Goal: Task Accomplishment & Management: Manage account settings

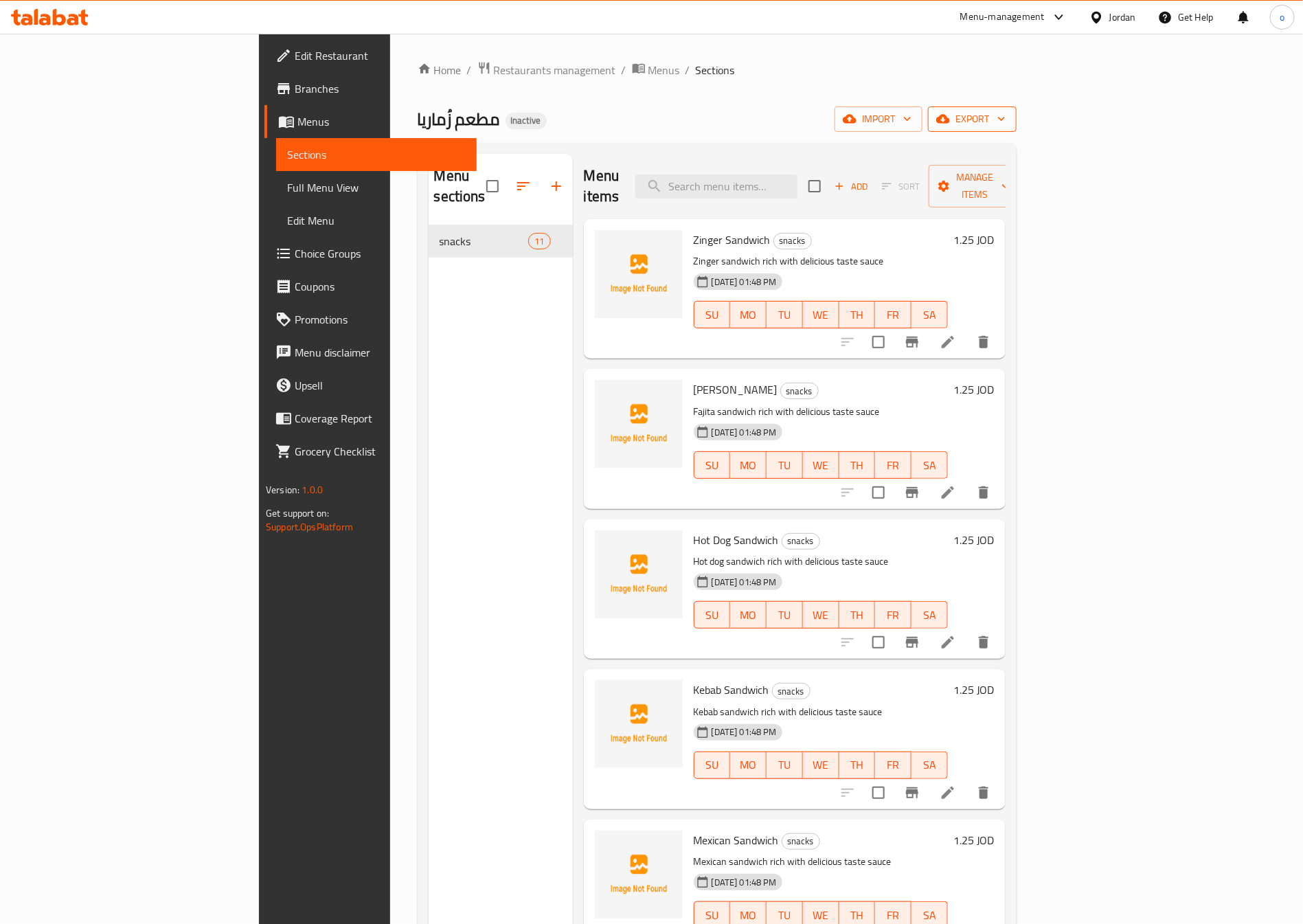
click at [1006, 122] on span "export" at bounding box center [972, 119] width 67 height 17
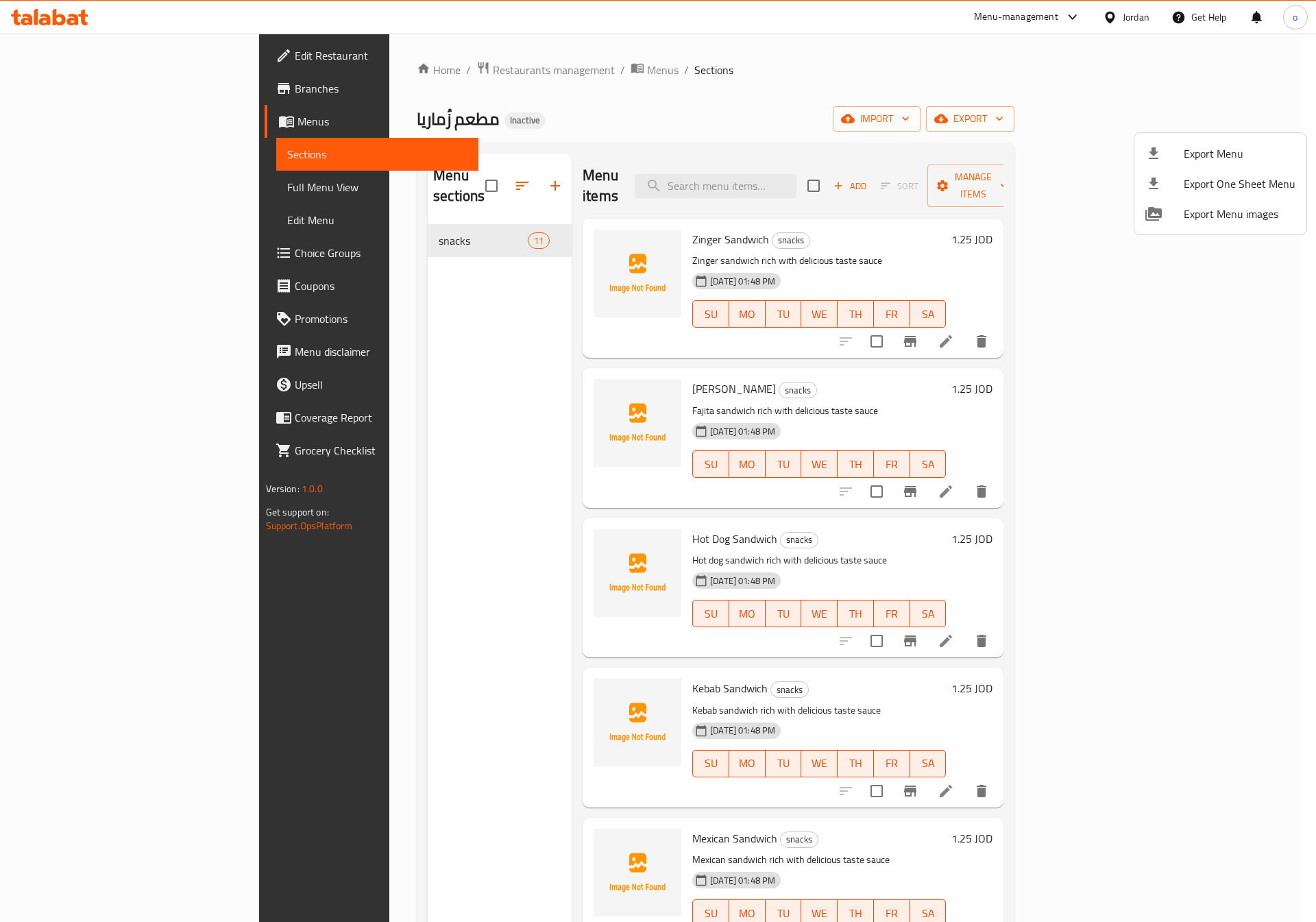
click at [1133, 122] on div at bounding box center [658, 461] width 1316 height 922
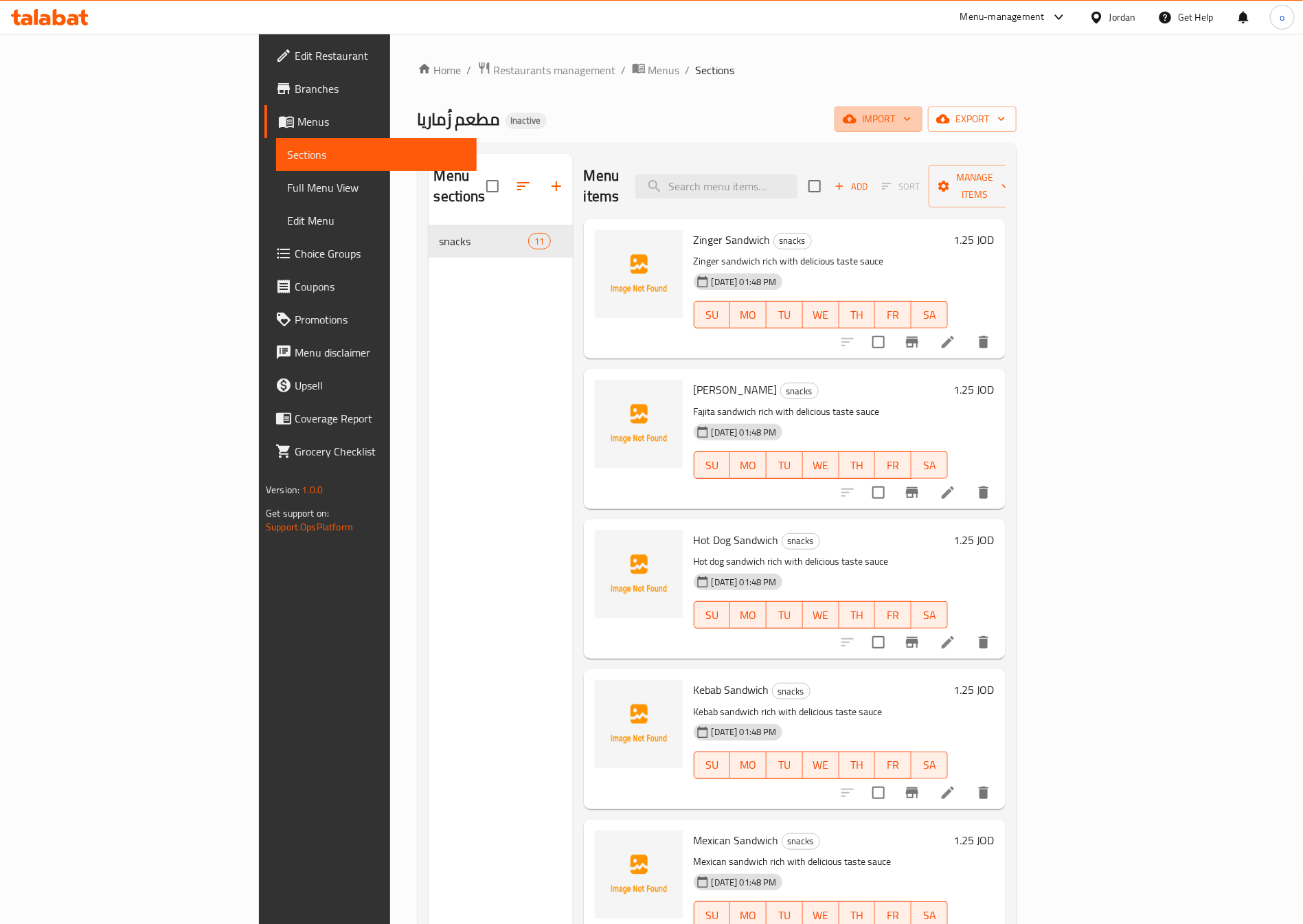
click at [911, 122] on span "import" at bounding box center [878, 119] width 66 height 17
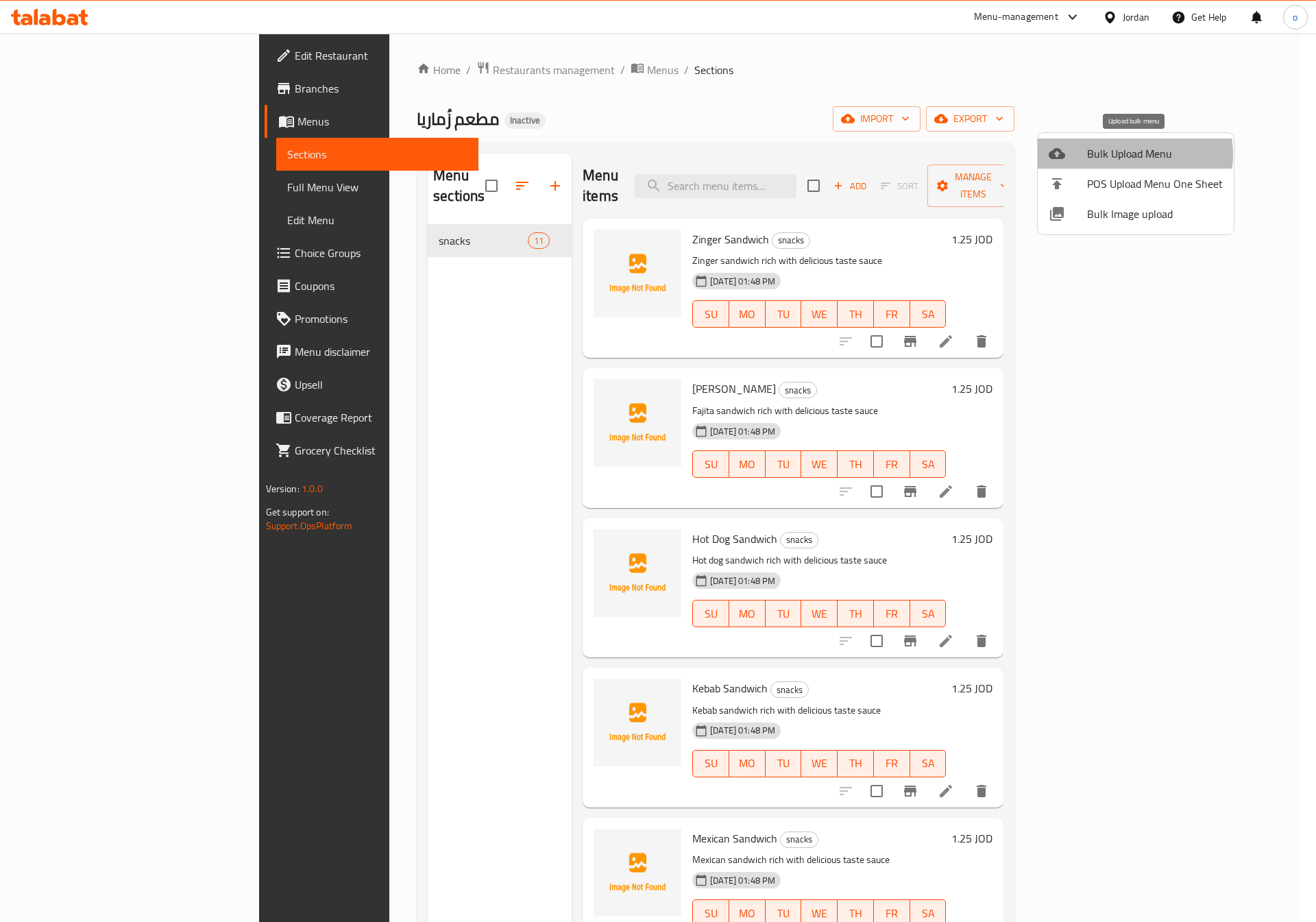
click at [1127, 154] on span "Bulk Upload Menu" at bounding box center [1154, 154] width 136 height 16
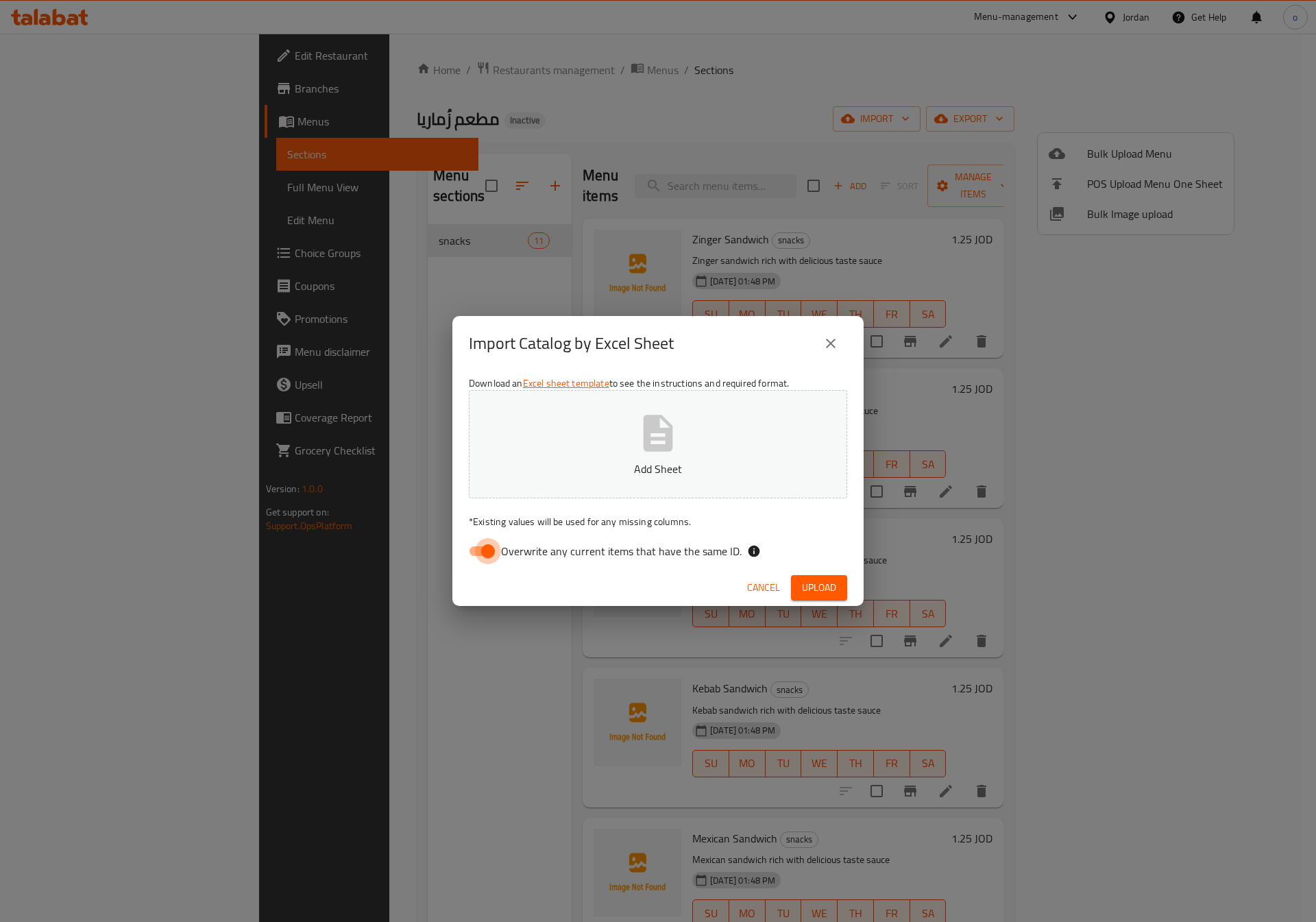
click at [496, 553] on input "Overwrite any current items that have the same ID." at bounding box center [488, 551] width 78 height 26
checkbox input "false"
click at [648, 438] on icon "button" at bounding box center [658, 432] width 29 height 37
click at [814, 585] on span "Upload" at bounding box center [819, 587] width 34 height 17
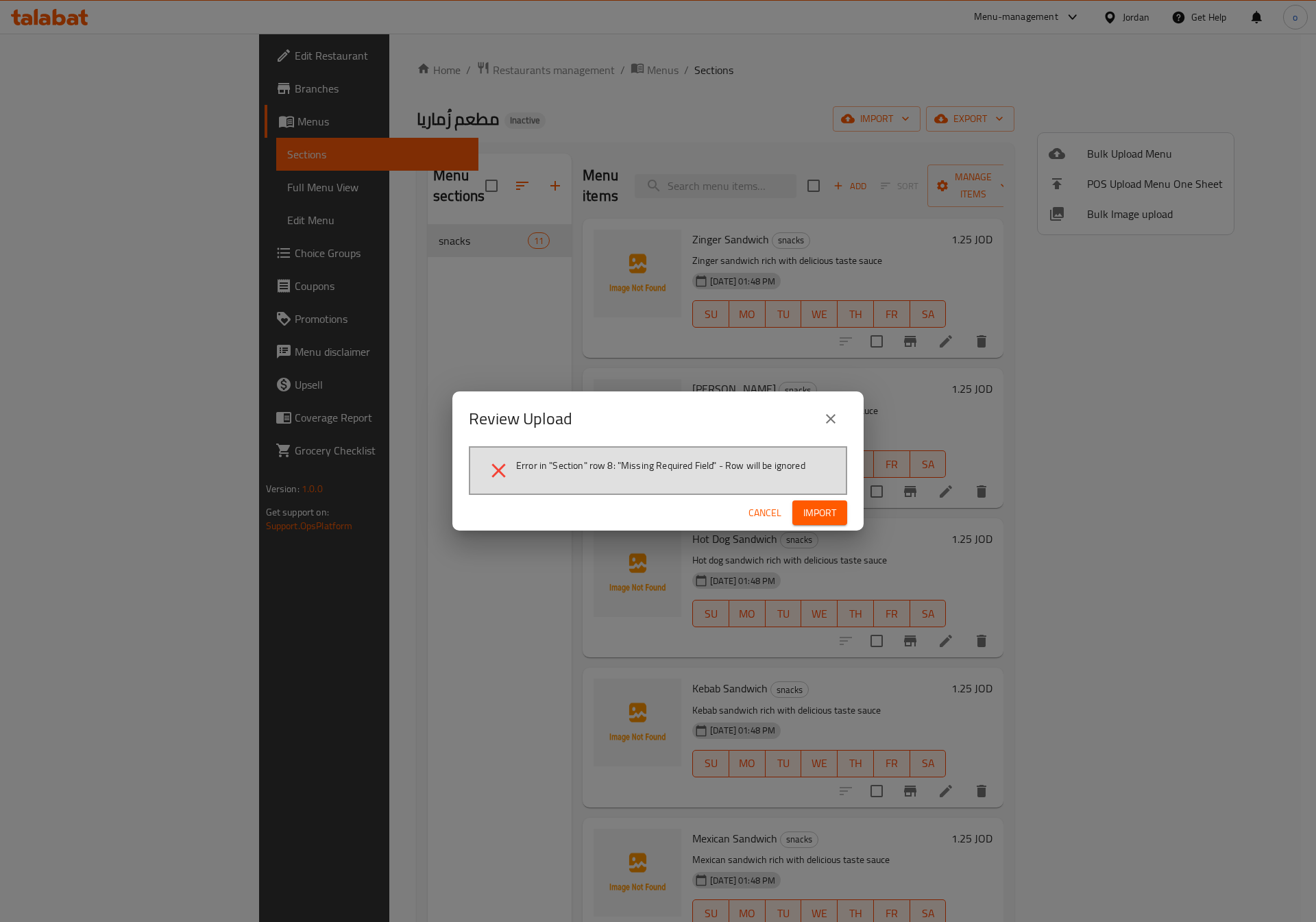
click at [826, 508] on span "Import" at bounding box center [820, 513] width 32 height 17
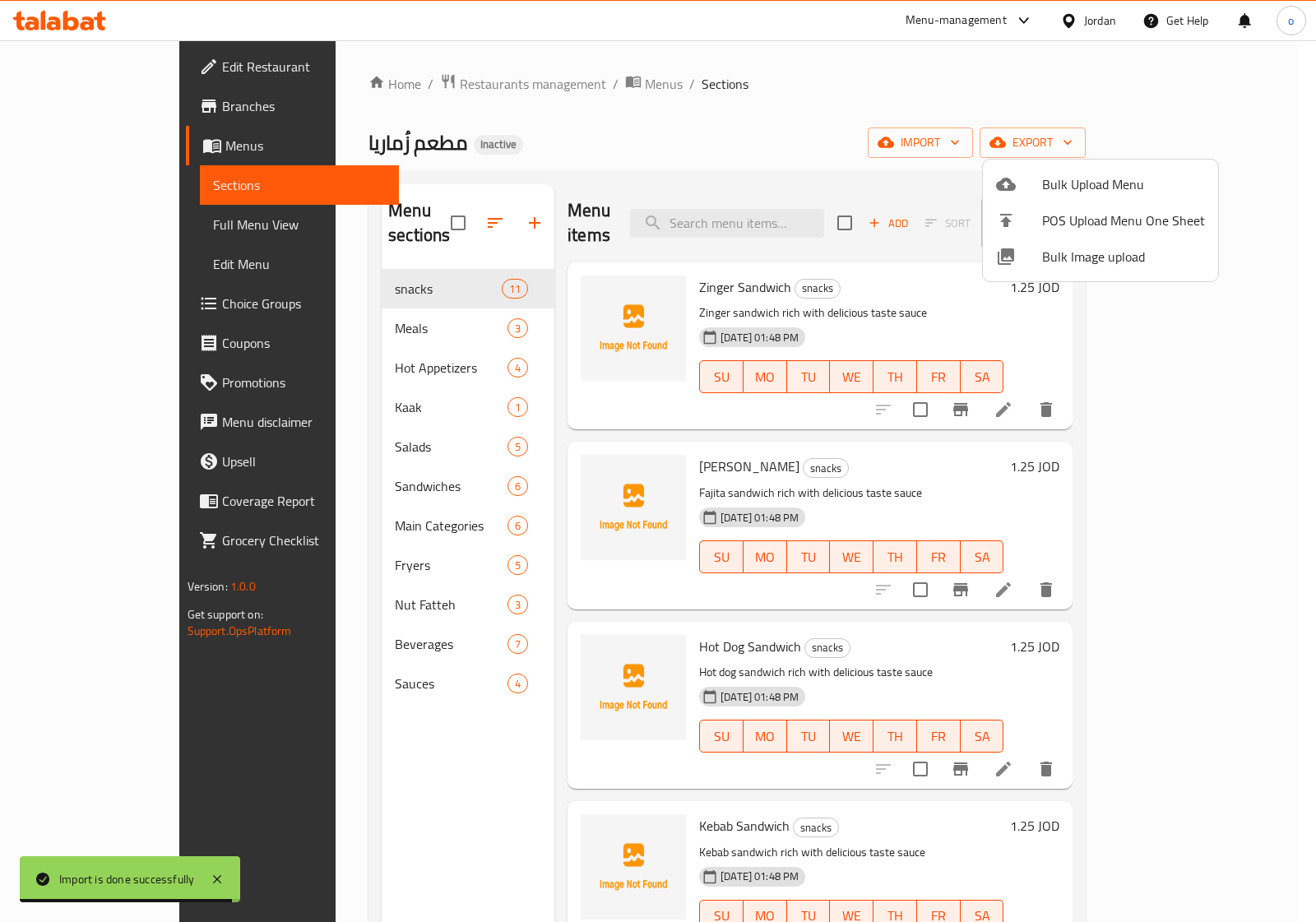
click at [899, 111] on div at bounding box center [658, 461] width 1316 height 922
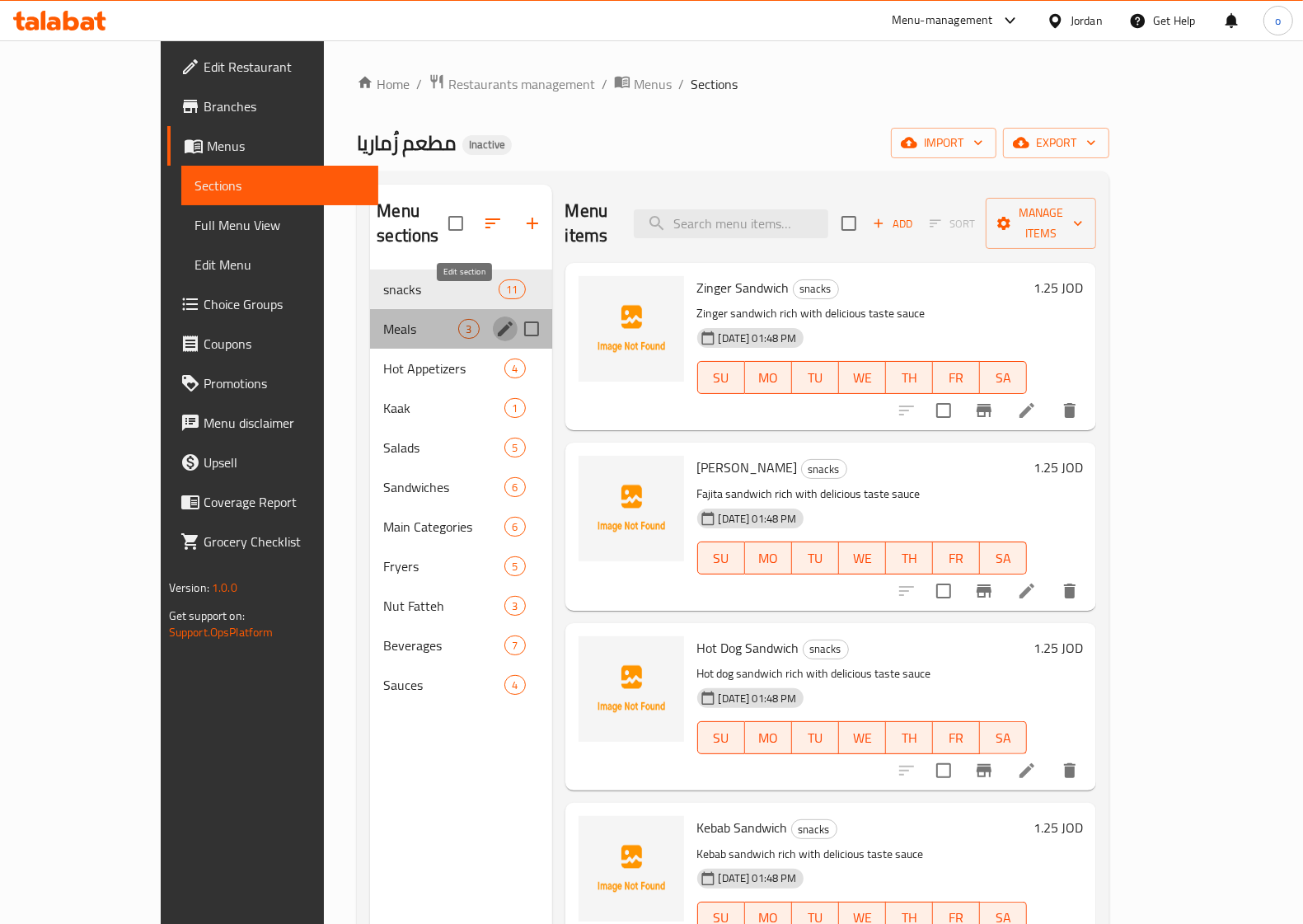
click at [495, 318] on icon "edit" at bounding box center [505, 328] width 20 height 20
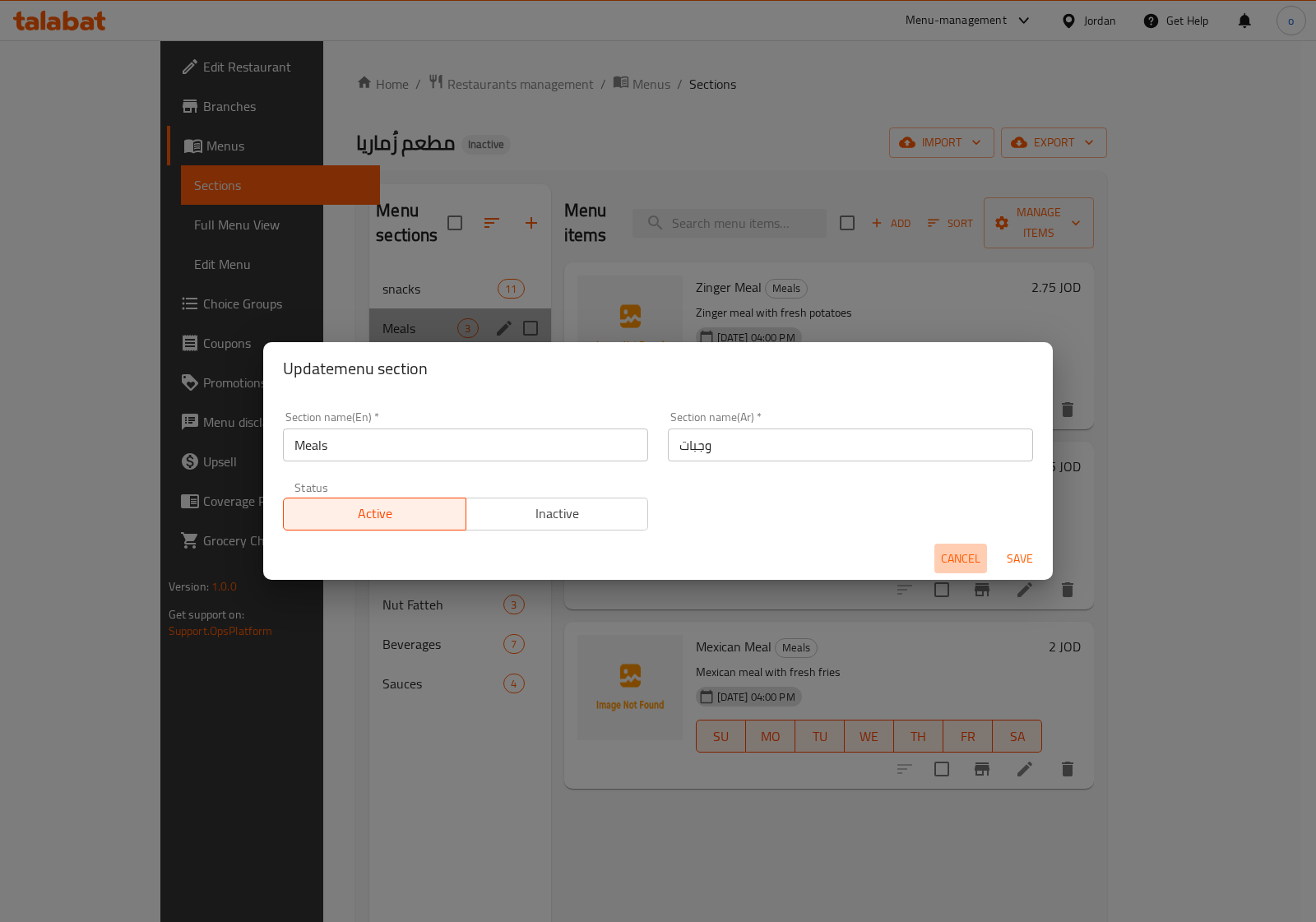
click at [964, 550] on span "Cancel" at bounding box center [960, 558] width 39 height 20
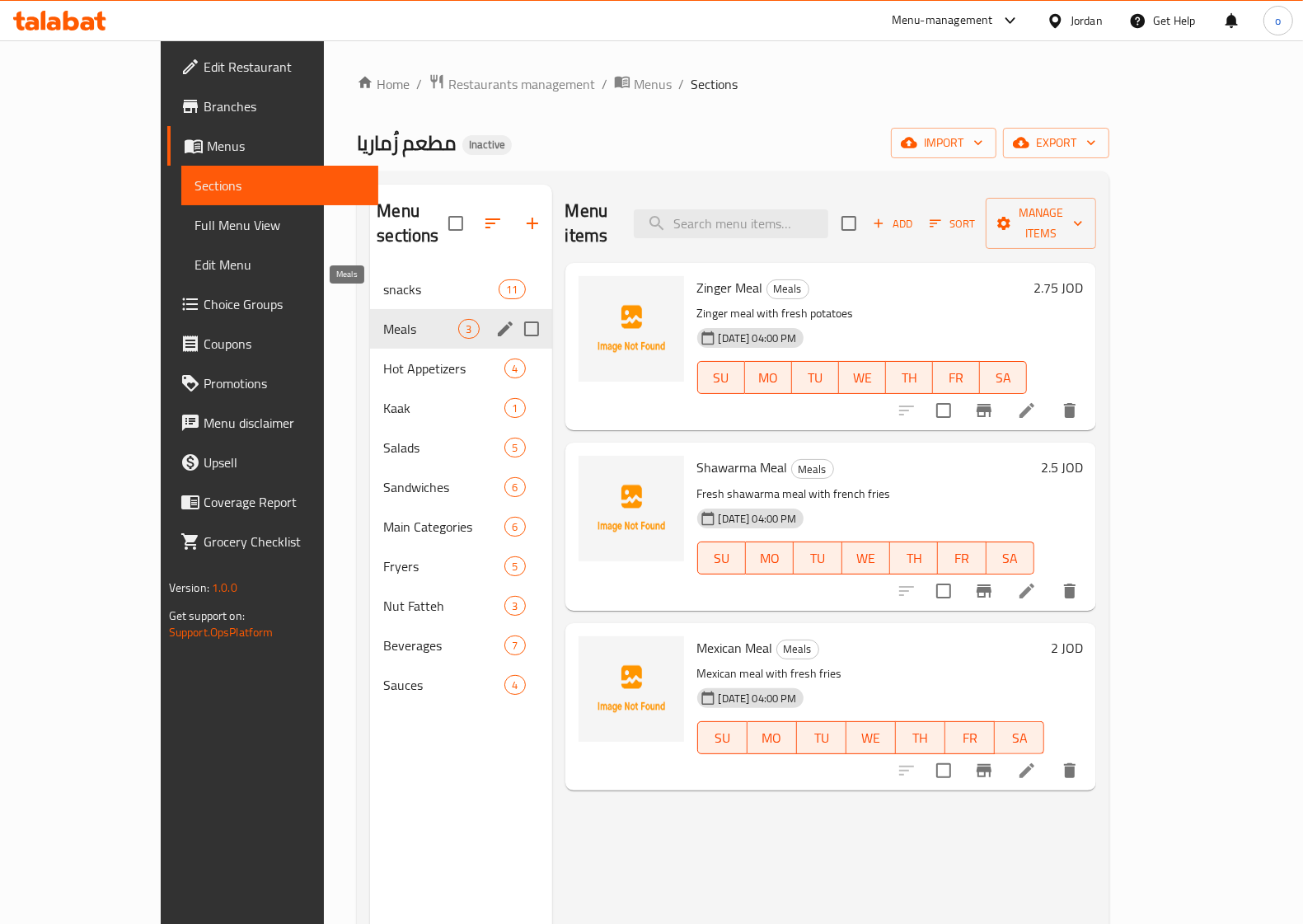
click at [383, 318] on span "Meals" at bounding box center [420, 328] width 75 height 20
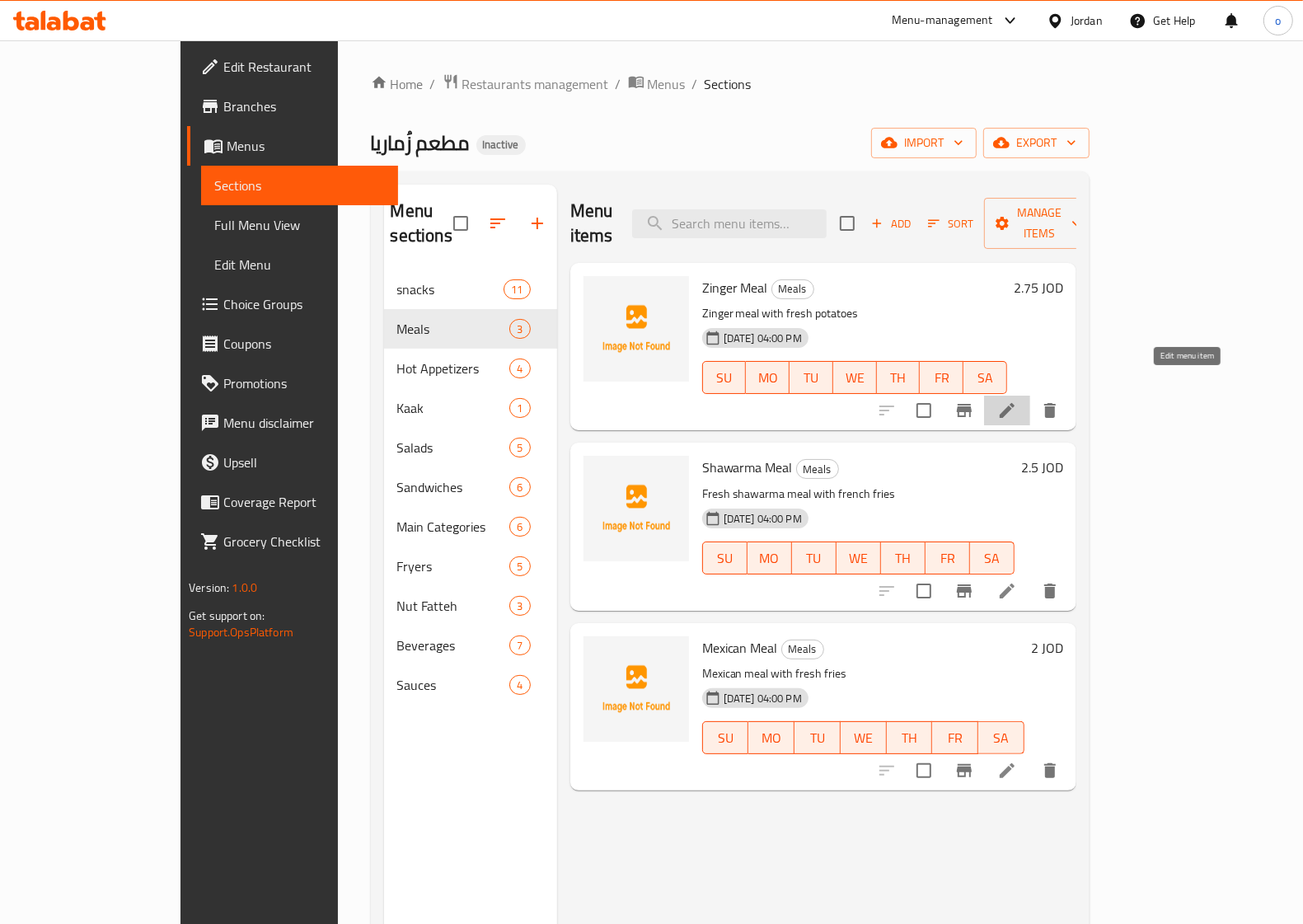
click at [1017, 400] on icon at bounding box center [1007, 410] width 20 height 20
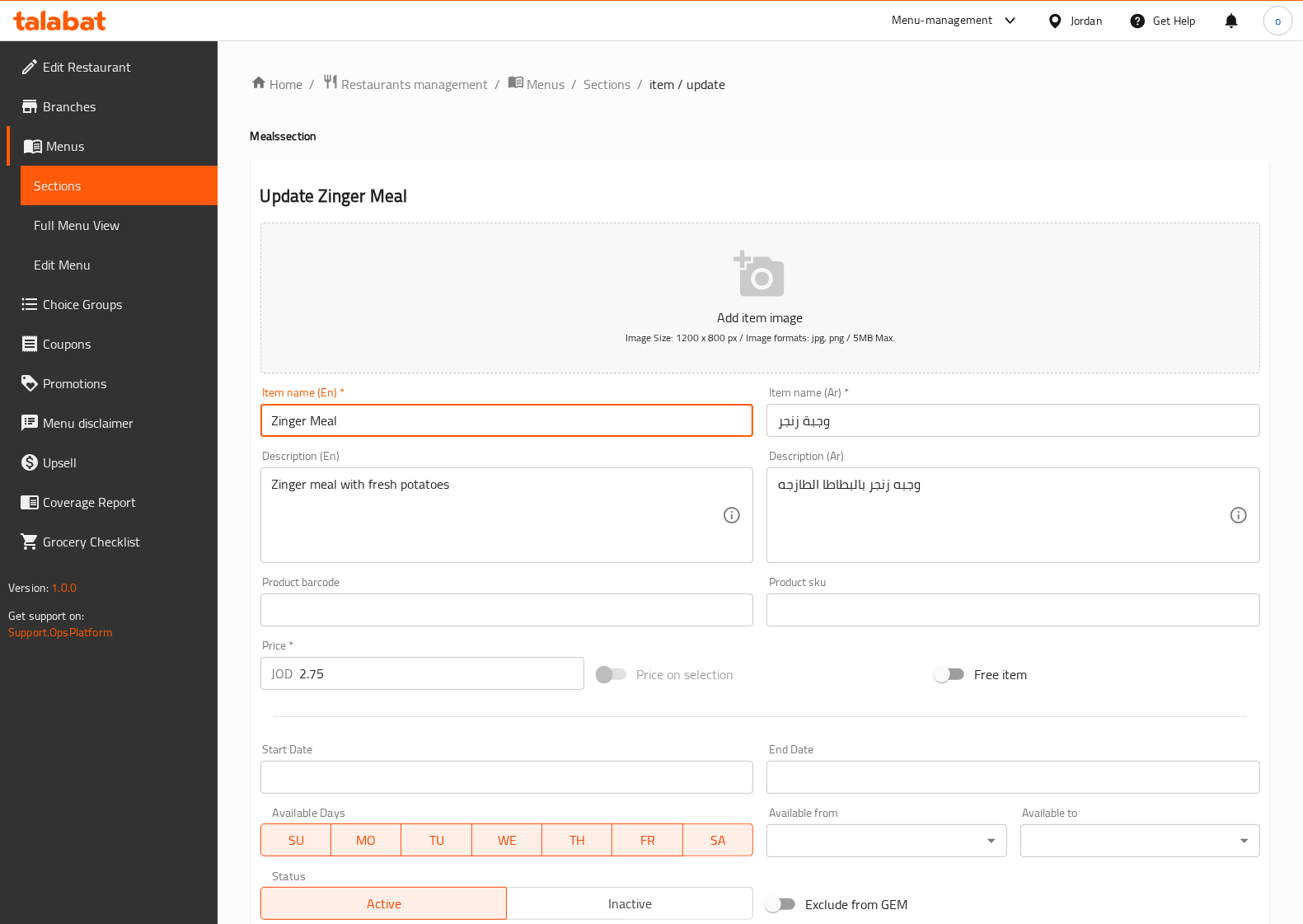
drag, startPoint x: 303, startPoint y: 420, endPoint x: 258, endPoint y: 412, distance: 45.7
click at [258, 412] on div "Item name (En)   * Zinger Meal Item name (En) *" at bounding box center [507, 411] width 507 height 63
click at [302, 425] on input "Zinger Meal" at bounding box center [507, 420] width 493 height 33
drag, startPoint x: 305, startPoint y: 422, endPoint x: 266, endPoint y: 421, distance: 39.0
click at [266, 421] on input "Zinger Meal" at bounding box center [507, 420] width 493 height 33
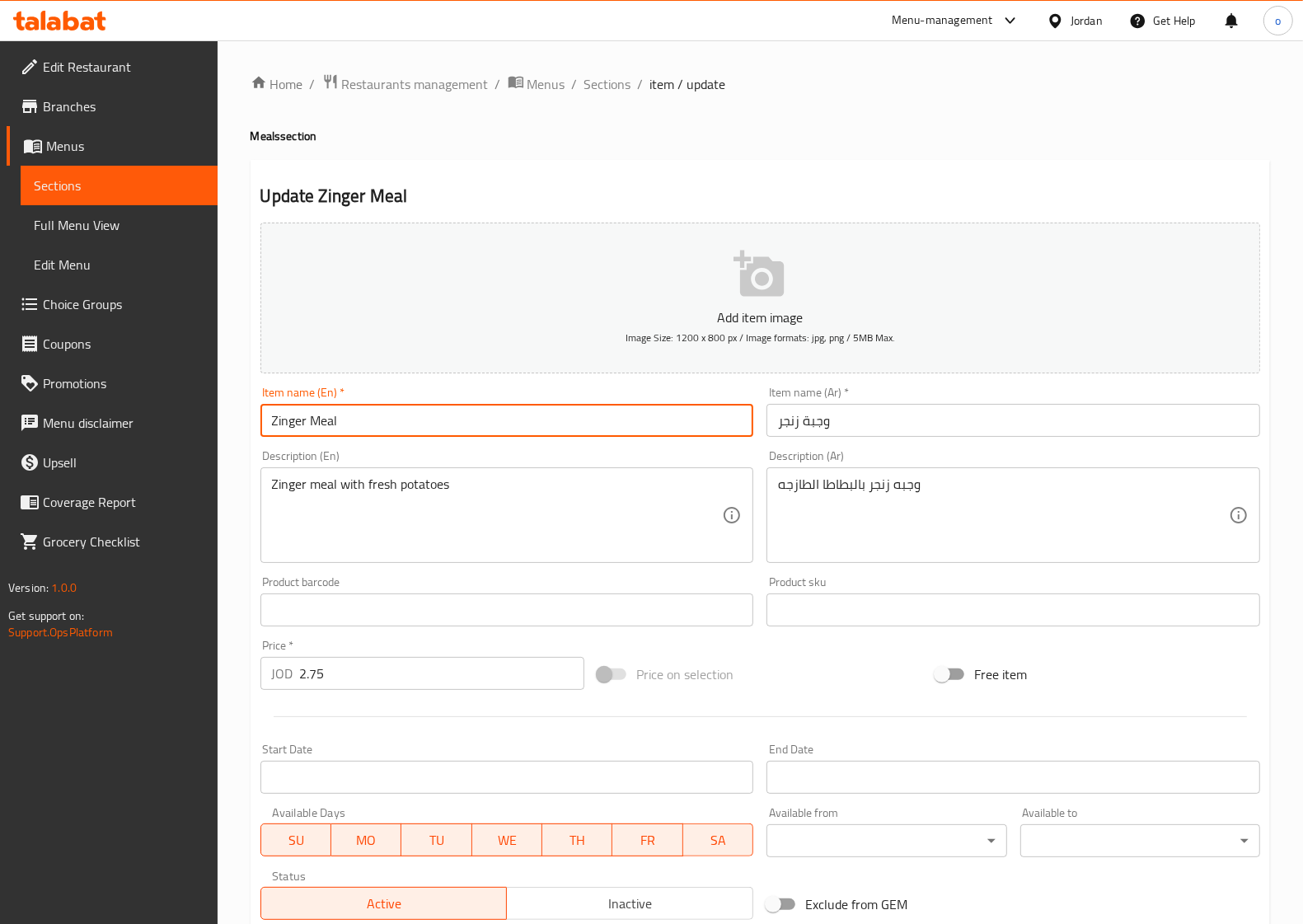
click at [404, 423] on input "Zinger Meal" at bounding box center [507, 420] width 493 height 33
drag, startPoint x: 356, startPoint y: 421, endPoint x: 309, endPoint y: 419, distance: 47.0
click at [309, 419] on input "Zinger Meal" at bounding box center [507, 420] width 493 height 33
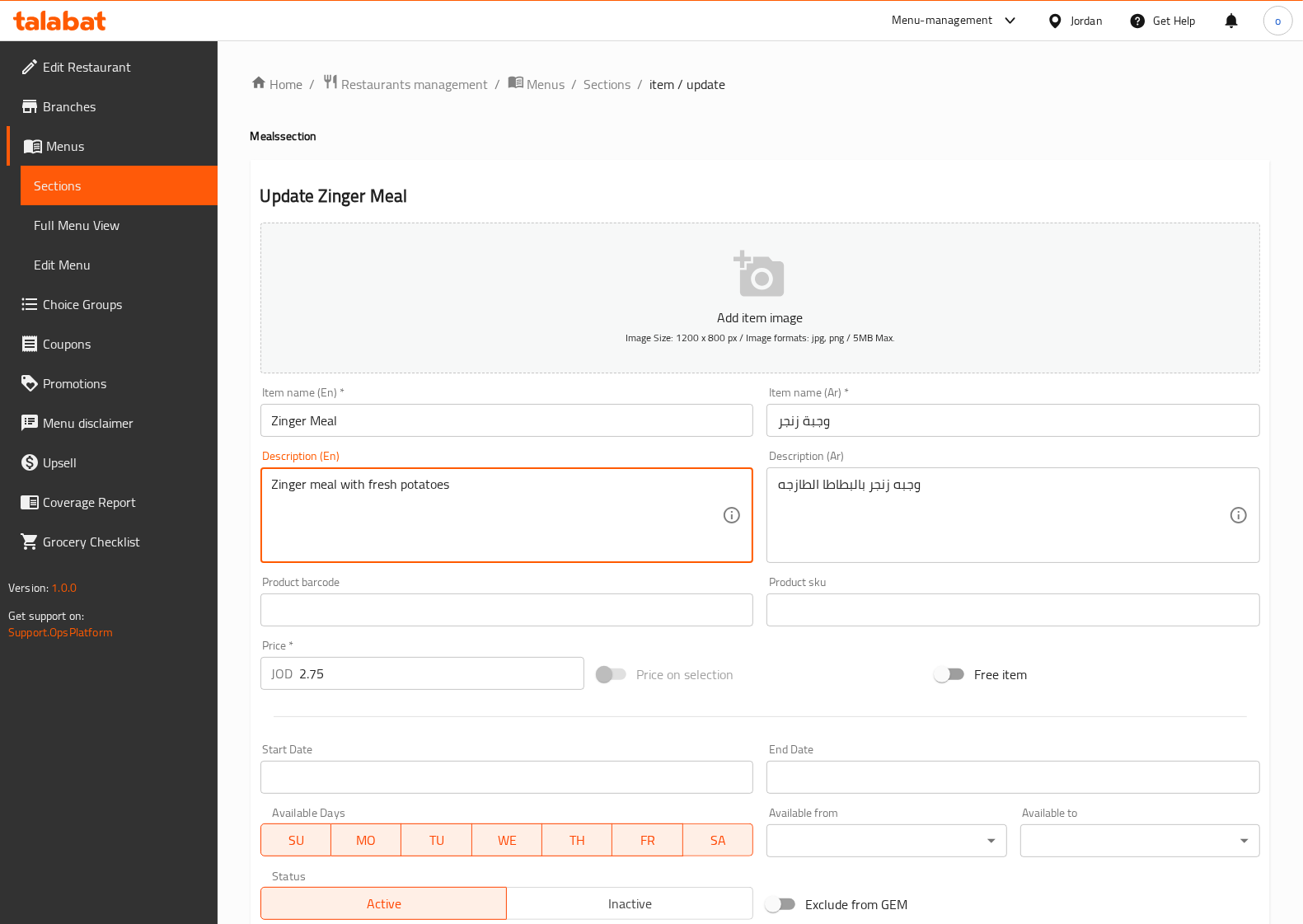
drag, startPoint x: 462, startPoint y: 477, endPoint x: 401, endPoint y: 481, distance: 61.1
click at [401, 481] on textarea "Zinger meal with fresh potatoes" at bounding box center [496, 516] width 450 height 78
click at [507, 505] on textarea "Zinger meal with fresh potatoes" at bounding box center [496, 516] width 450 height 78
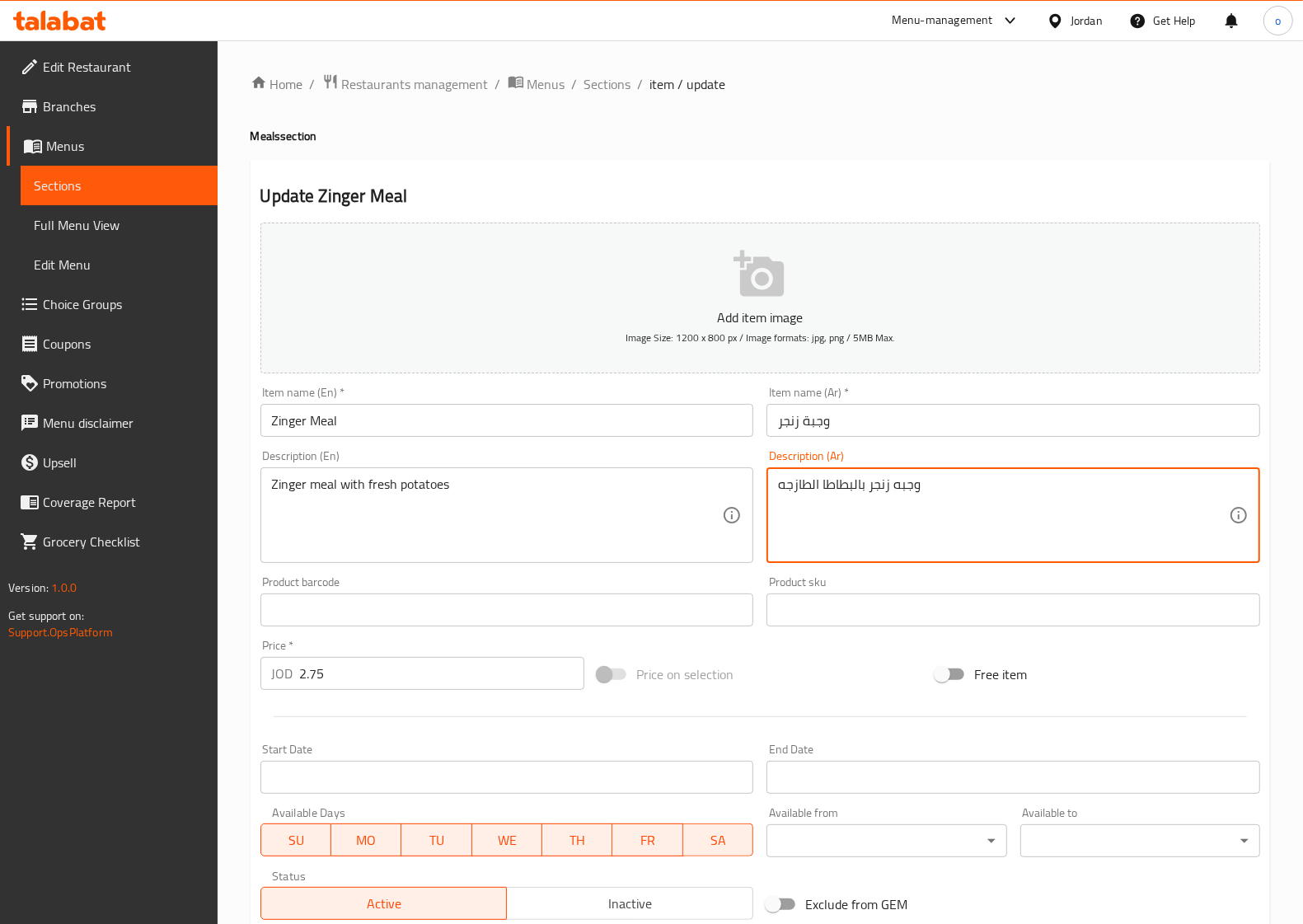
drag, startPoint x: 820, startPoint y: 486, endPoint x: 875, endPoint y: 509, distance: 59.6
type textarea "وجبه زنجر بالبطاطس الطازجه"
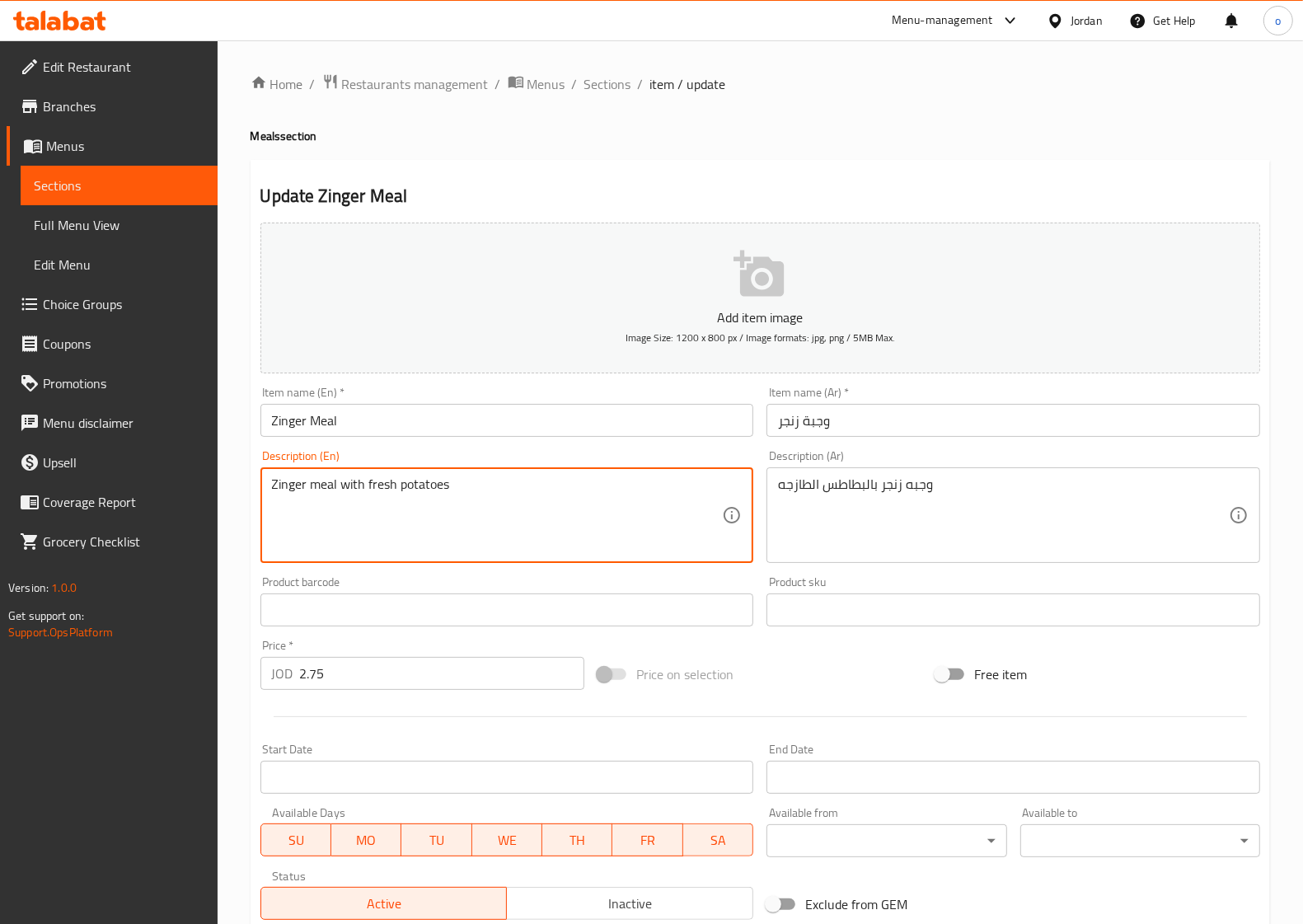
drag, startPoint x: 393, startPoint y: 483, endPoint x: 367, endPoint y: 483, distance: 26.0
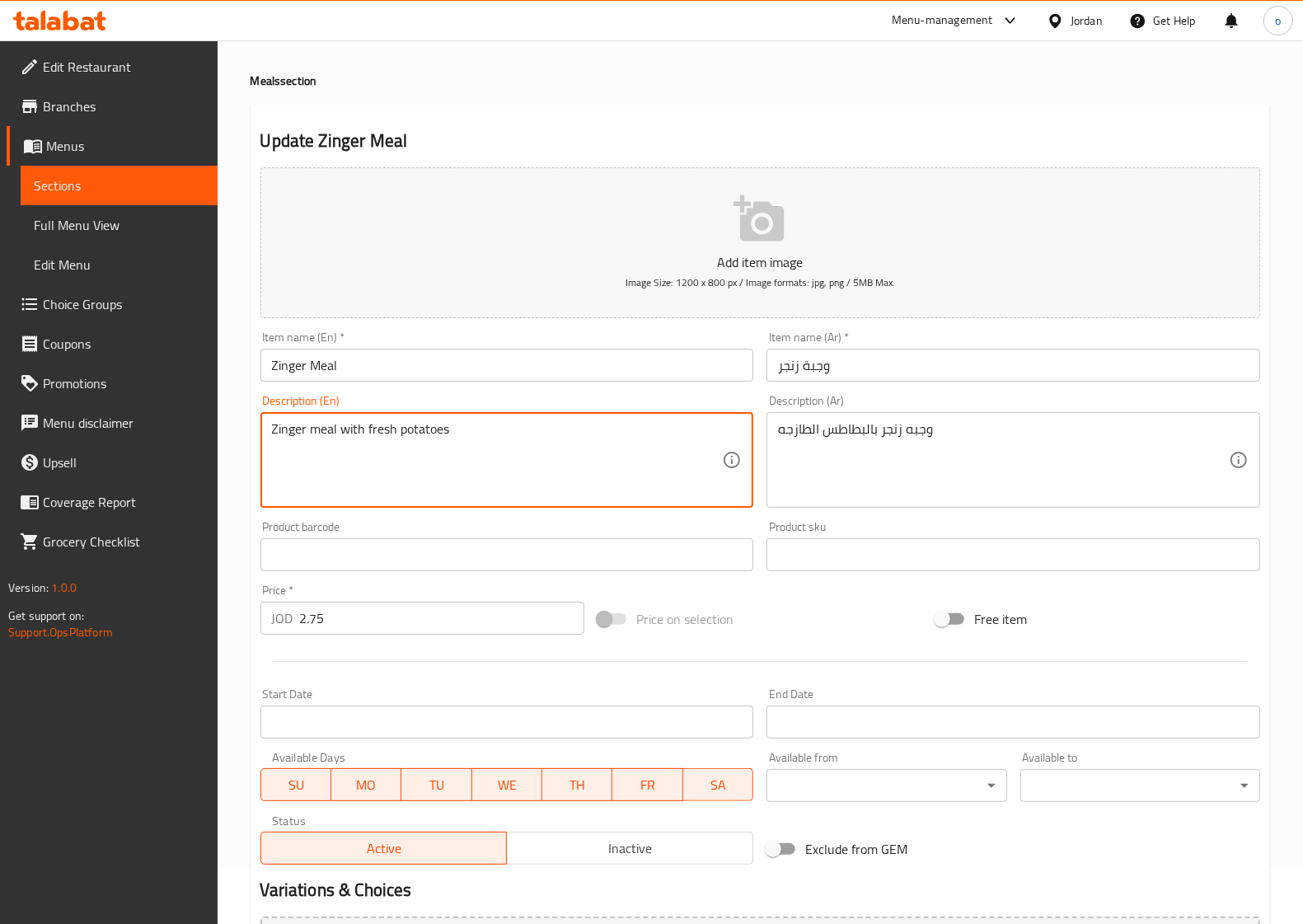
scroll to position [103, 0]
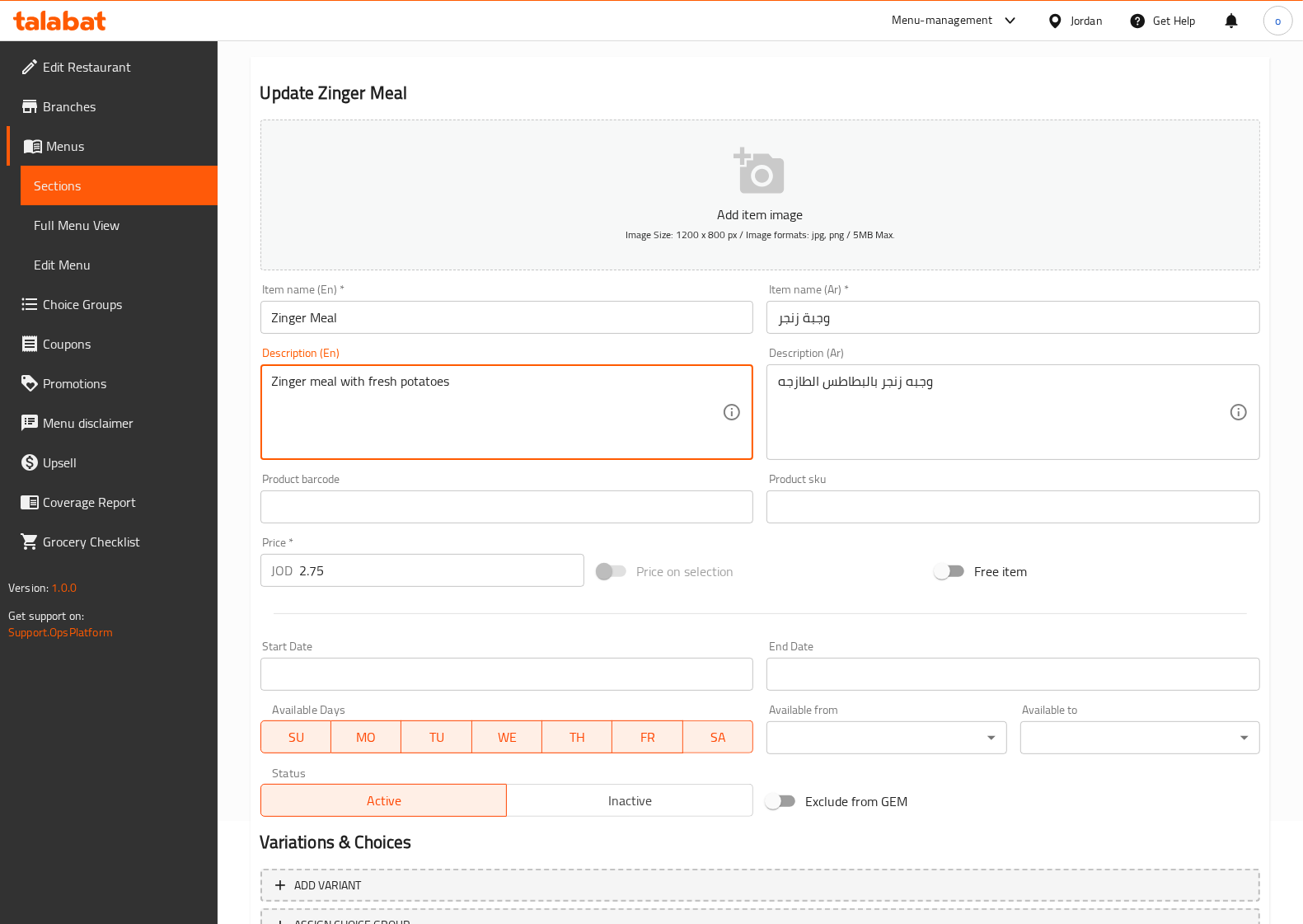
click at [514, 421] on textarea "Zinger meal with fresh potatoes" at bounding box center [496, 412] width 450 height 78
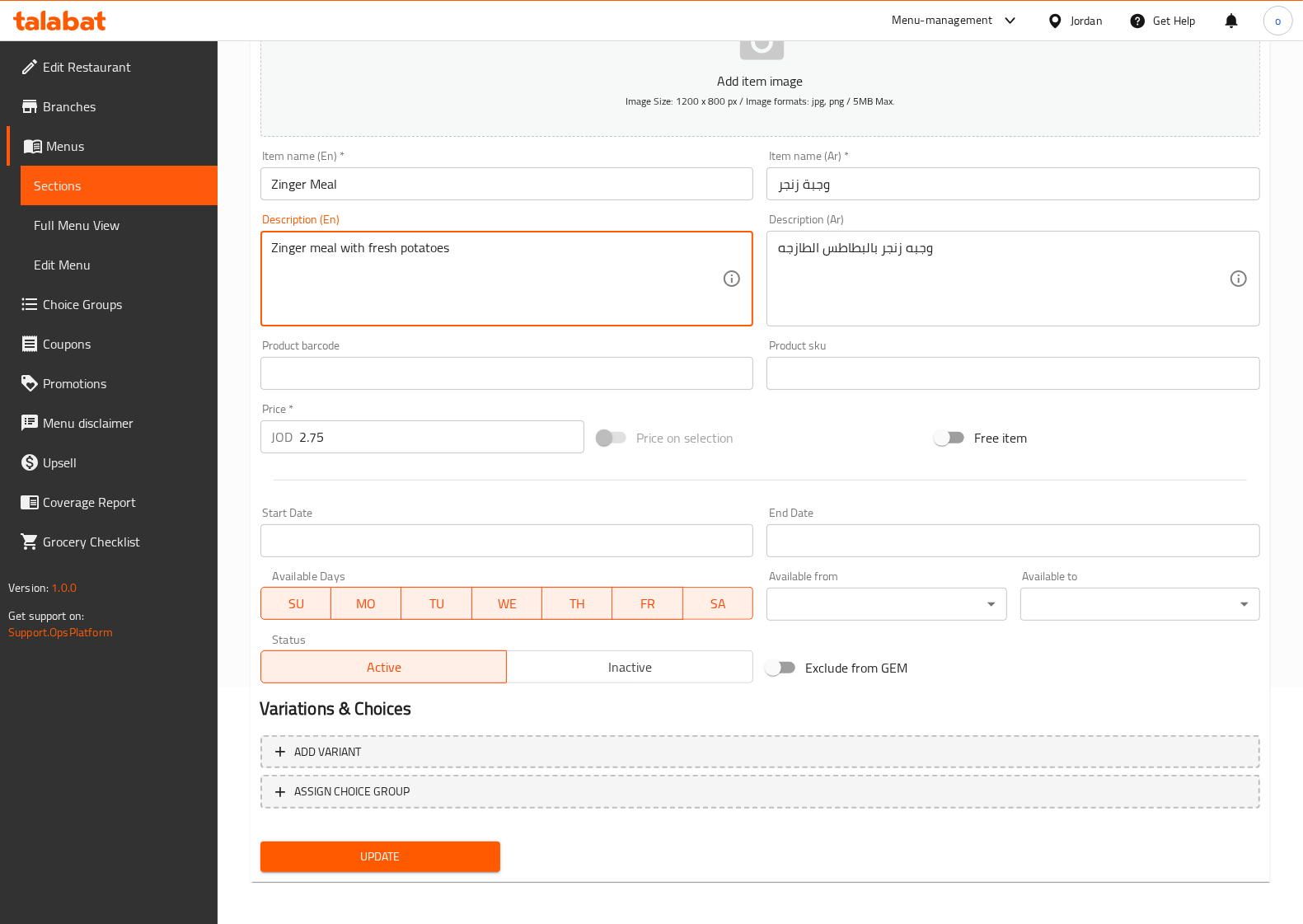
scroll to position [237, 0]
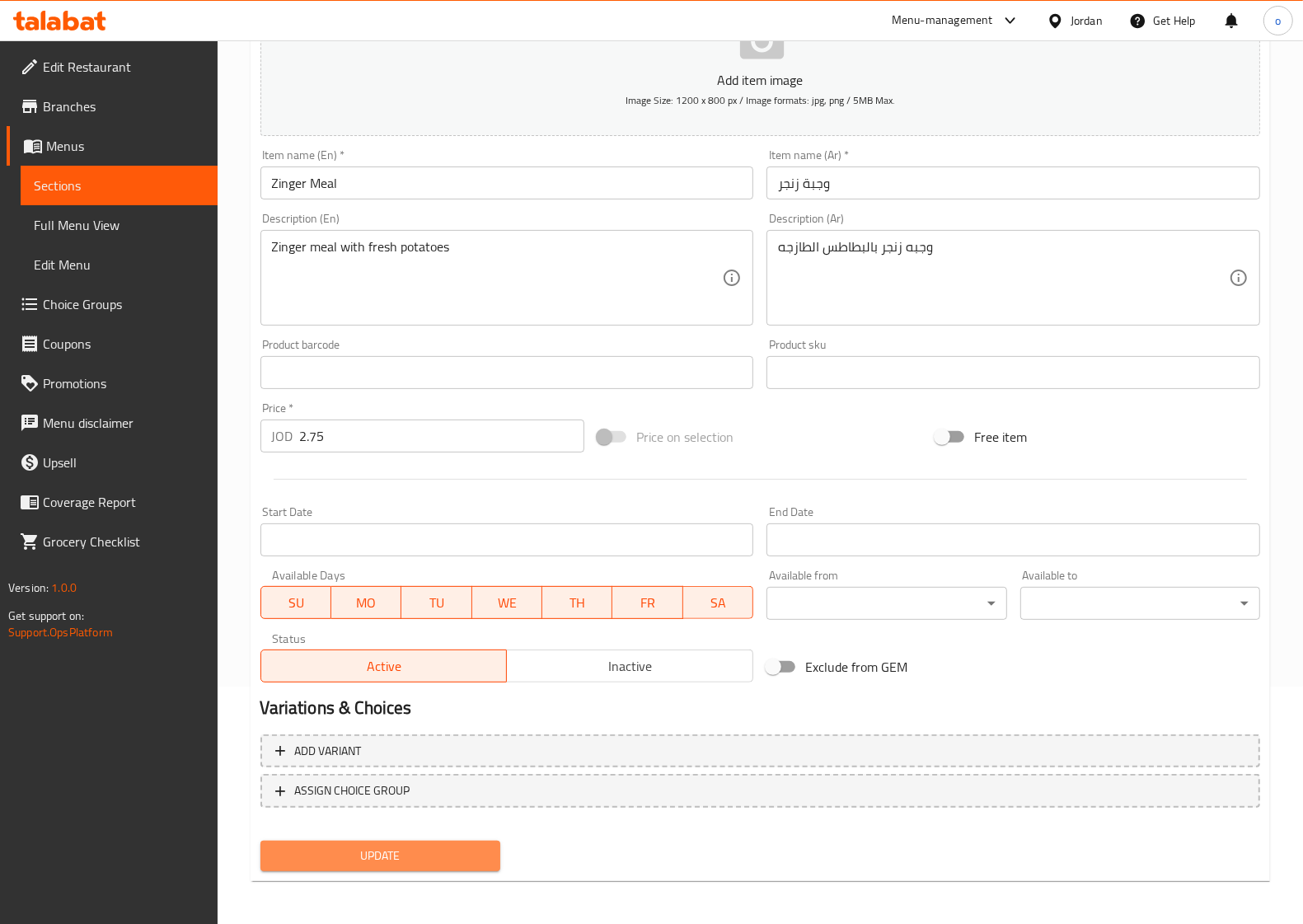
click at [441, 860] on span "Update" at bounding box center [380, 856] width 213 height 21
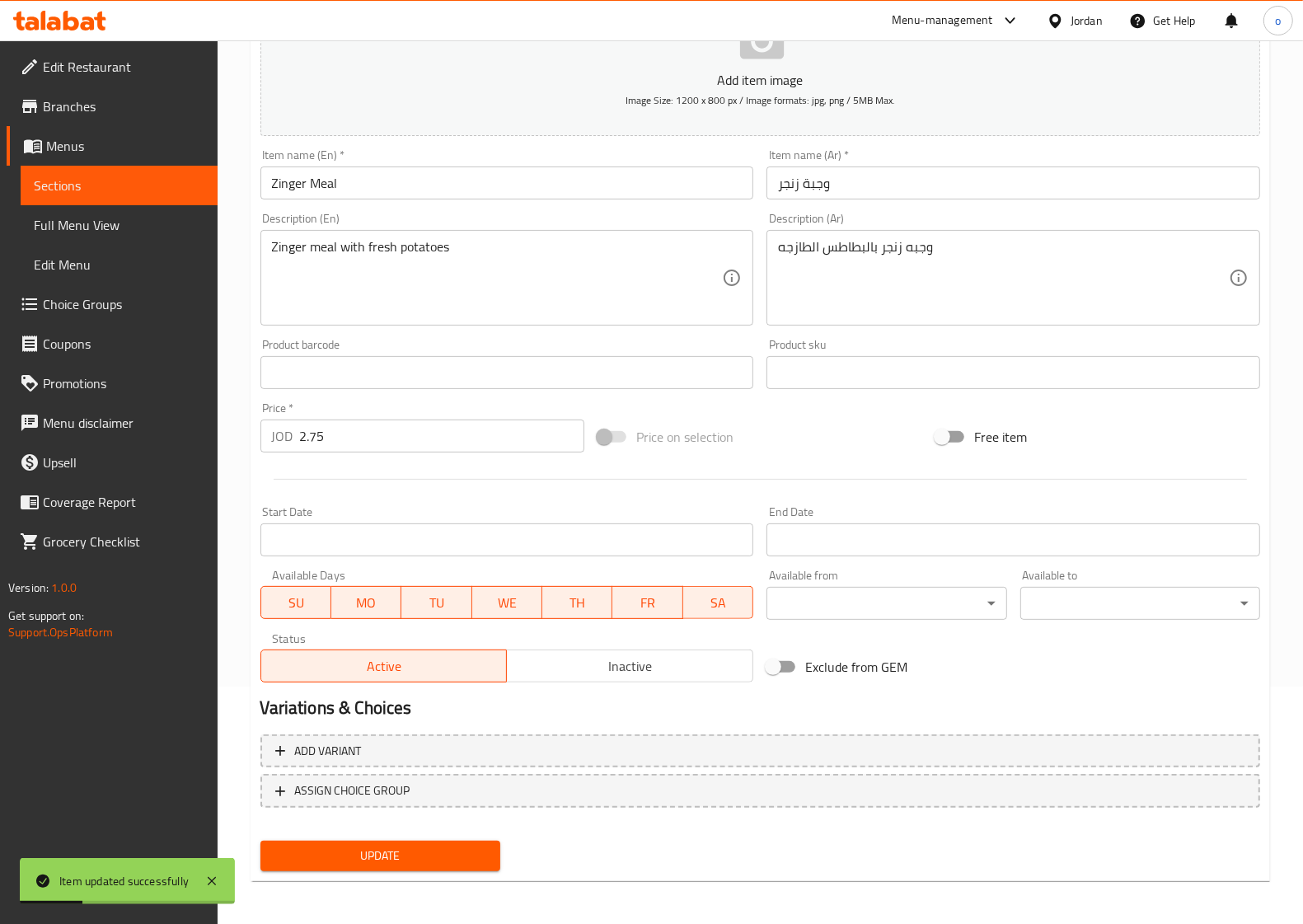
click at [138, 179] on span "Sections" at bounding box center [119, 186] width 171 height 20
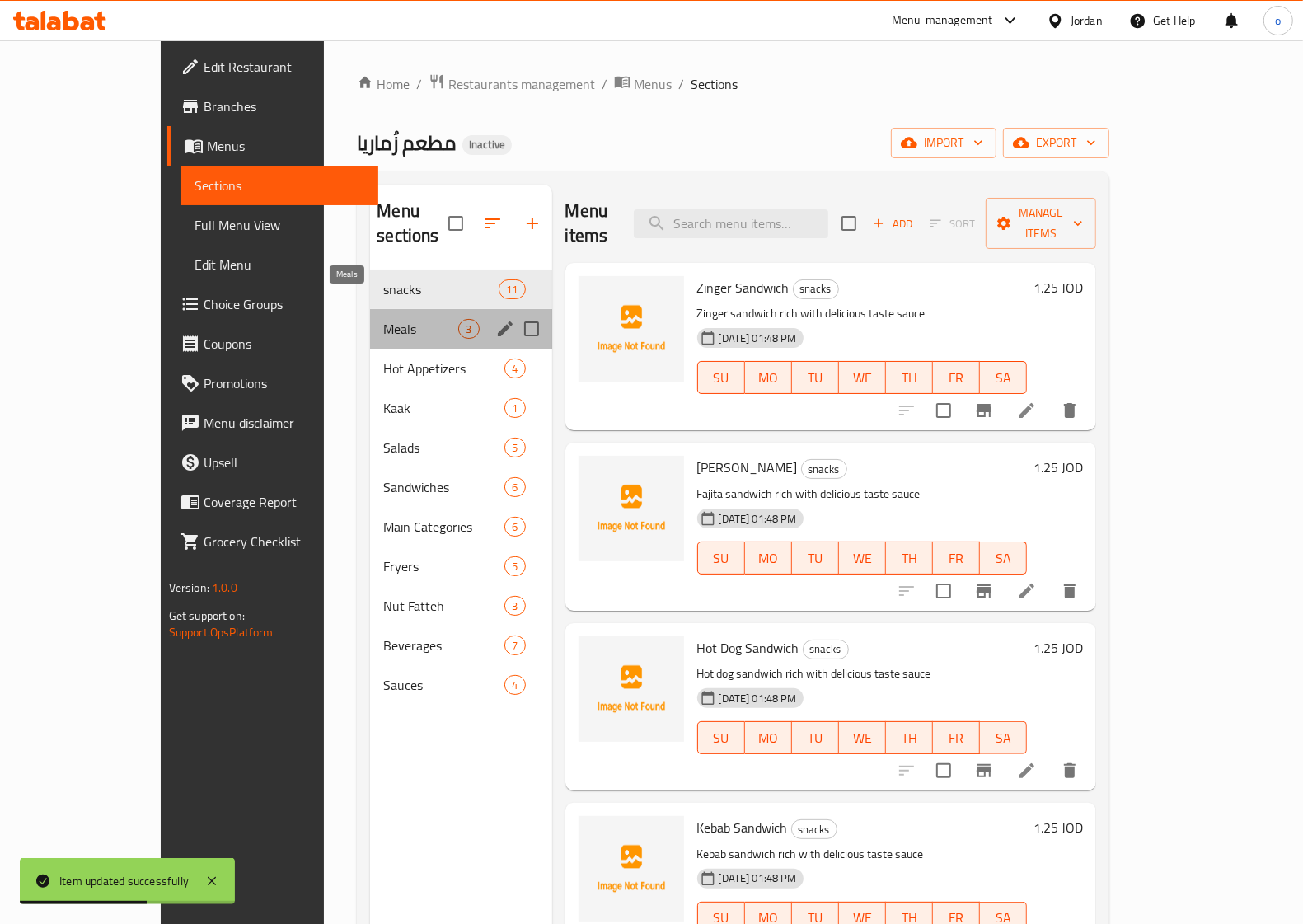
click at [383, 318] on span "Meals" at bounding box center [420, 328] width 75 height 20
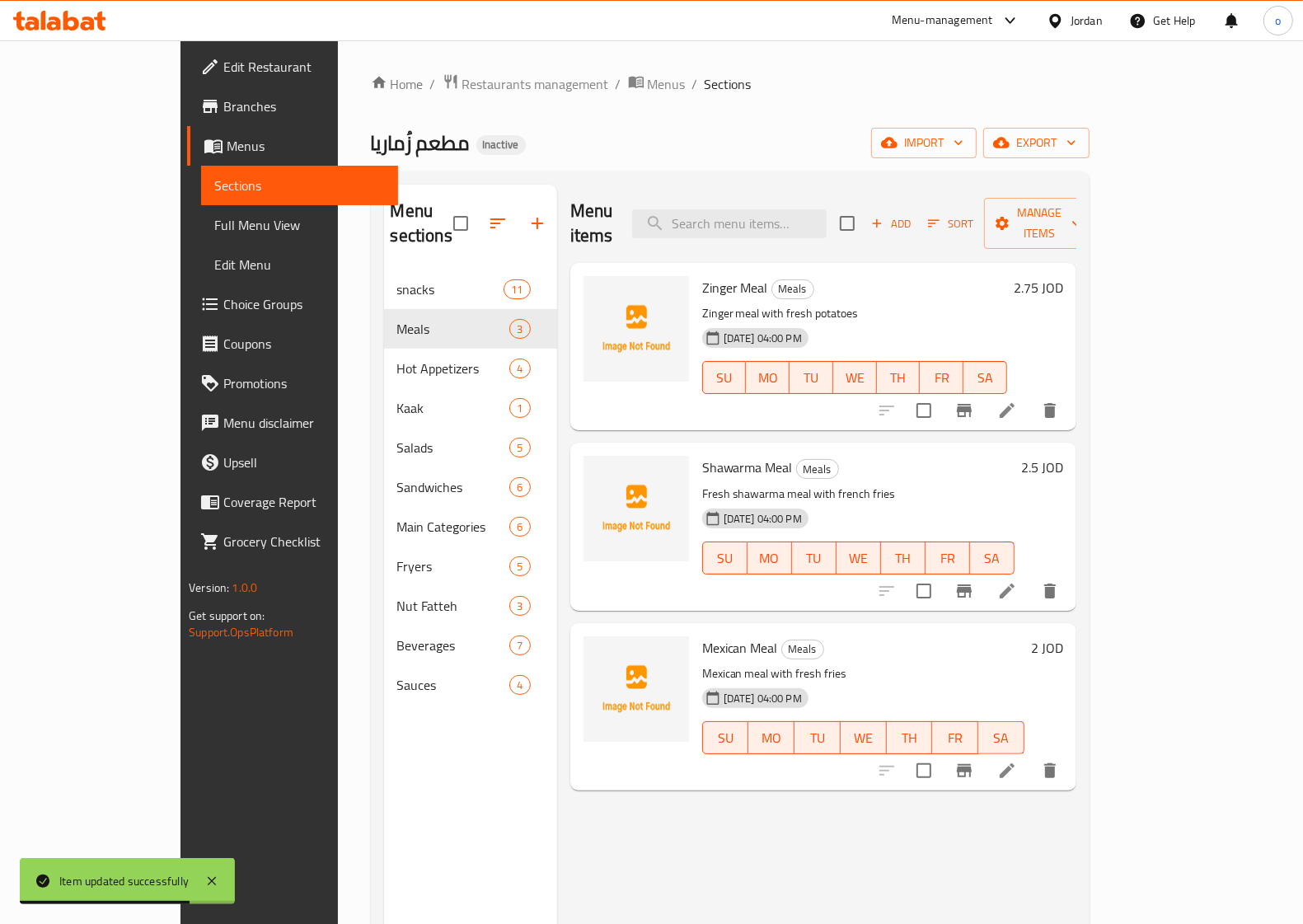
click at [1030, 576] on li at bounding box center [1006, 591] width 46 height 29
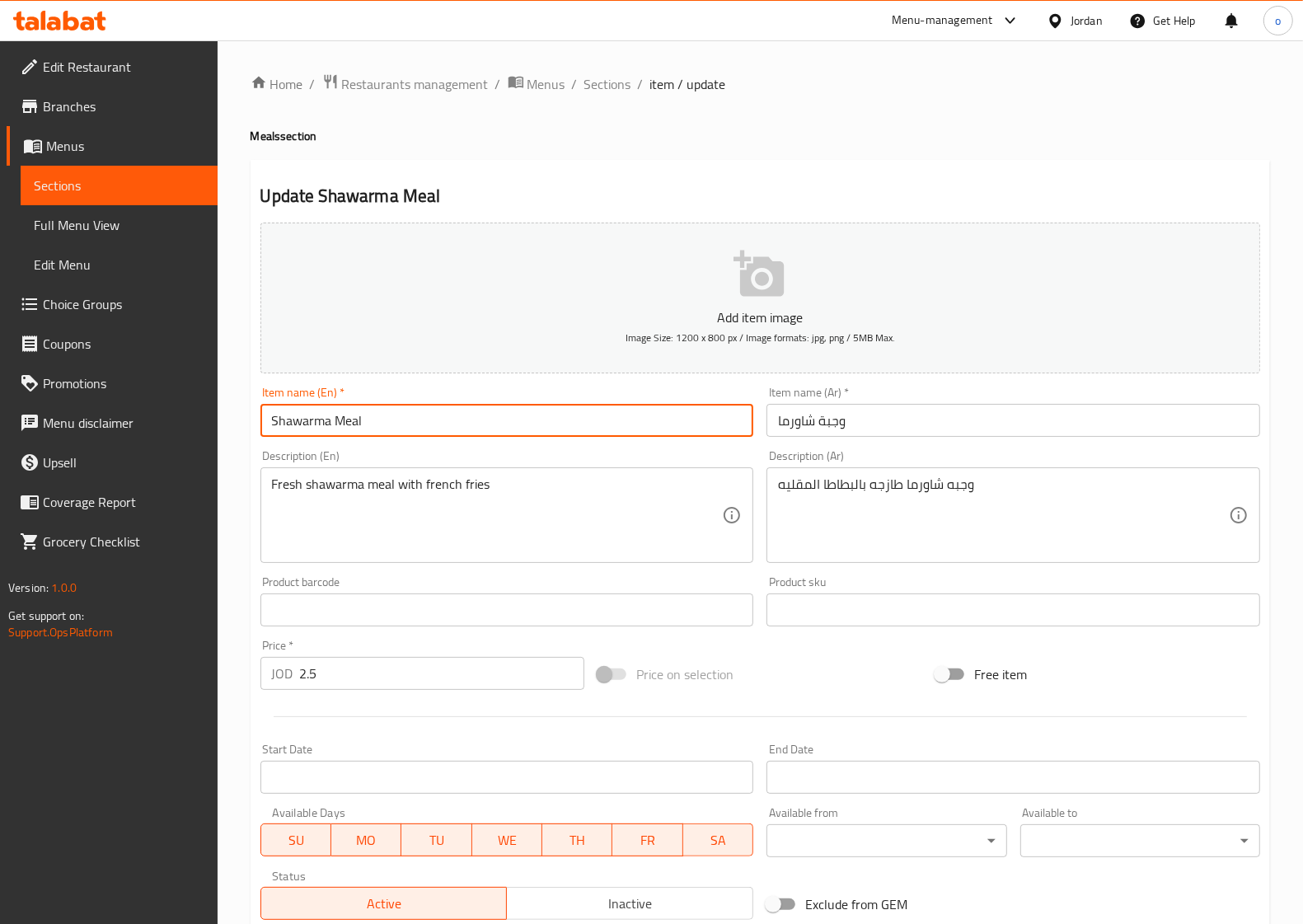
drag, startPoint x: 329, startPoint y: 421, endPoint x: 269, endPoint y: 421, distance: 60.0
click at [269, 421] on input "Shawarma Meal" at bounding box center [507, 420] width 493 height 33
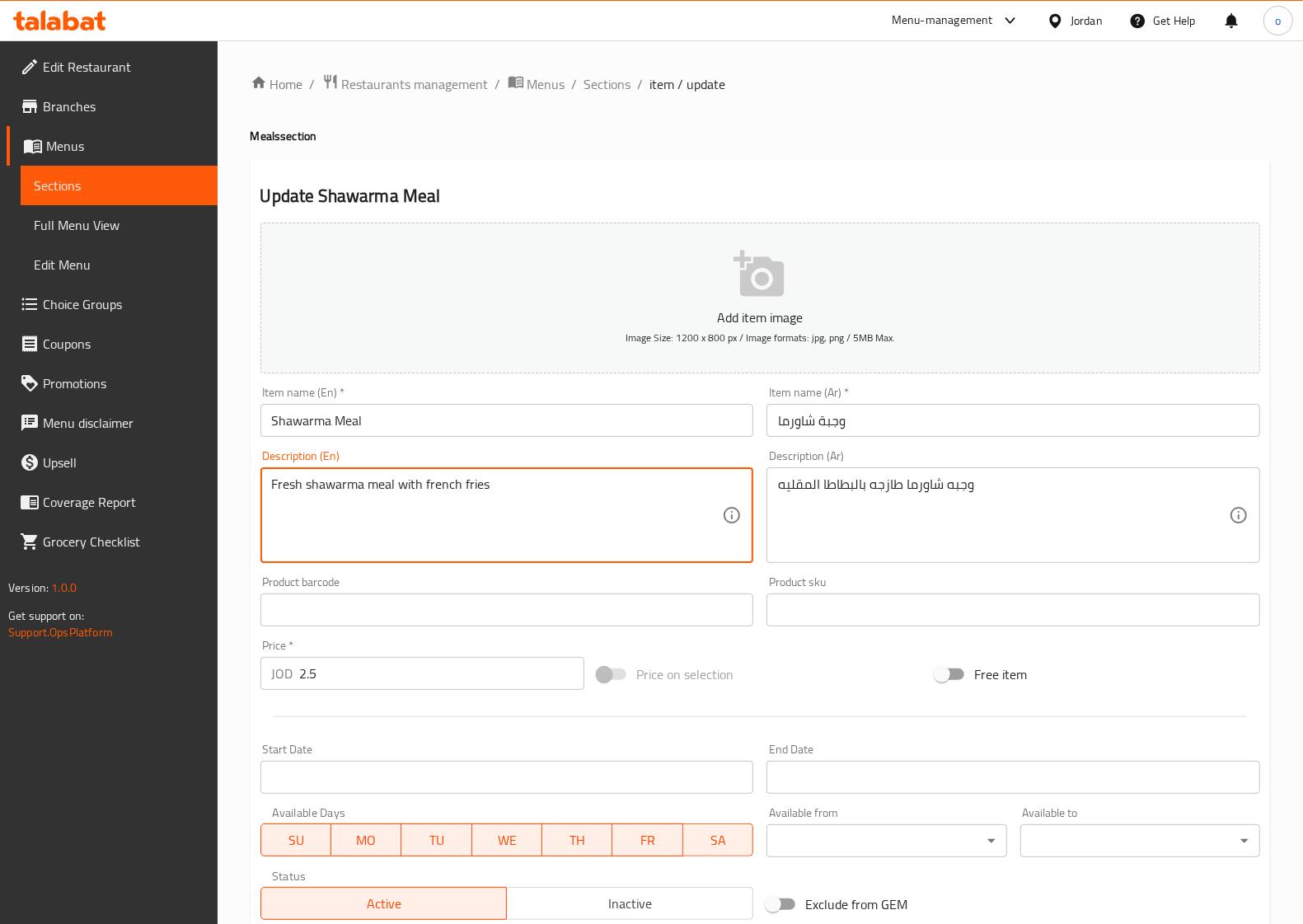
drag, startPoint x: 488, startPoint y: 487, endPoint x: 425, endPoint y: 480, distance: 63.4
click at [425, 480] on textarea "Fresh shawarma meal with french fries" at bounding box center [496, 516] width 450 height 78
click at [561, 515] on textarea "Fresh shawarma meal with french fries" at bounding box center [496, 516] width 450 height 78
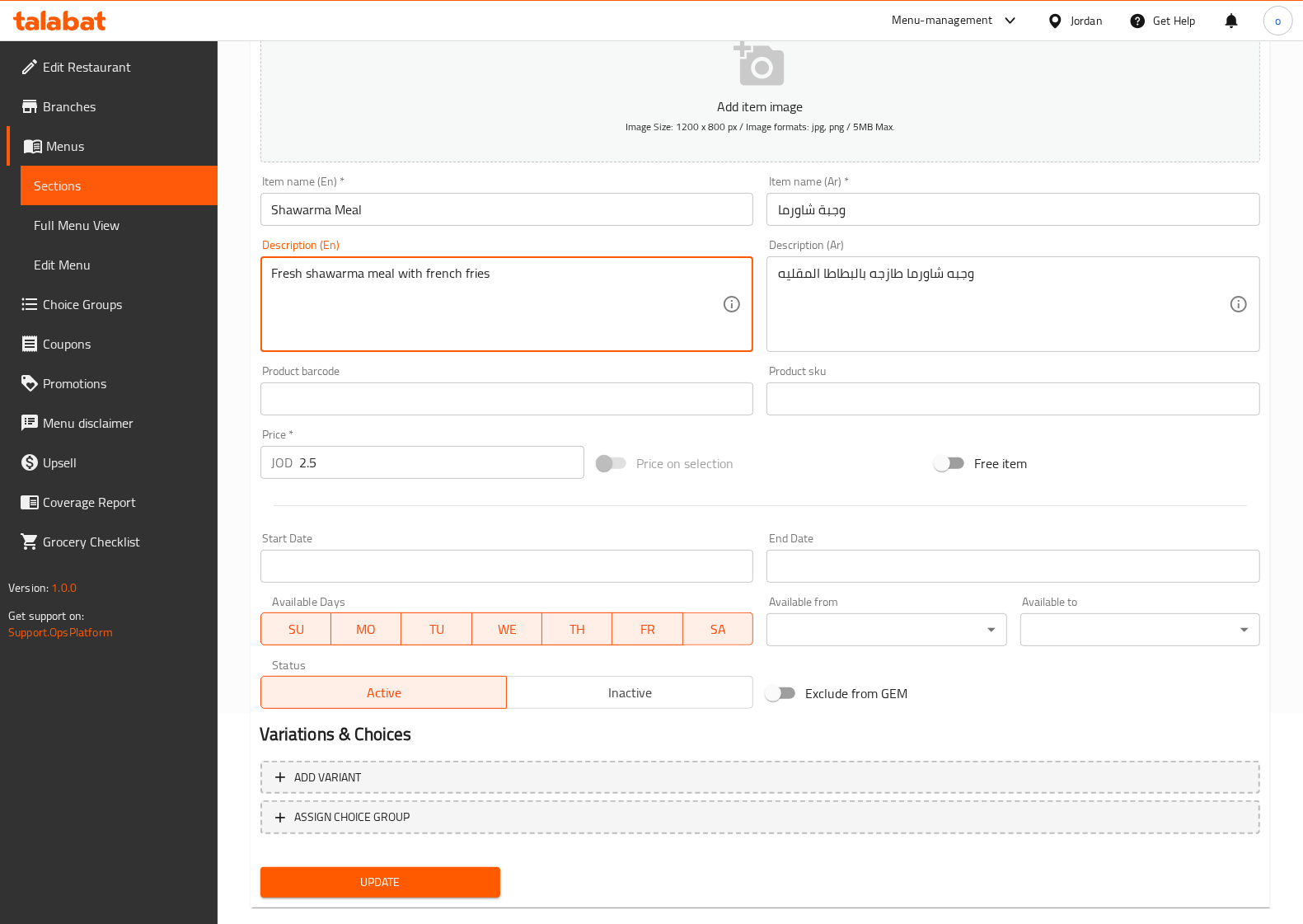
scroll to position [237, 0]
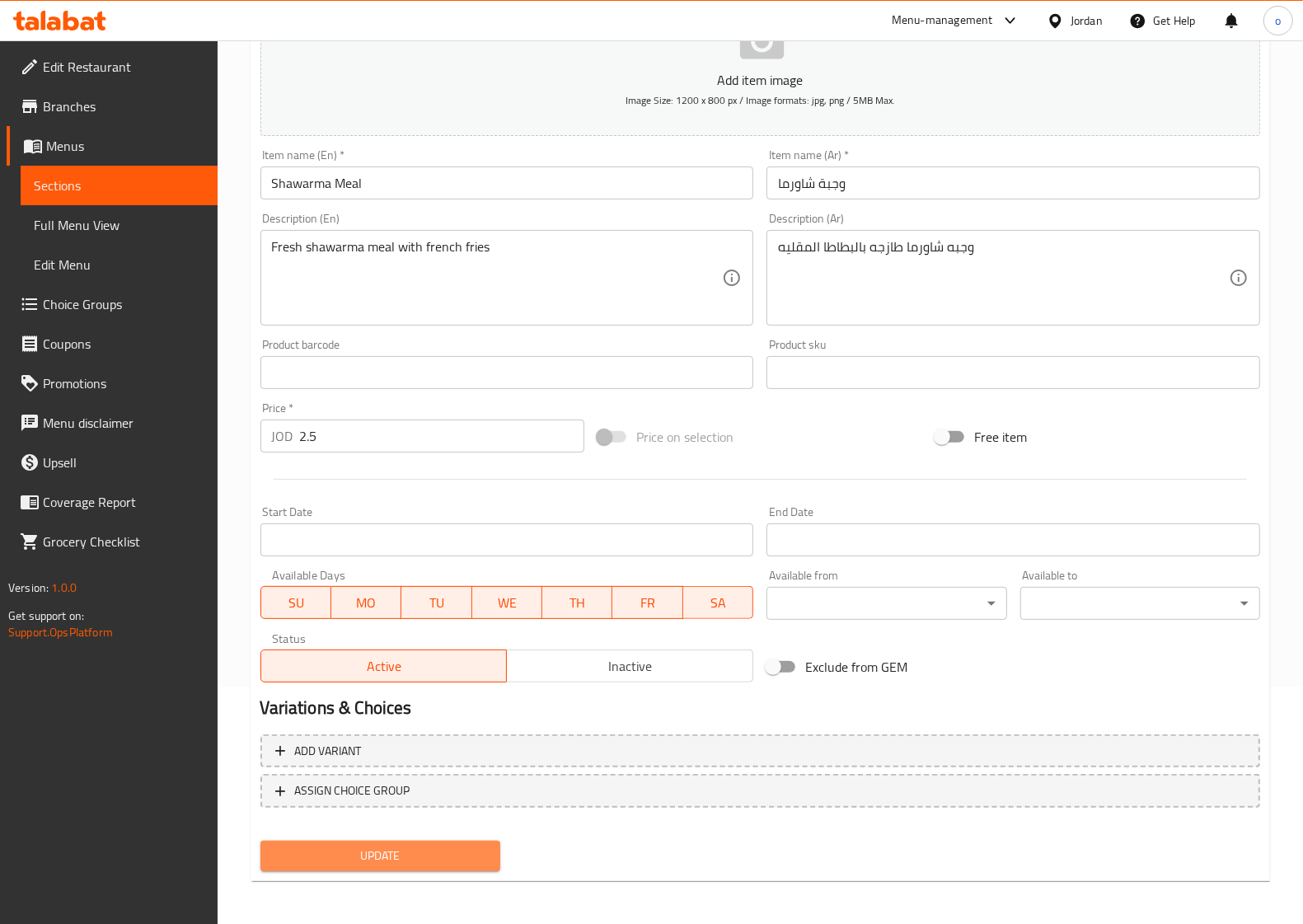
click at [393, 853] on span "Update" at bounding box center [380, 856] width 213 height 21
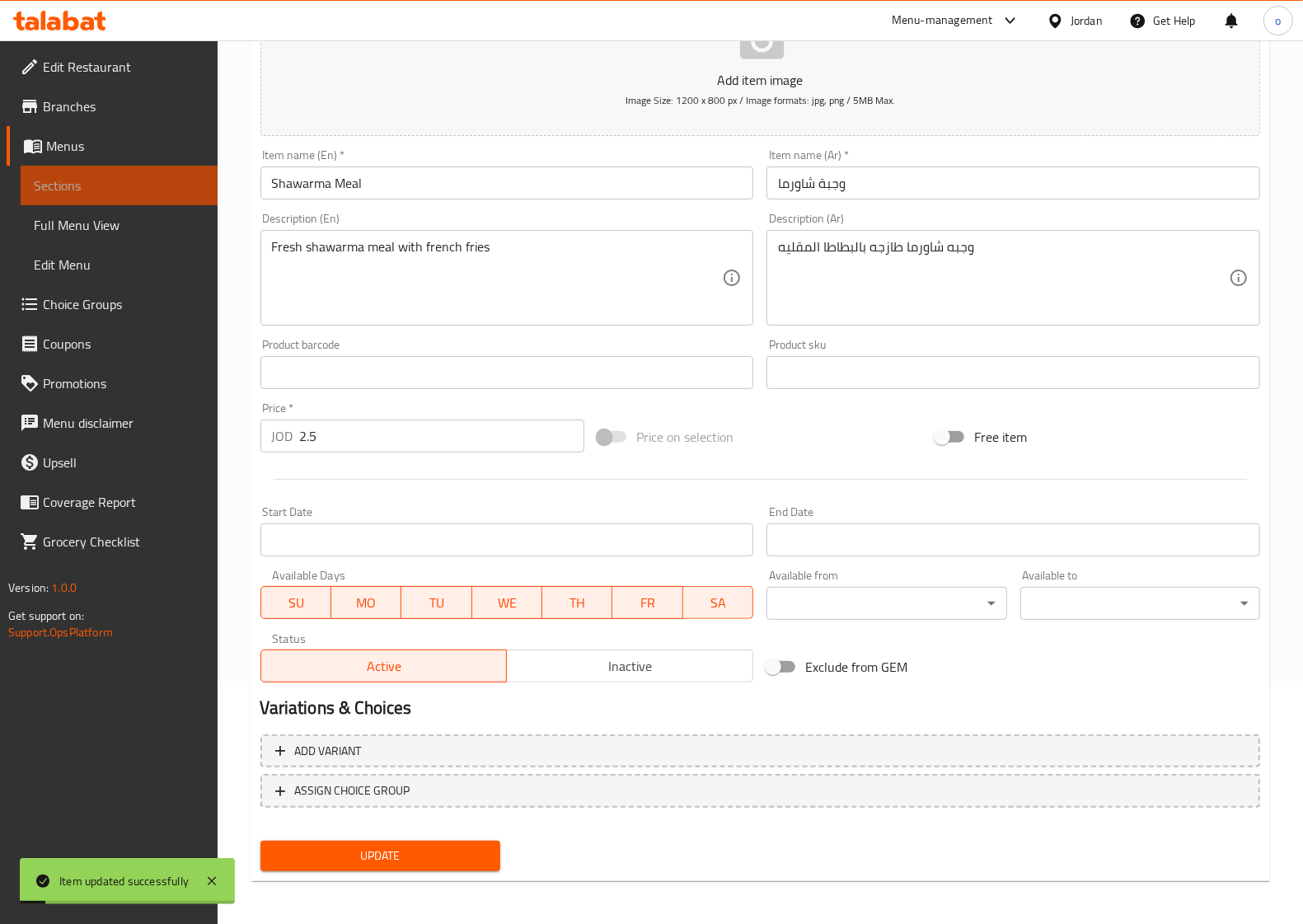
click at [118, 176] on span "Sections" at bounding box center [119, 186] width 171 height 20
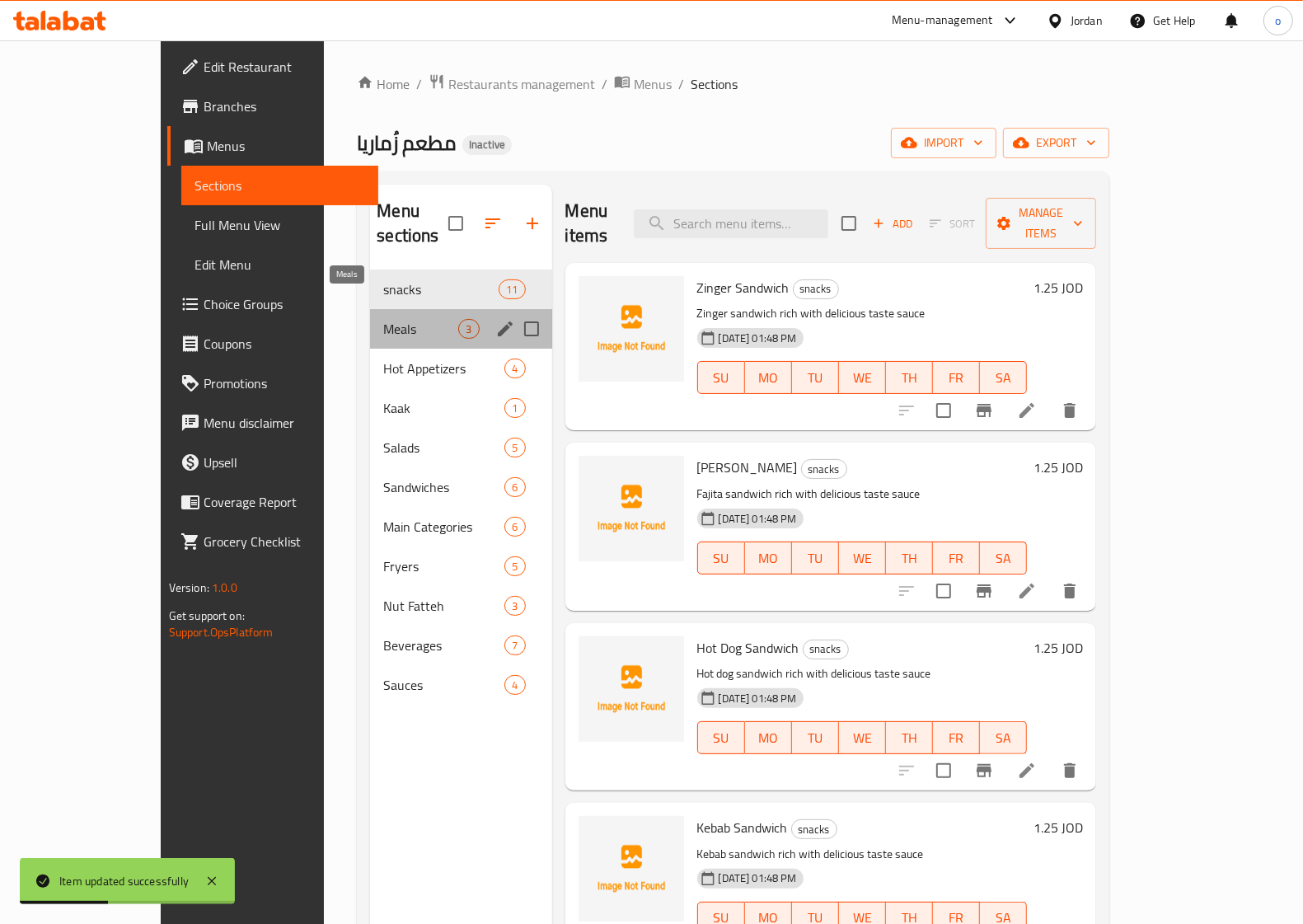
click at [383, 318] on span "Meals" at bounding box center [420, 328] width 75 height 20
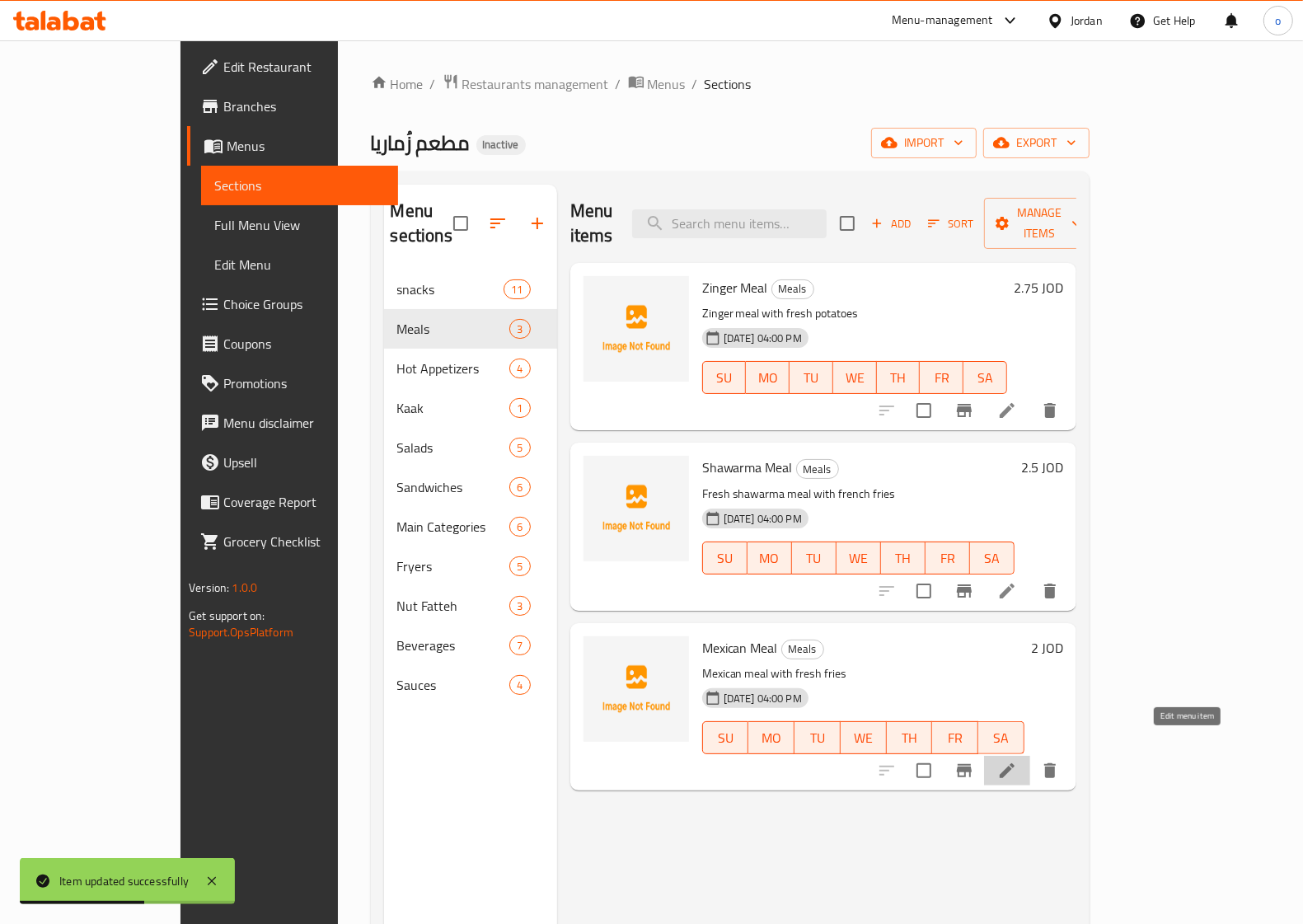
click at [1017, 761] on icon at bounding box center [1007, 771] width 20 height 20
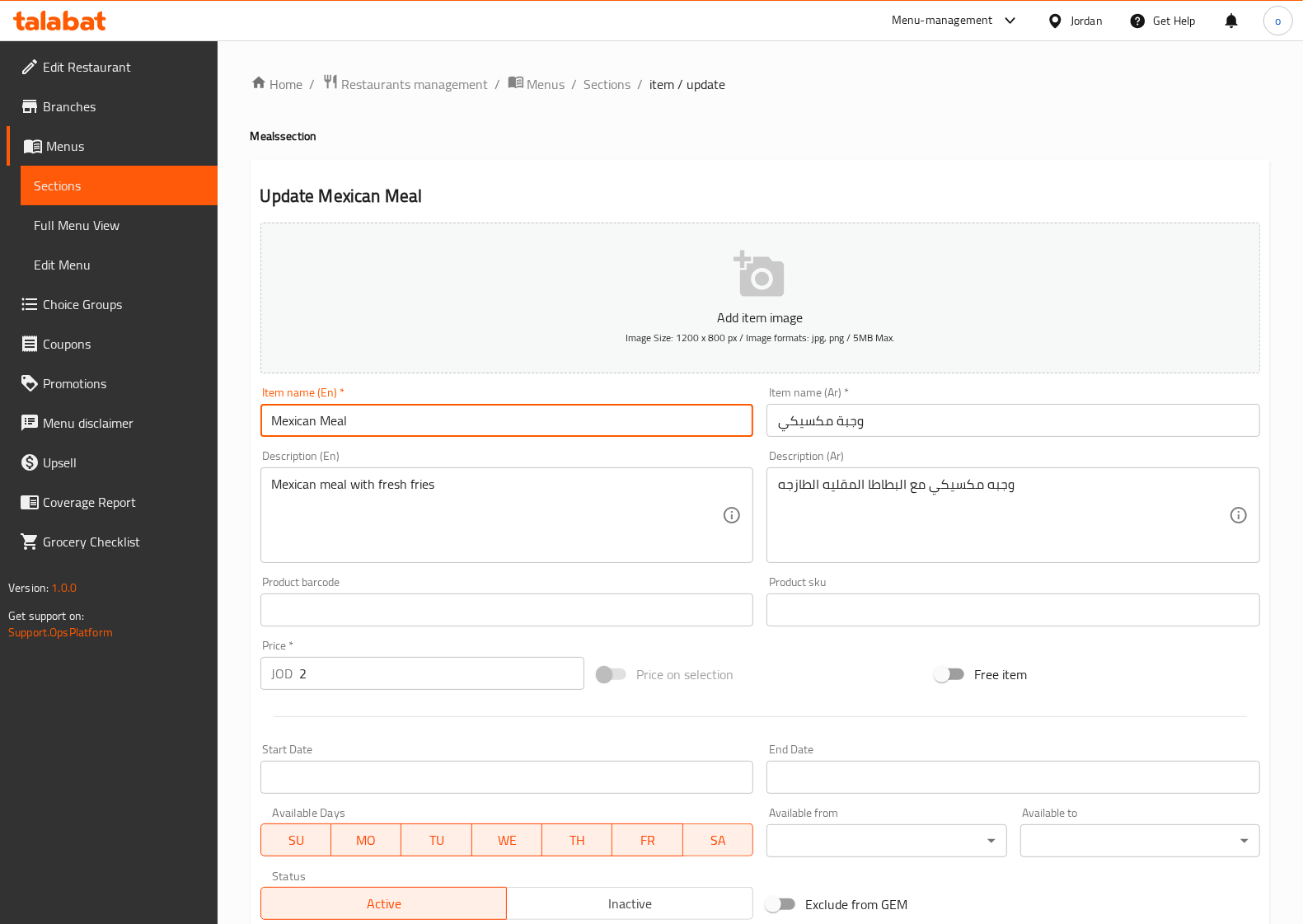
drag, startPoint x: 317, startPoint y: 414, endPoint x: 270, endPoint y: 418, distance: 47.2
click at [270, 418] on input "Mexican Meal" at bounding box center [507, 420] width 493 height 33
click at [406, 418] on input "Mexican Meal" at bounding box center [507, 420] width 493 height 33
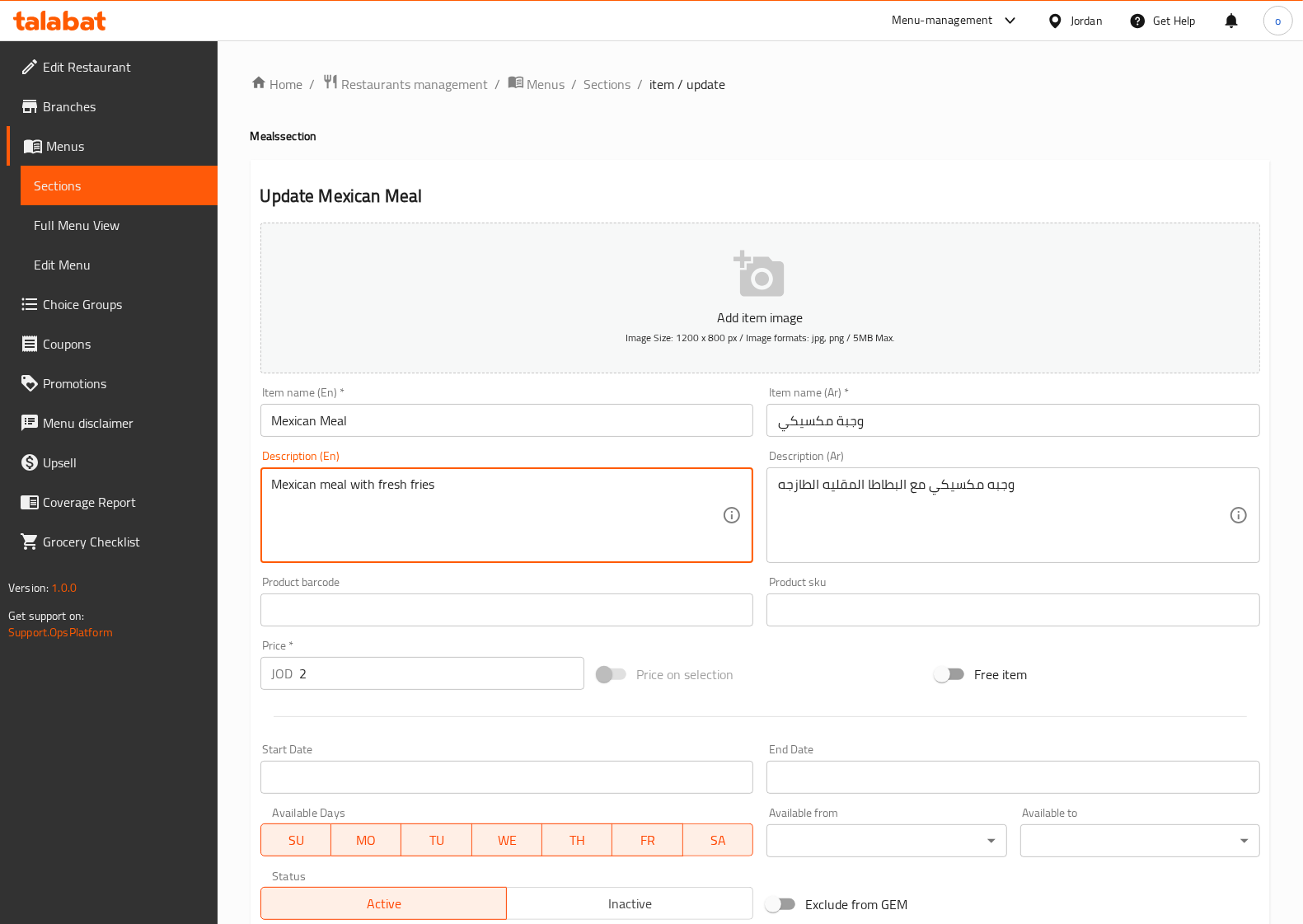
drag, startPoint x: 437, startPoint y: 487, endPoint x: 377, endPoint y: 486, distance: 60.0
click at [377, 486] on textarea "Mexican meal with fresh fries" at bounding box center [496, 516] width 450 height 78
click at [561, 525] on textarea "Mexican meal with fresh fries" at bounding box center [496, 516] width 450 height 78
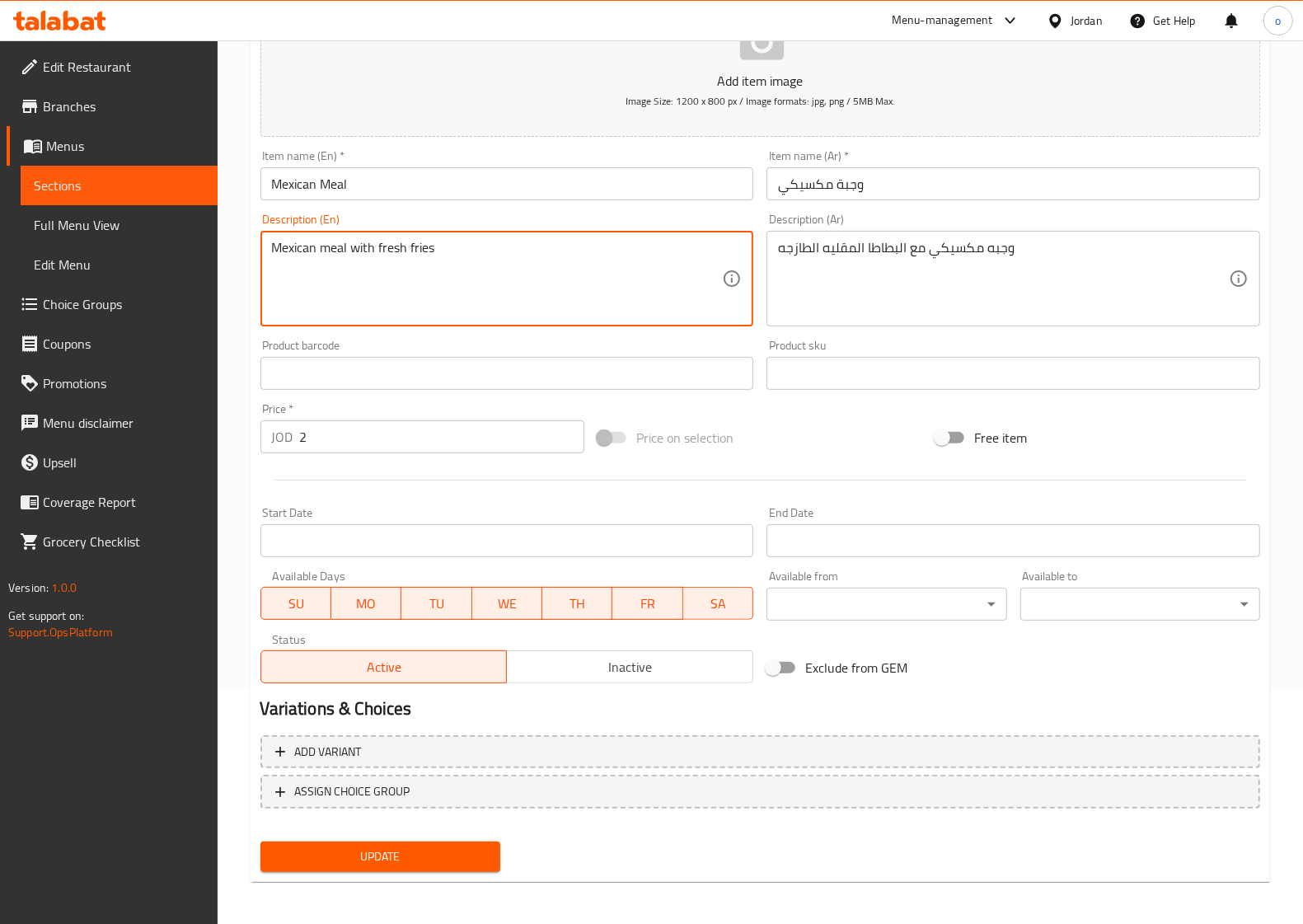
scroll to position [237, 0]
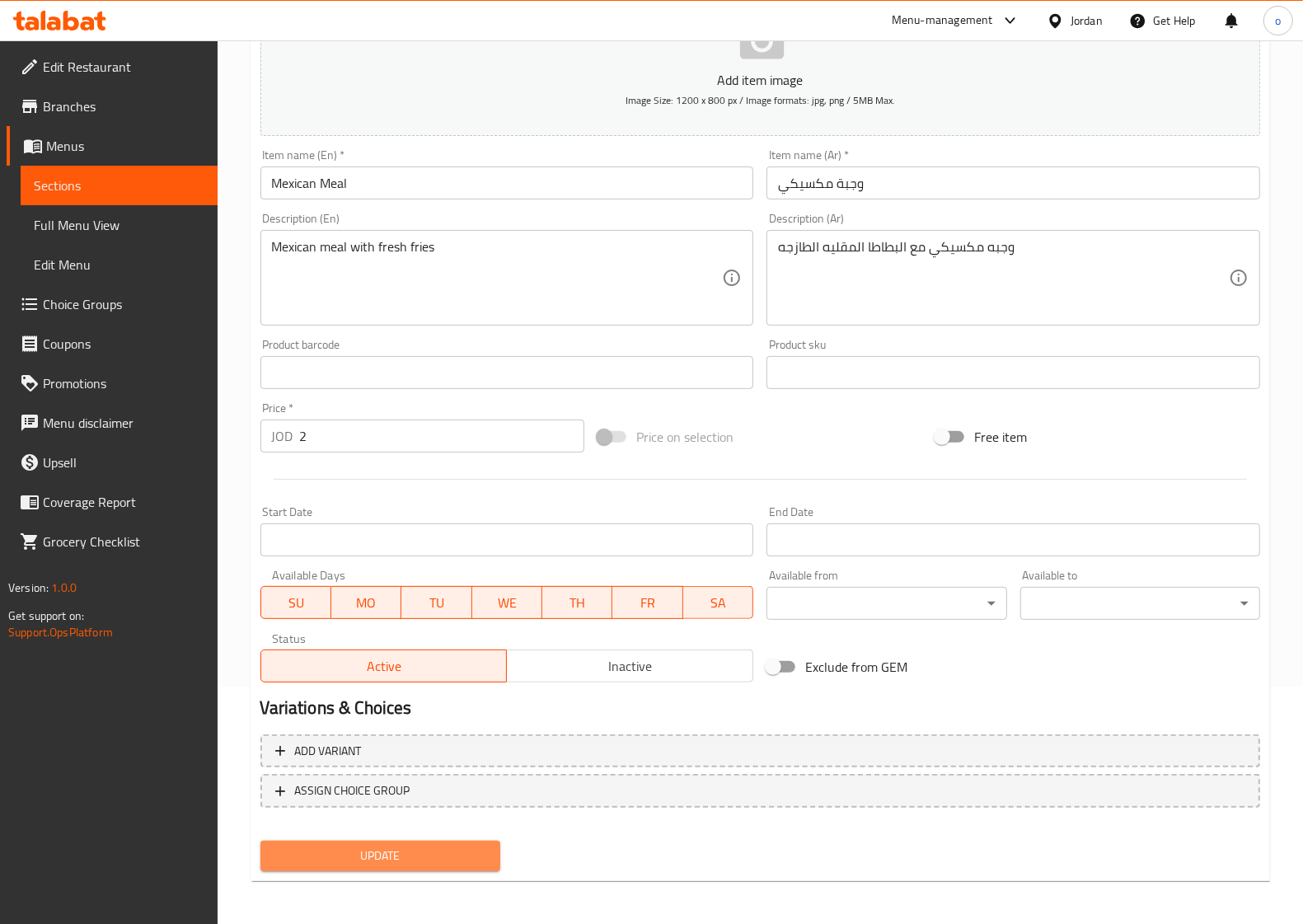
click at [461, 846] on span "Update" at bounding box center [380, 856] width 213 height 21
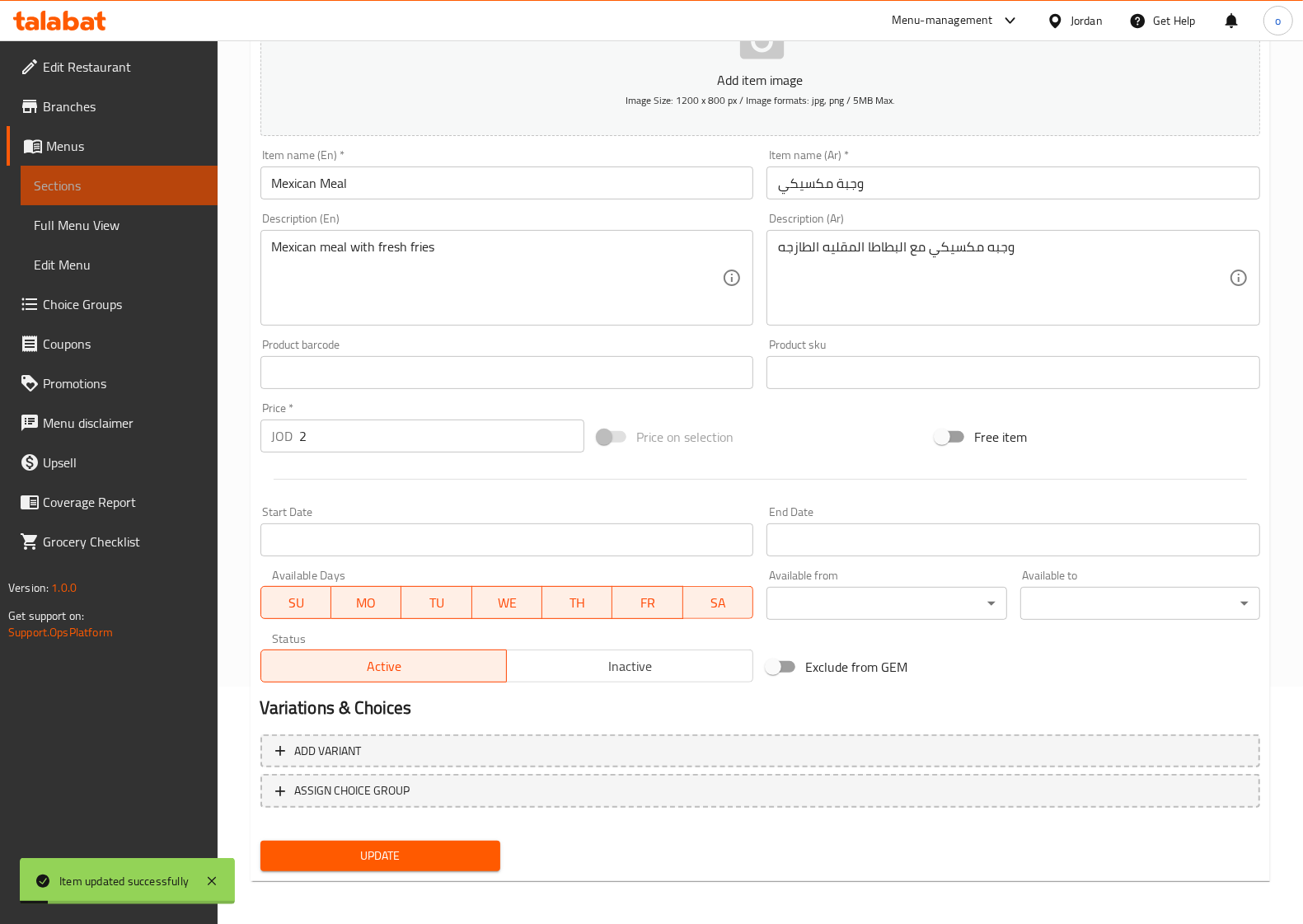
click at [147, 182] on span "Sections" at bounding box center [119, 186] width 171 height 20
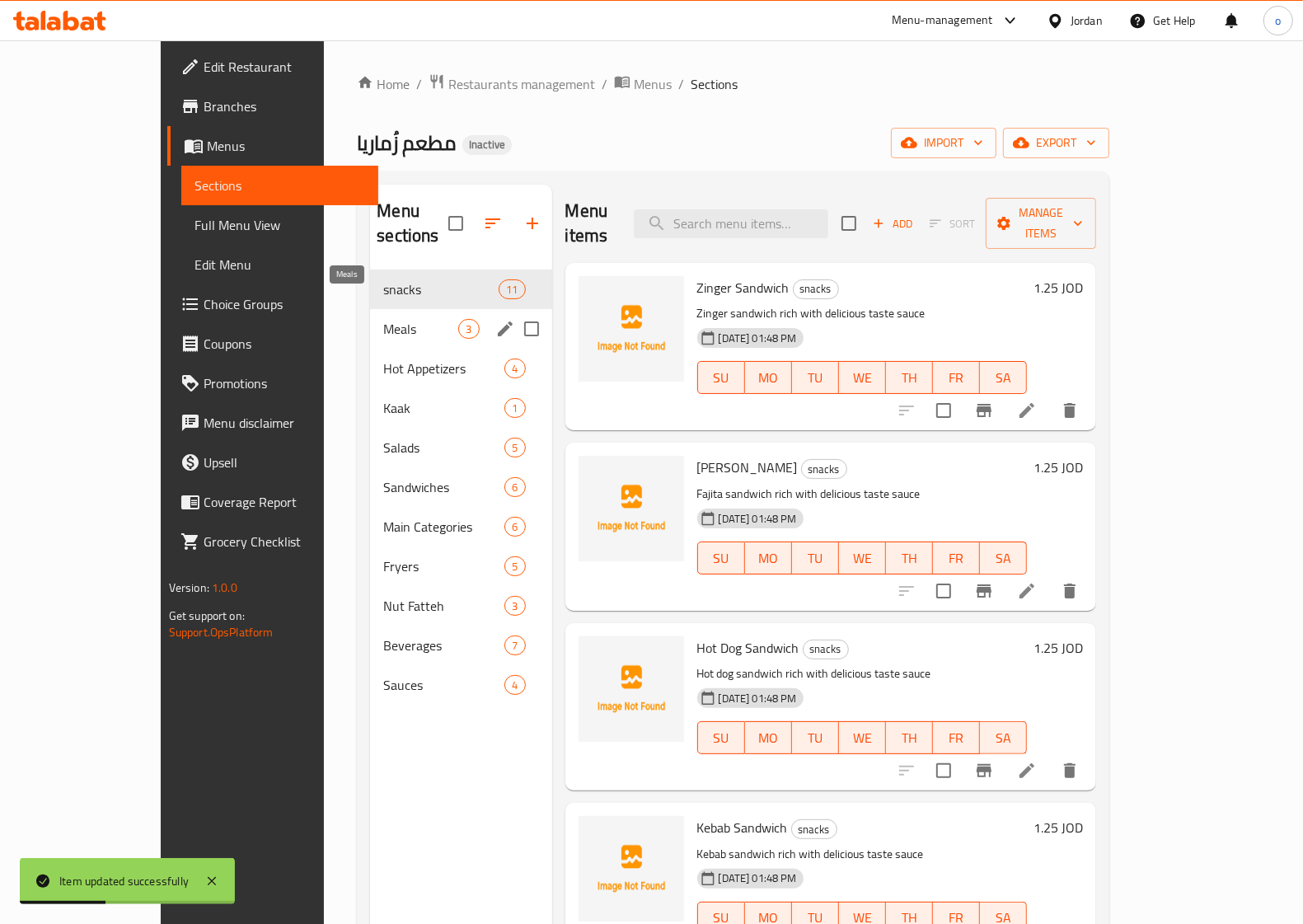
click at [383, 318] on span "Meals" at bounding box center [420, 328] width 75 height 20
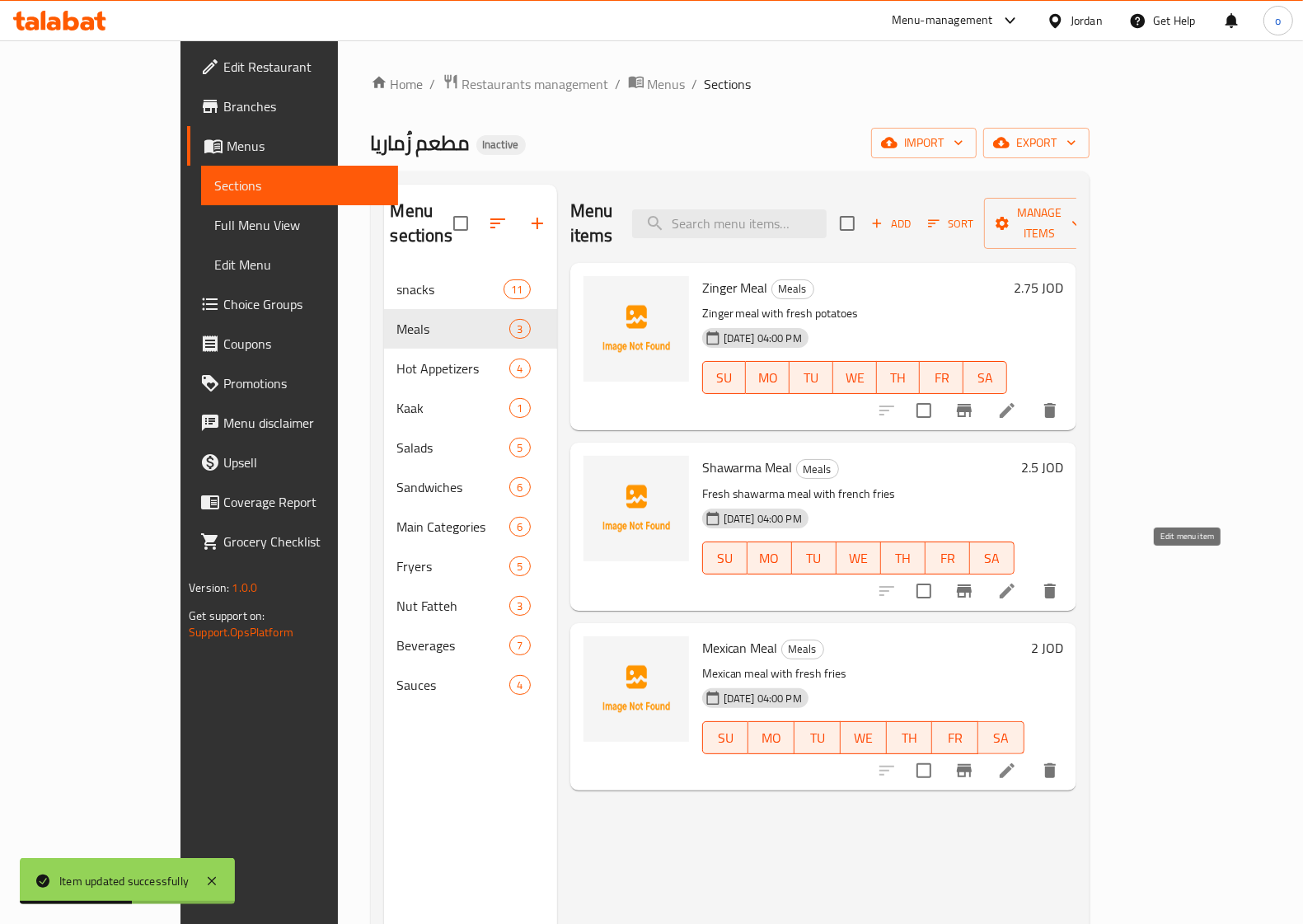
click at [1014, 583] on icon at bounding box center [1006, 590] width 15 height 15
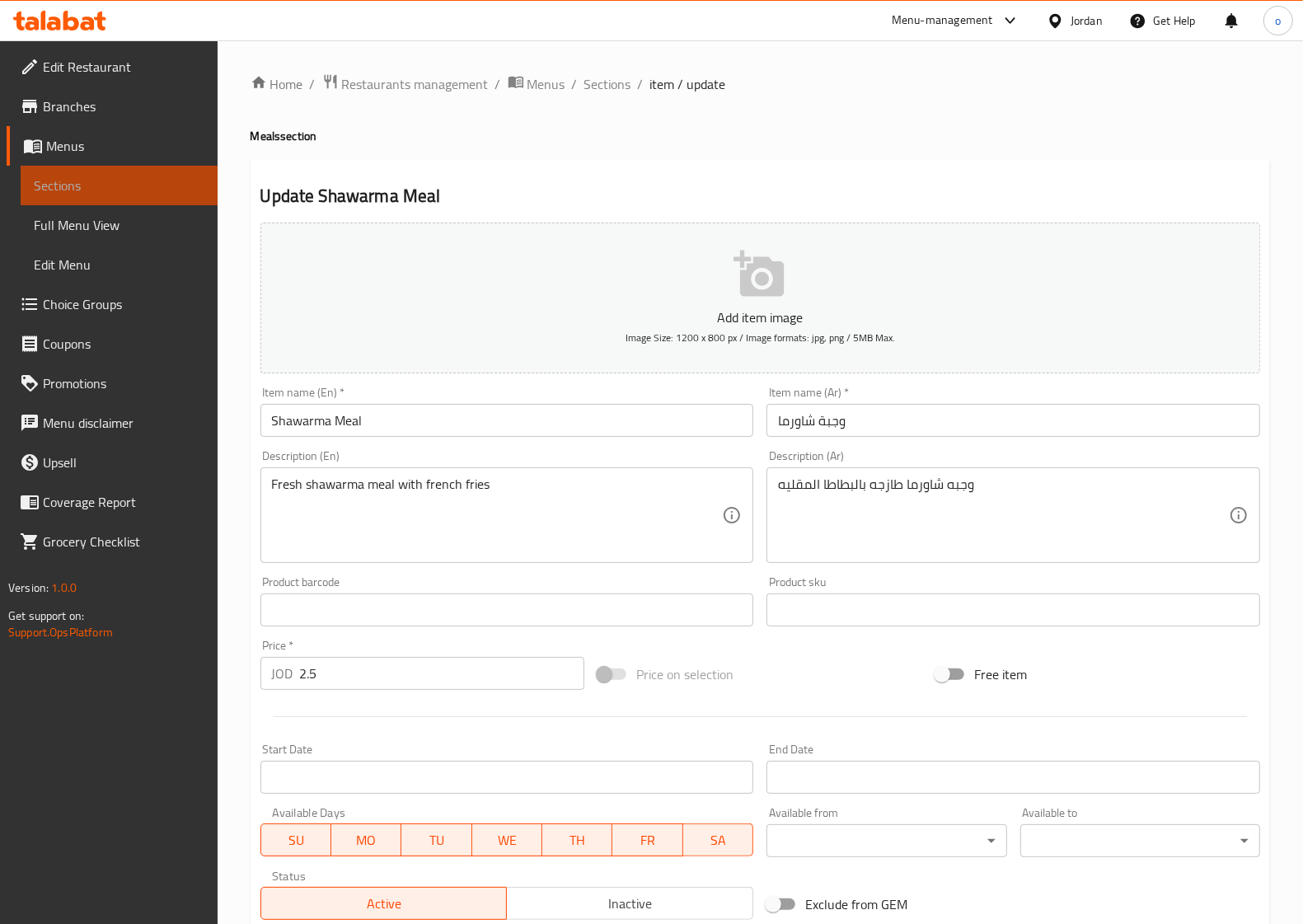
click at [111, 190] on span "Sections" at bounding box center [119, 186] width 171 height 20
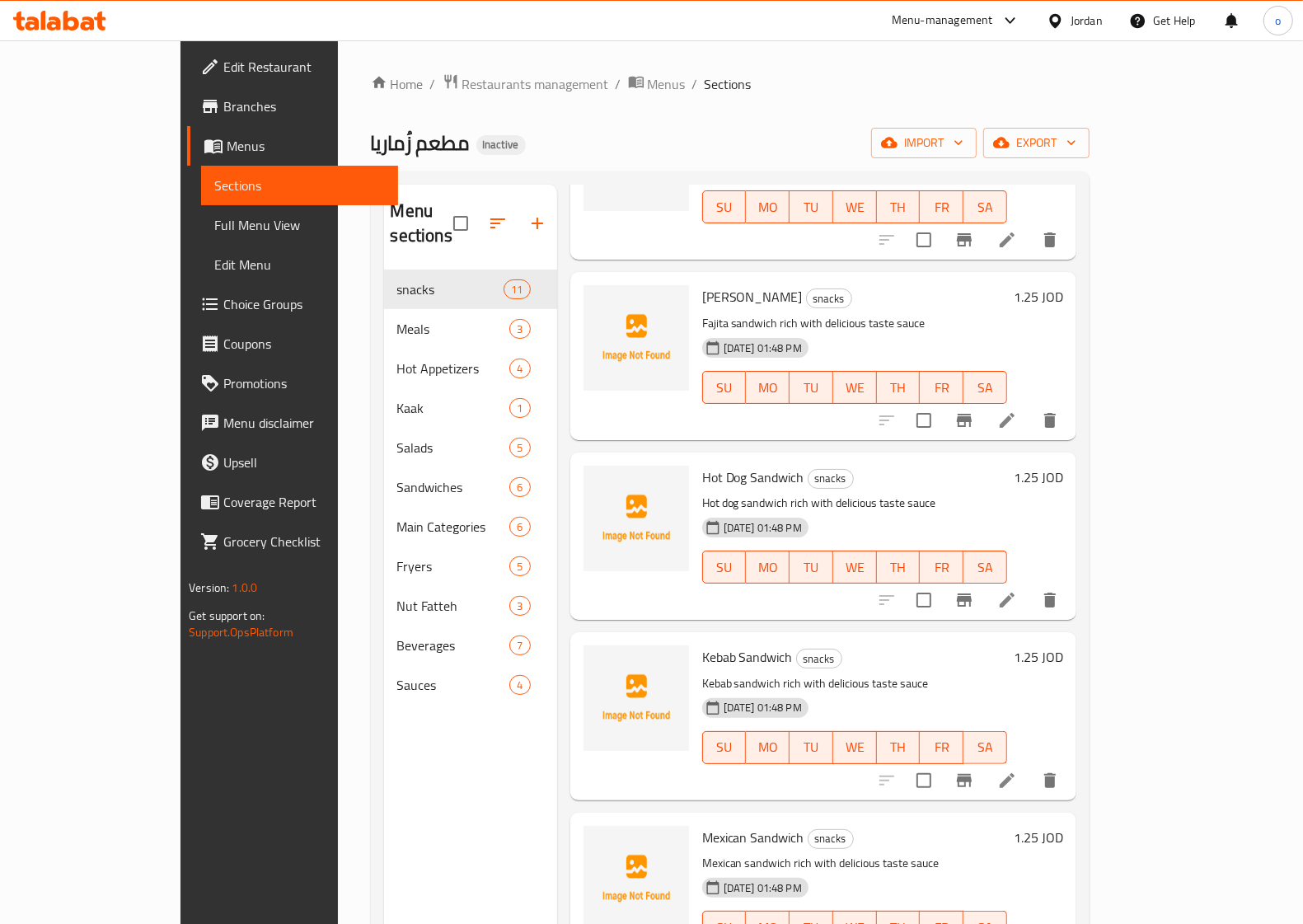
scroll to position [206, 0]
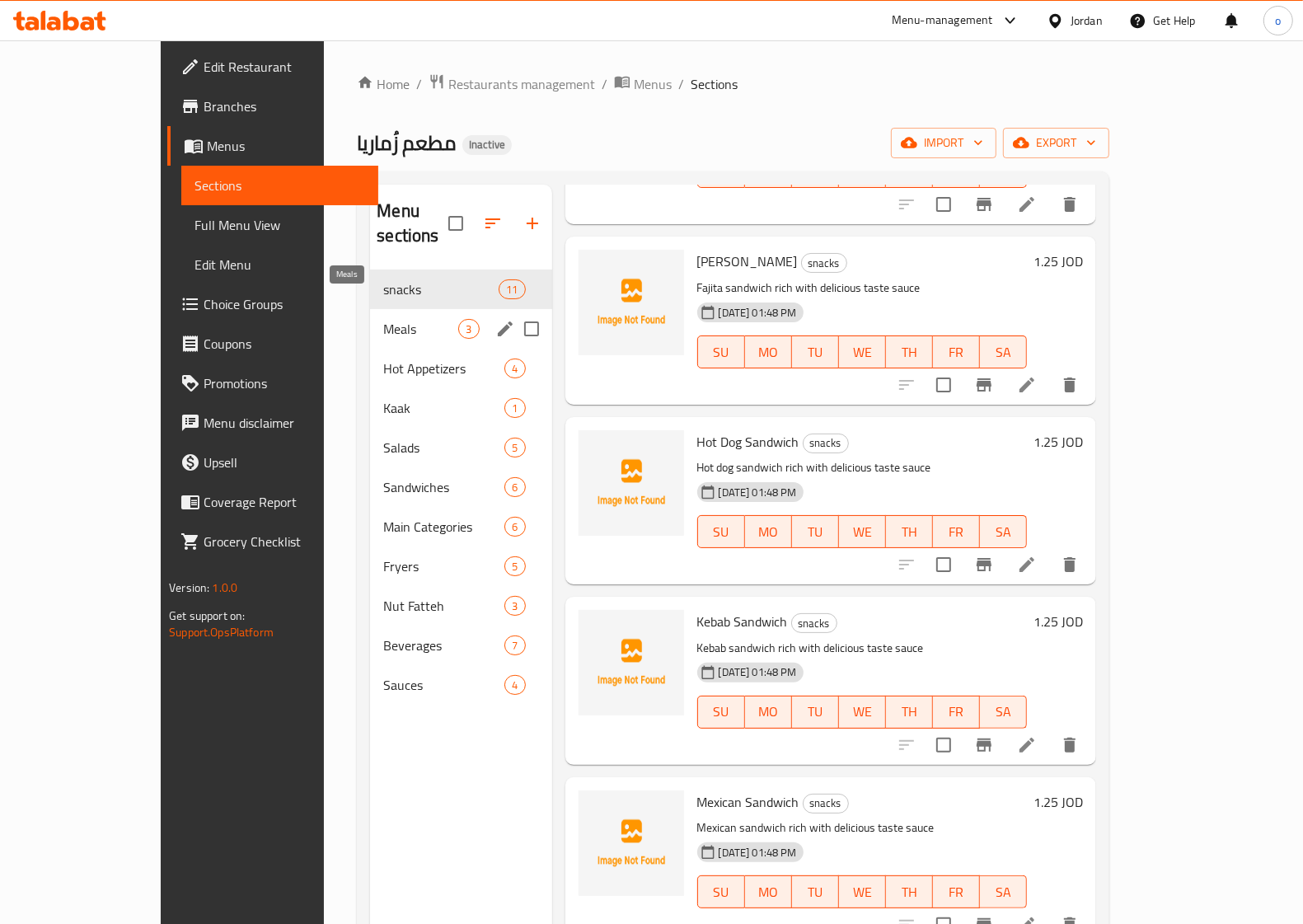
click at [383, 318] on span "Meals" at bounding box center [420, 328] width 75 height 20
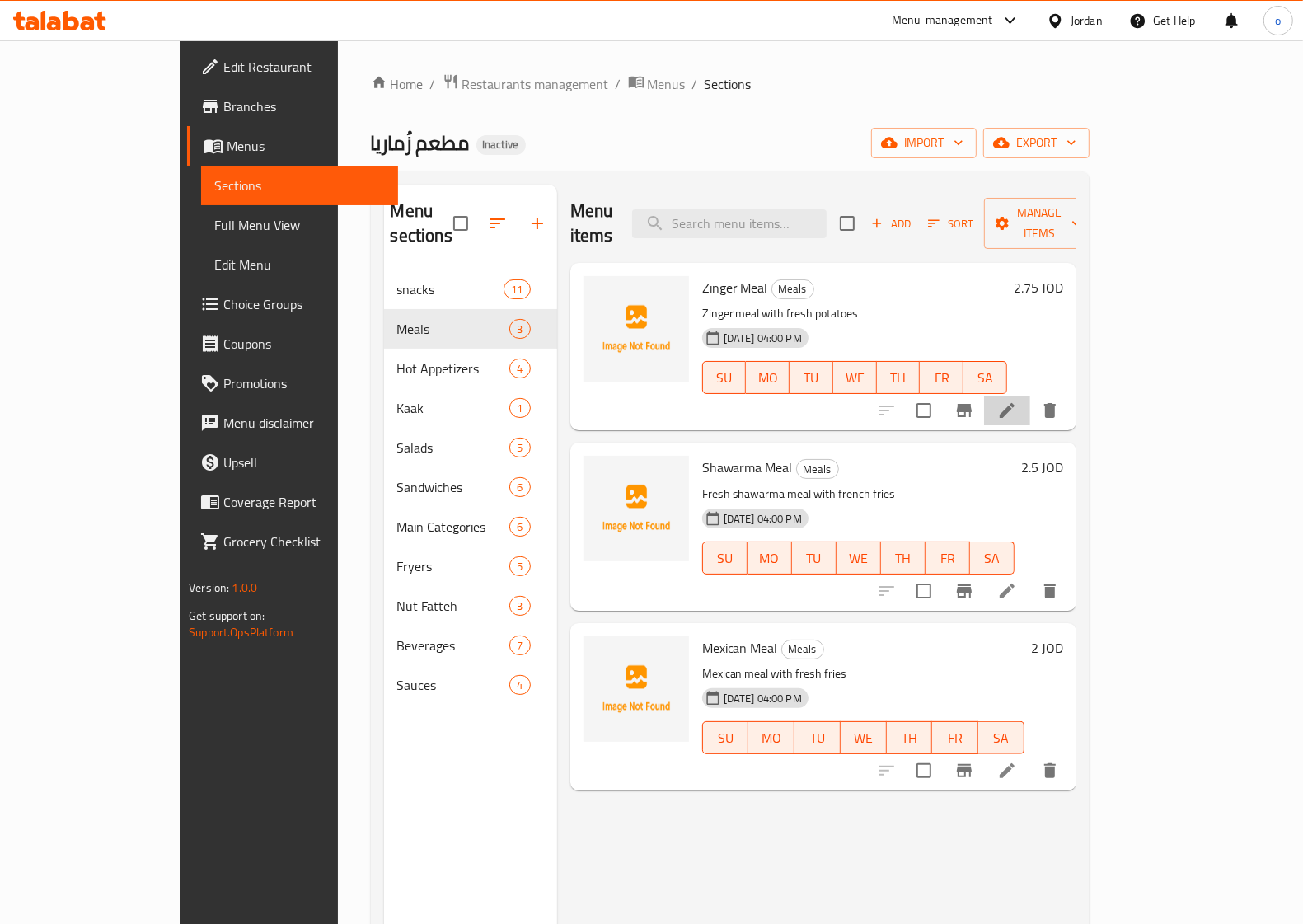
click at [1030, 396] on li at bounding box center [1006, 410] width 46 height 29
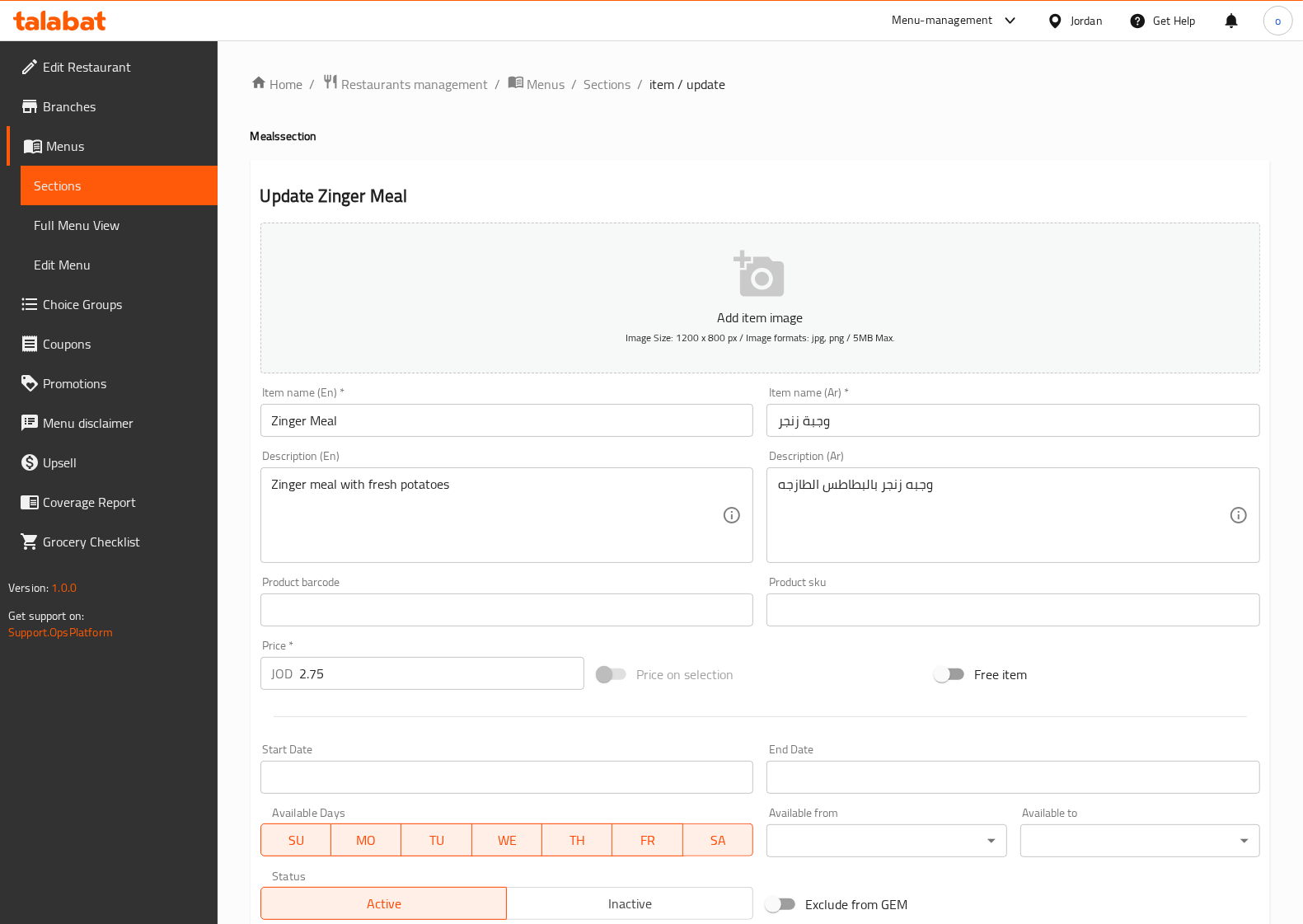
click at [96, 192] on span "Sections" at bounding box center [119, 186] width 171 height 20
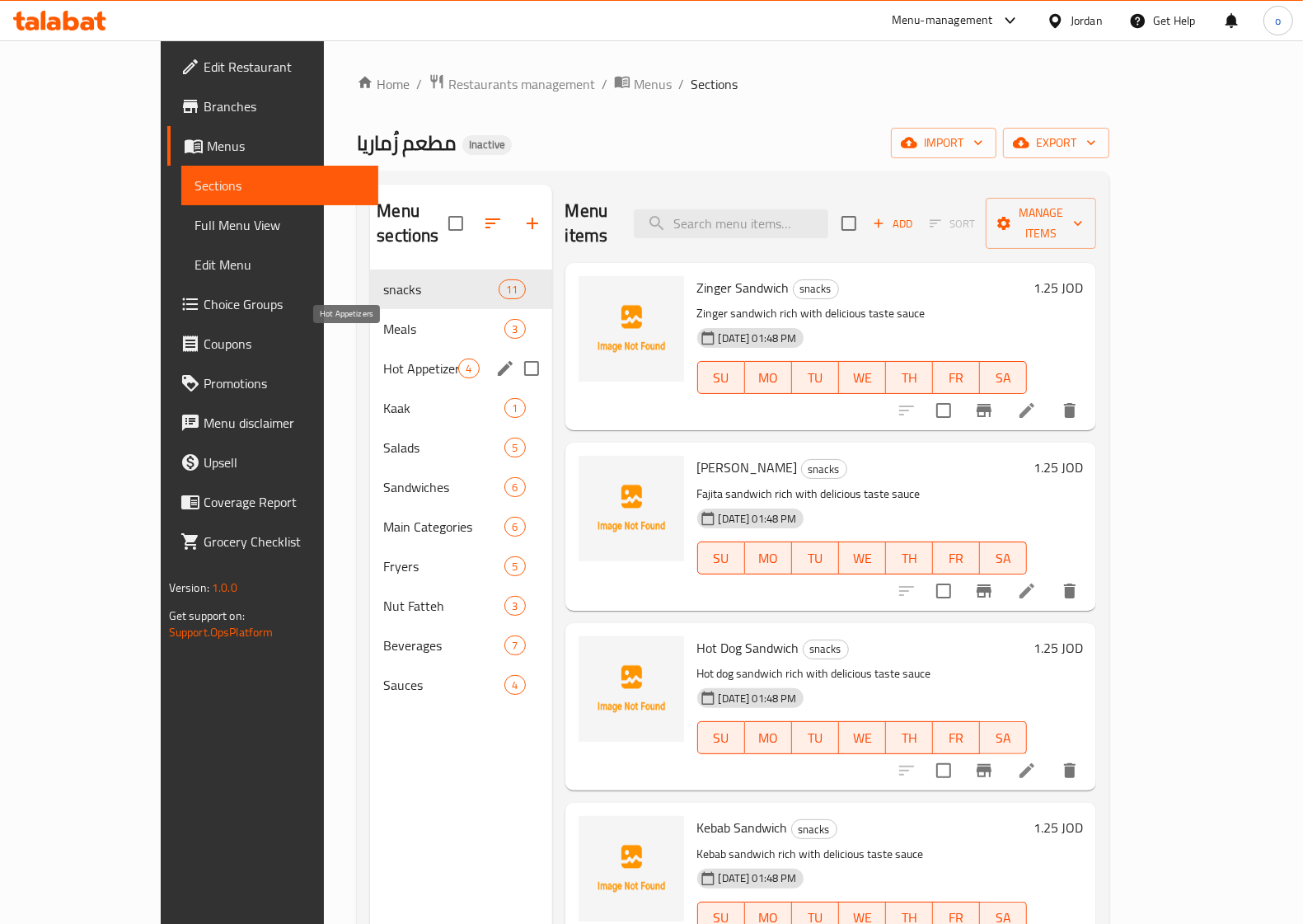
click at [383, 358] on span "Hot Appetizers" at bounding box center [420, 368] width 75 height 20
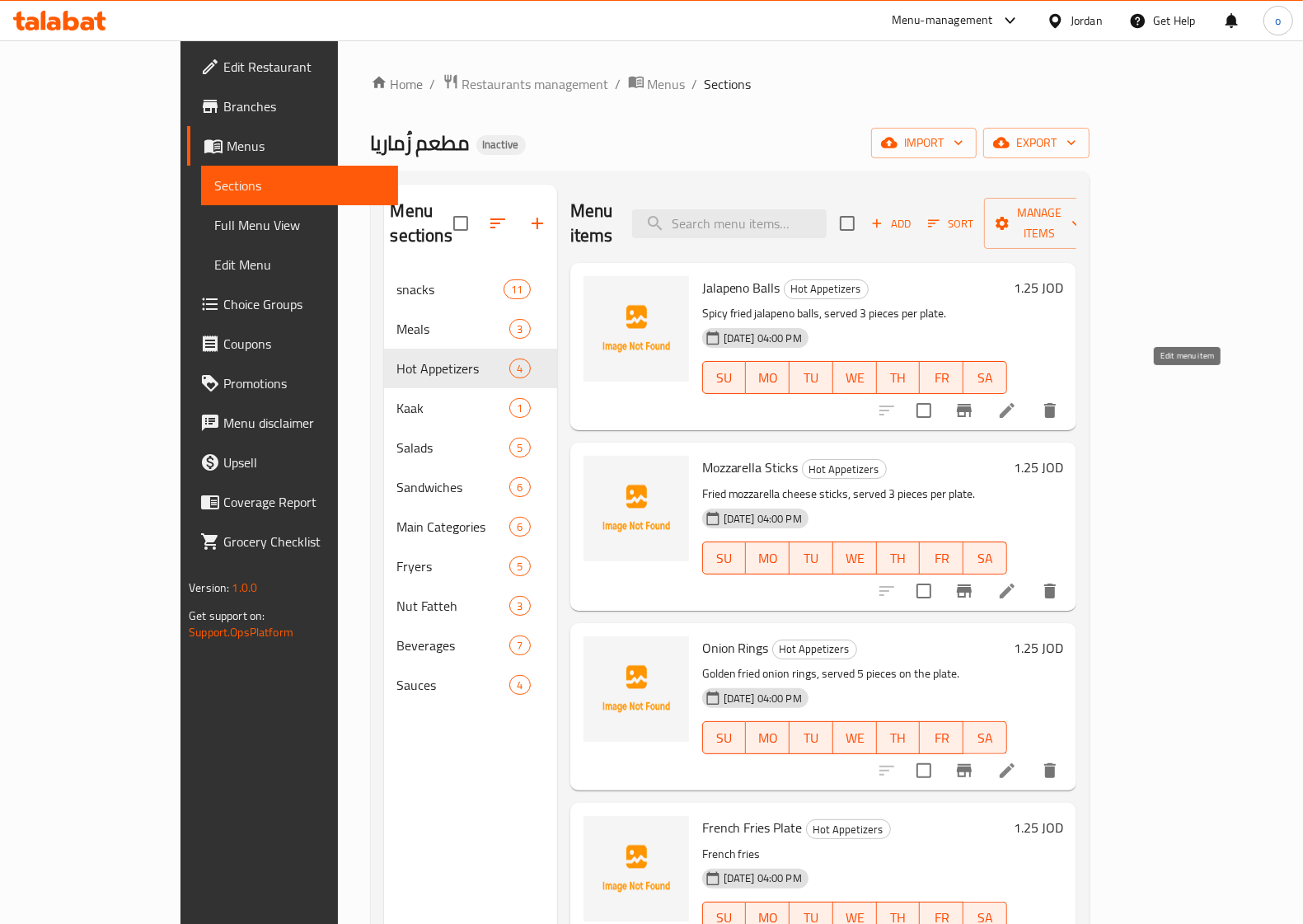
click at [1014, 403] on icon at bounding box center [1006, 410] width 15 height 15
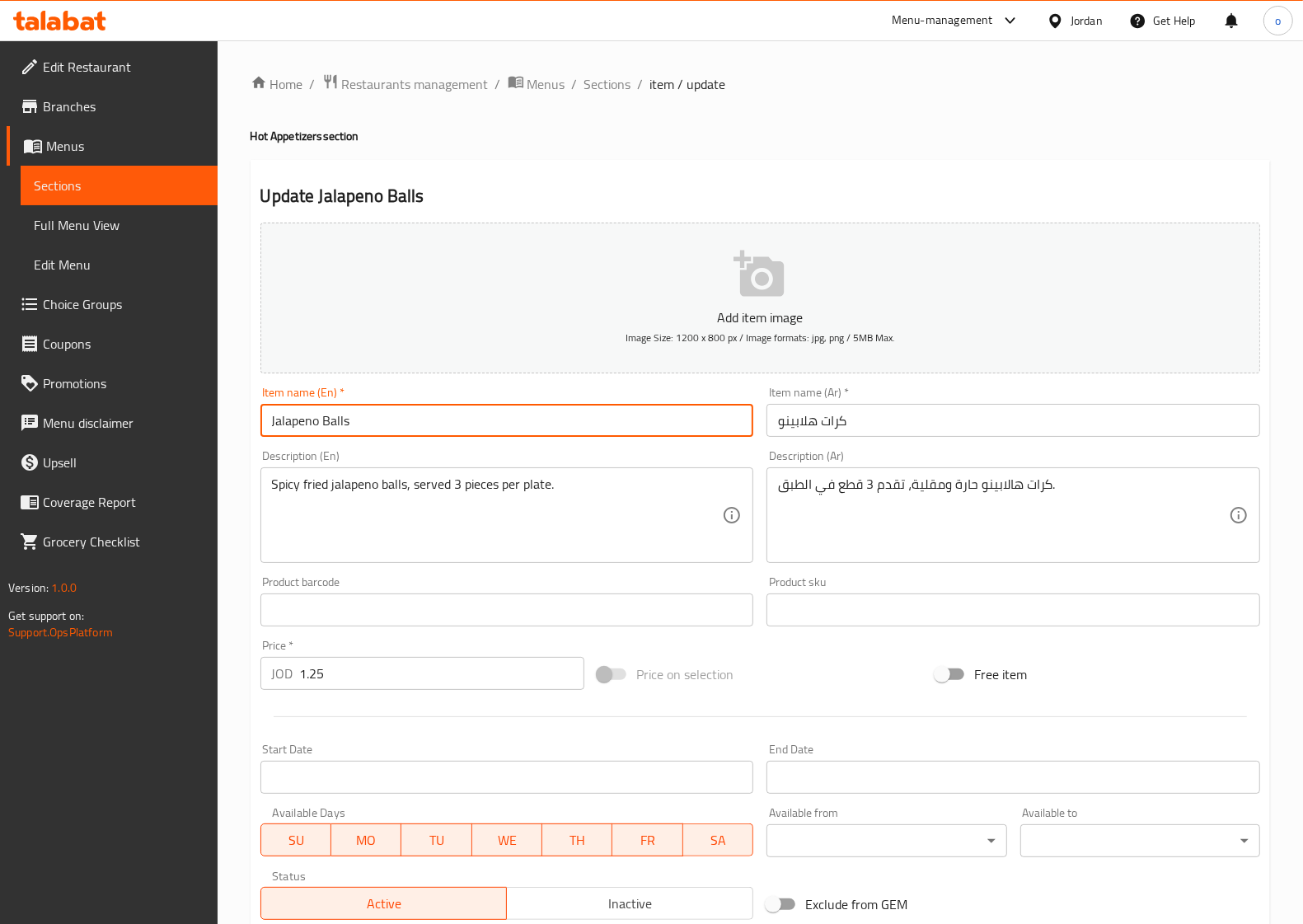
drag, startPoint x: 314, startPoint y: 421, endPoint x: 291, endPoint y: 423, distance: 23.1
click at [291, 423] on input "Jalapeno Balls" at bounding box center [507, 420] width 493 height 33
click at [404, 426] on input "Jalapeno Balls" at bounding box center [507, 420] width 493 height 33
drag, startPoint x: 319, startPoint y: 418, endPoint x: 270, endPoint y: 419, distance: 49.0
click at [270, 419] on input "Jalapeno Balls" at bounding box center [507, 420] width 493 height 33
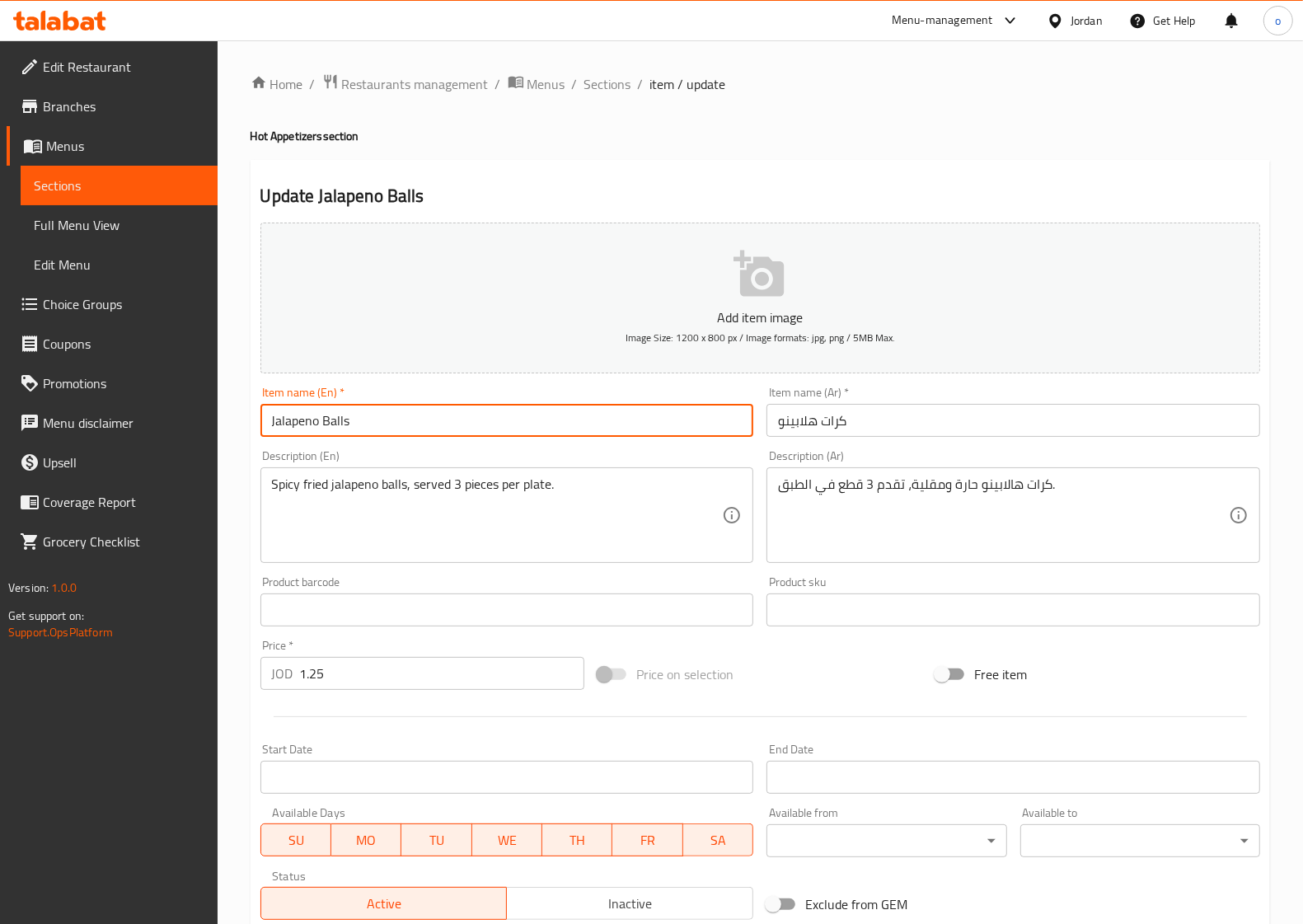
click at [351, 427] on input "Jalapeno Balls" at bounding box center [507, 420] width 493 height 33
drag, startPoint x: 351, startPoint y: 424, endPoint x: 323, endPoint y: 424, distance: 28.0
click at [323, 424] on input "Jalapeno Balls" at bounding box center [507, 420] width 493 height 33
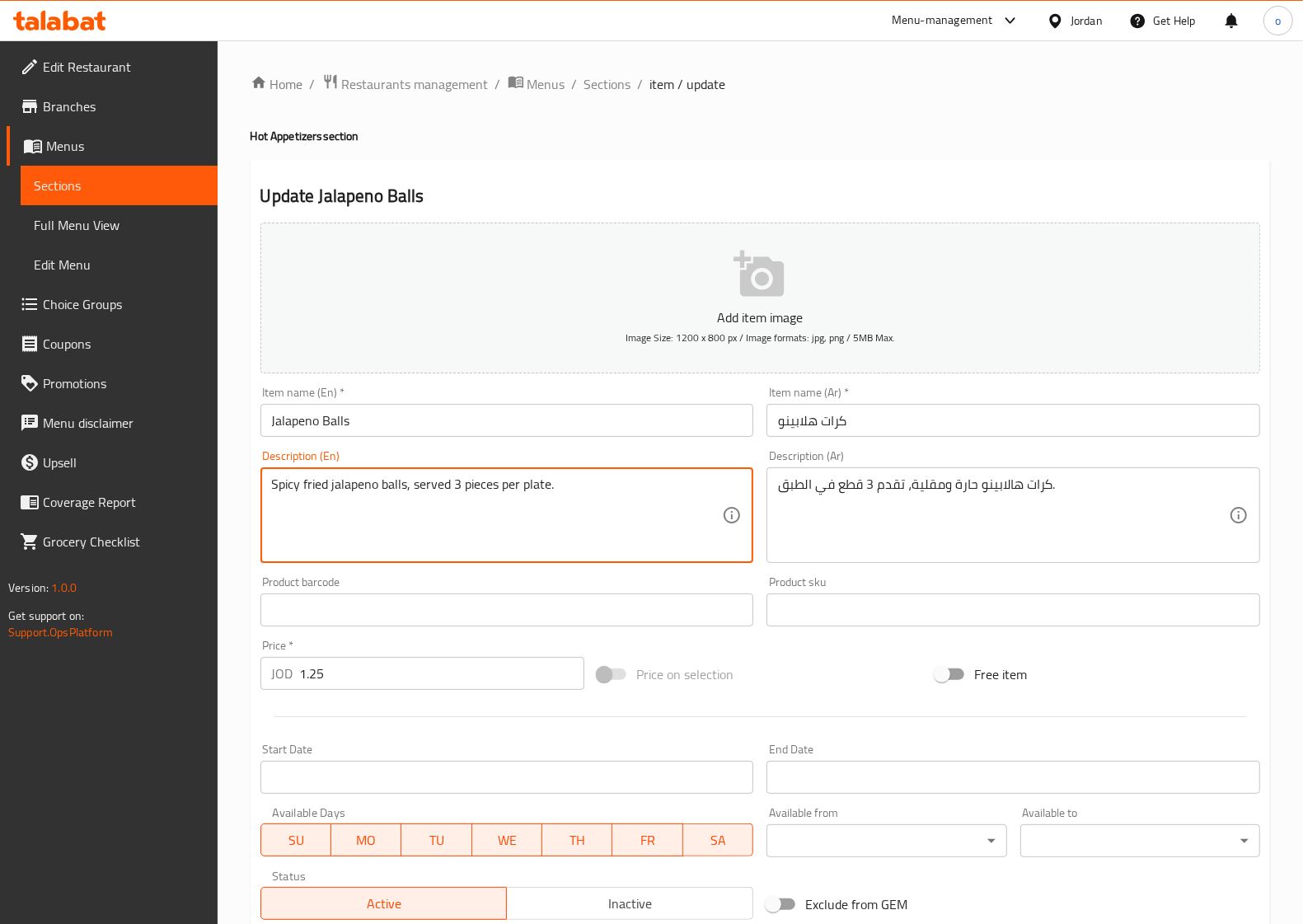
drag, startPoint x: 291, startPoint y: 486, endPoint x: 262, endPoint y: 486, distance: 29.0
click at [262, 486] on div "Spicy fried jalapeno balls, served 3 pieces per plate. Description (En)" at bounding box center [507, 515] width 493 height 96
click at [347, 519] on textarea "Spicy fried jalapeno balls, served 3 pieces per plate." at bounding box center [496, 516] width 450 height 78
drag, startPoint x: 497, startPoint y: 483, endPoint x: 466, endPoint y: 487, distance: 31.3
click at [466, 487] on textarea "Spicy fried jalapeno balls, served 3 pieces per plate." at bounding box center [496, 516] width 450 height 78
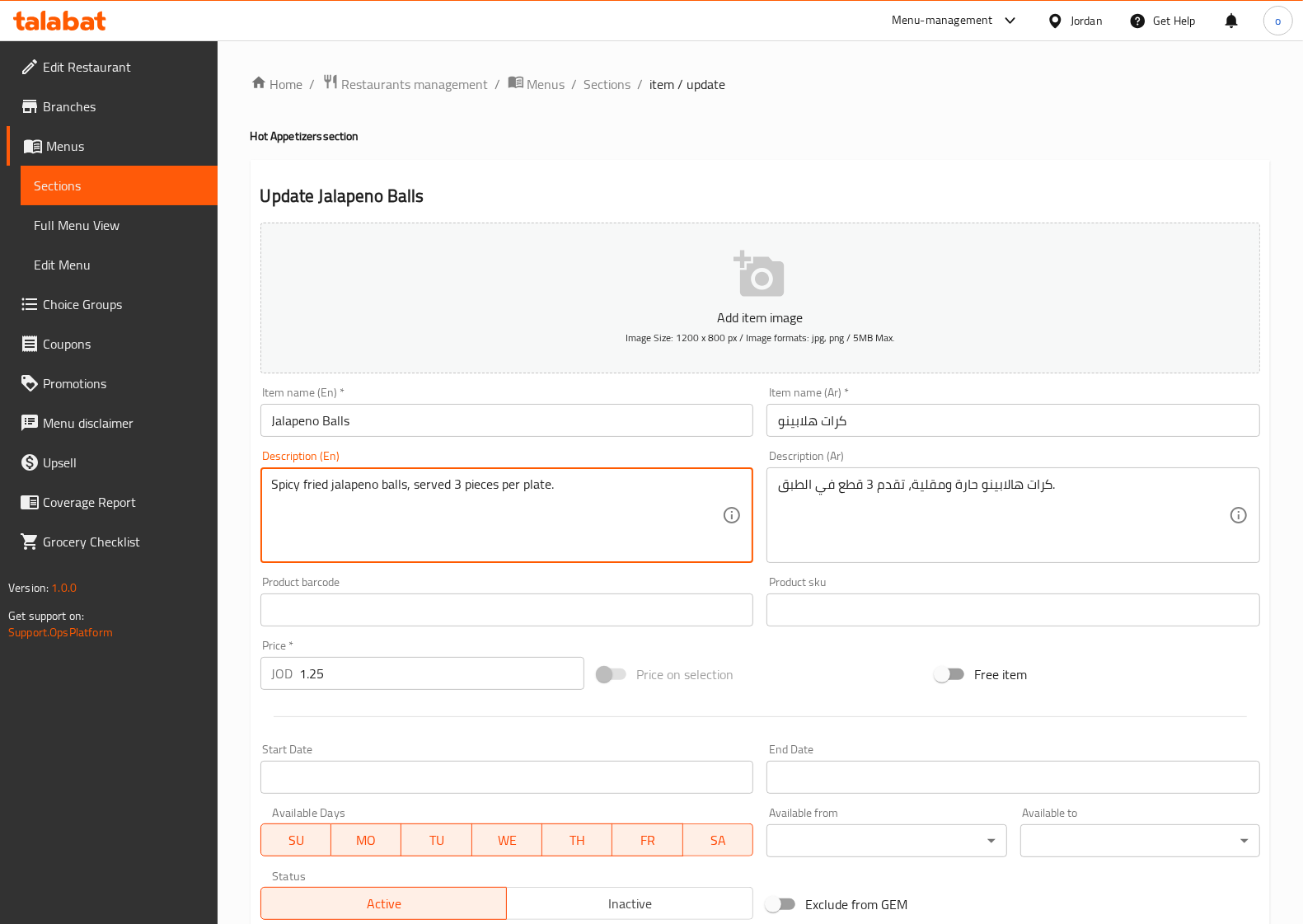
click at [615, 497] on textarea "Spicy fried jalapeno balls, served 3 pieces per plate." at bounding box center [496, 516] width 450 height 78
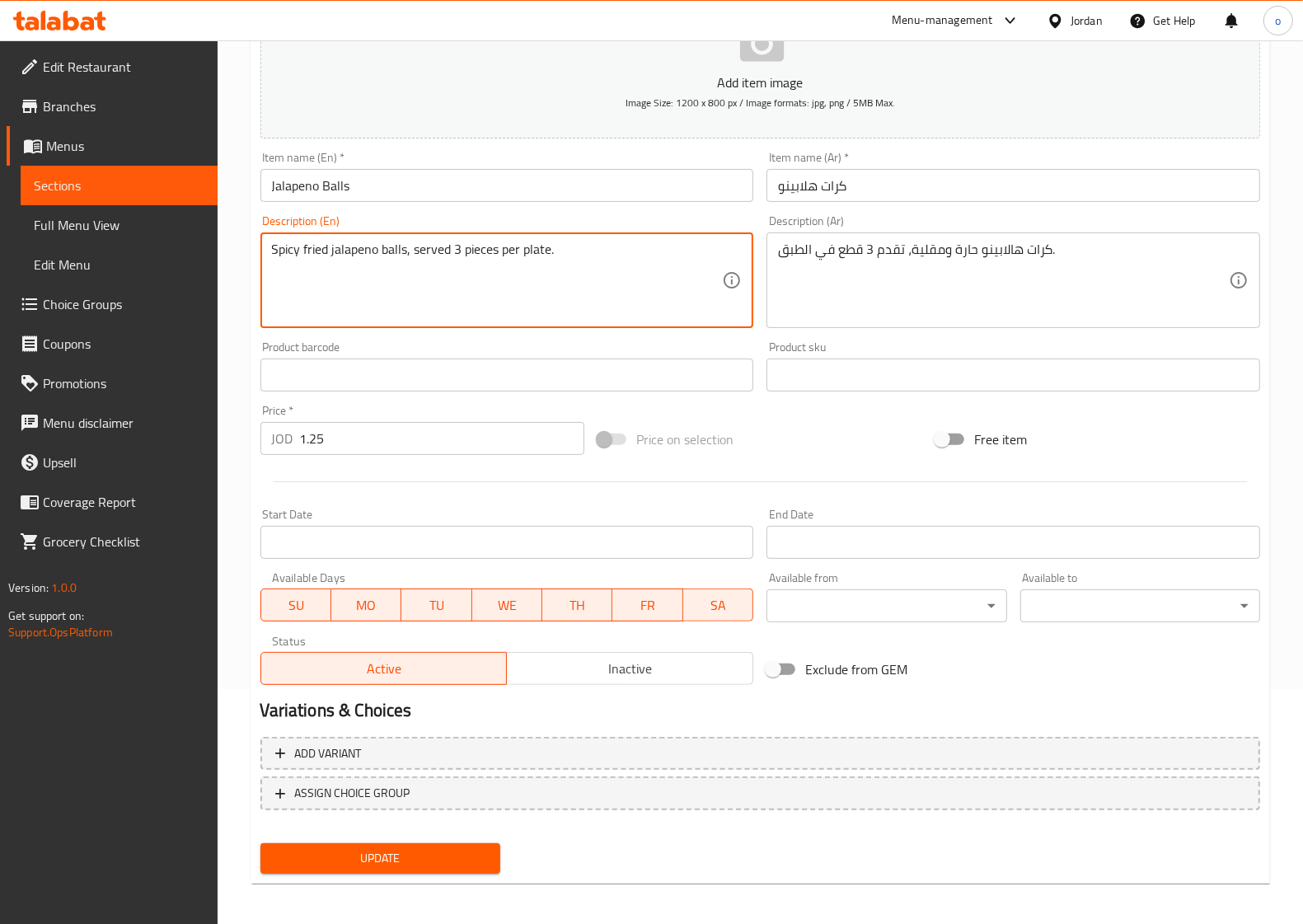
scroll to position [237, 0]
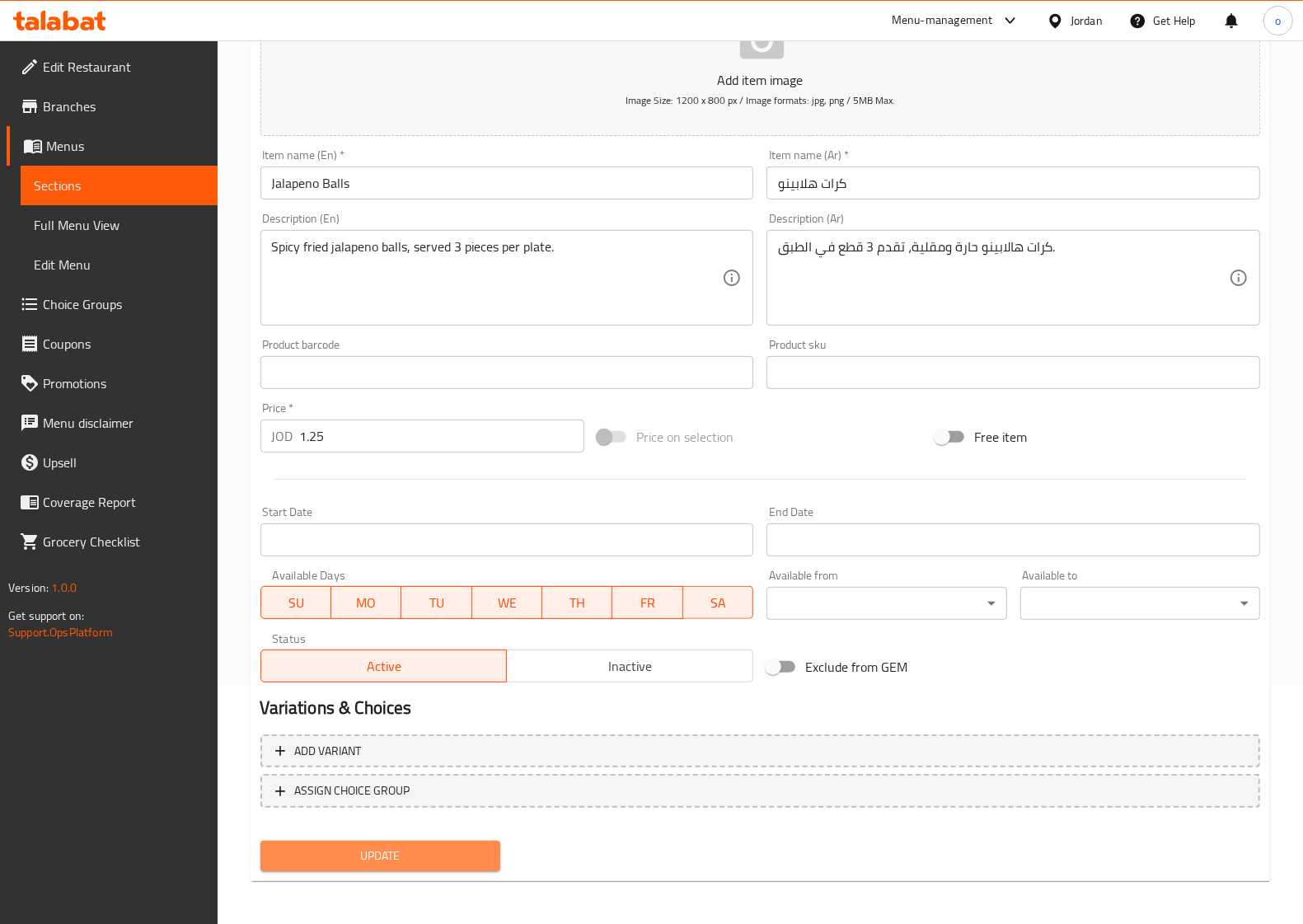
click at [439, 851] on span "Update" at bounding box center [380, 856] width 213 height 21
click at [478, 834] on div "Update" at bounding box center [380, 856] width 253 height 44
click at [478, 846] on span "Update" at bounding box center [380, 856] width 213 height 21
click at [461, 871] on div "Update" at bounding box center [380, 856] width 253 height 44
click at [461, 861] on span "Update" at bounding box center [380, 856] width 213 height 21
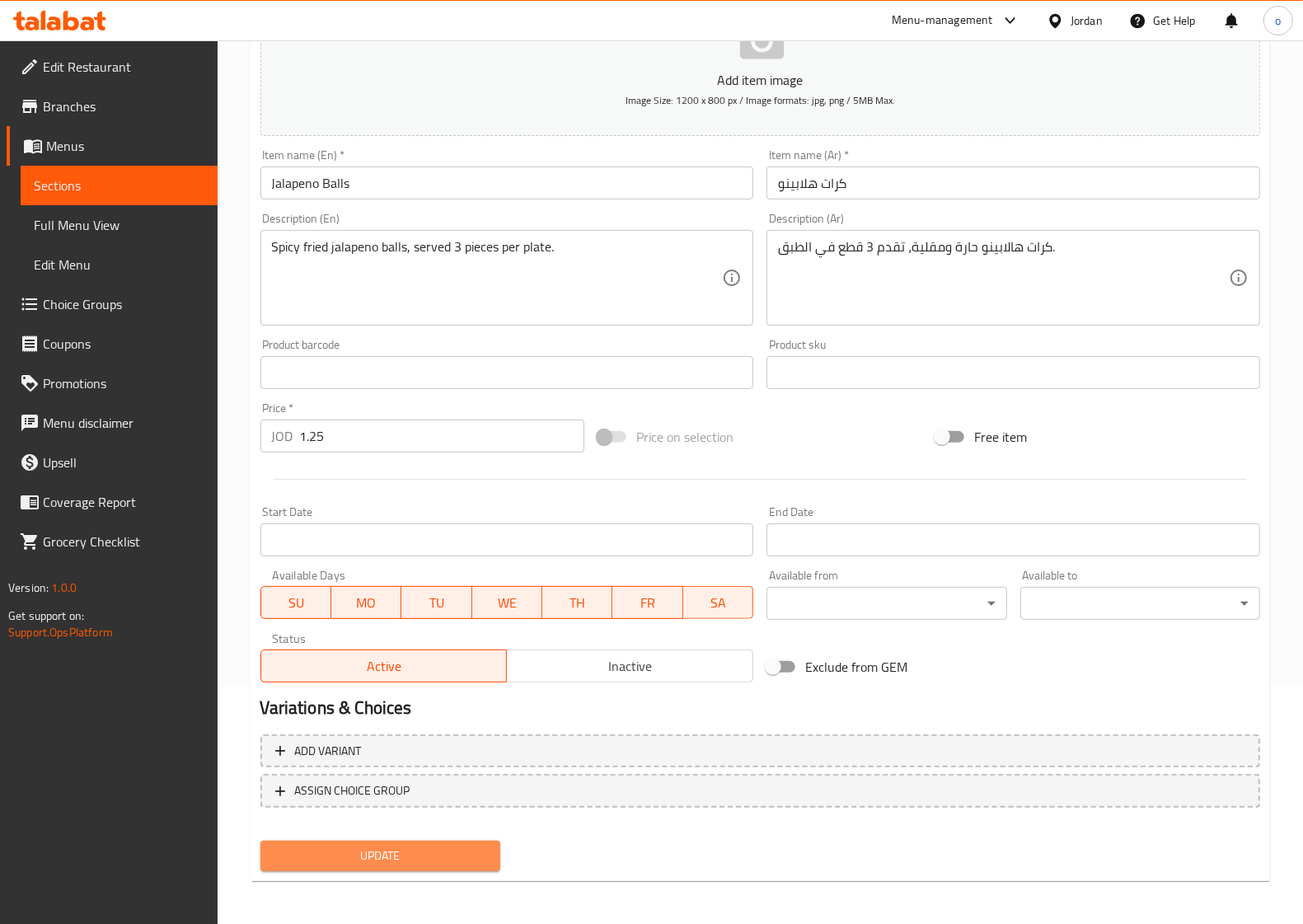
click at [461, 861] on span "Update" at bounding box center [380, 856] width 213 height 21
click at [81, 182] on span "Sections" at bounding box center [119, 186] width 171 height 20
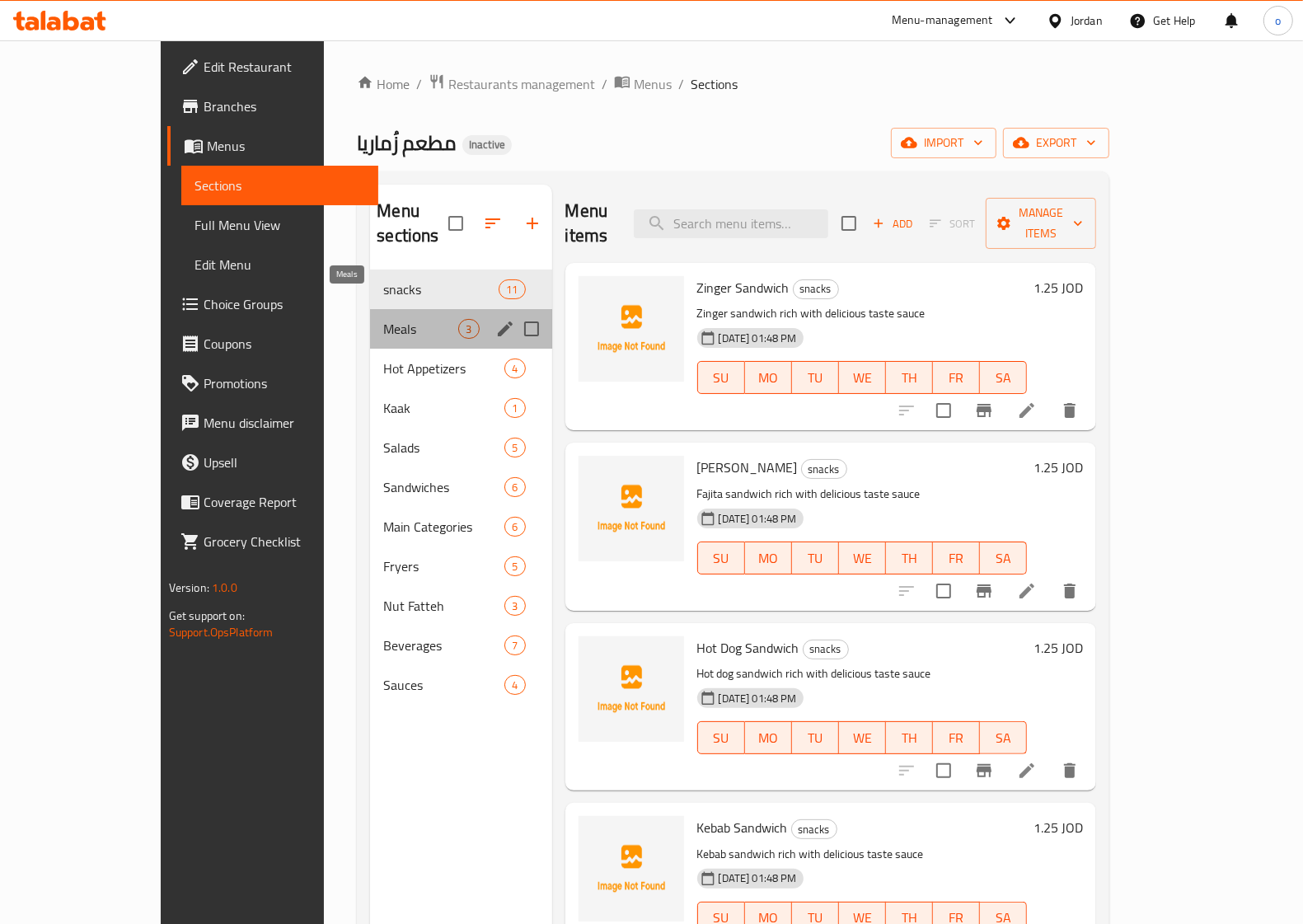
click at [383, 318] on span "Meals" at bounding box center [420, 328] width 75 height 20
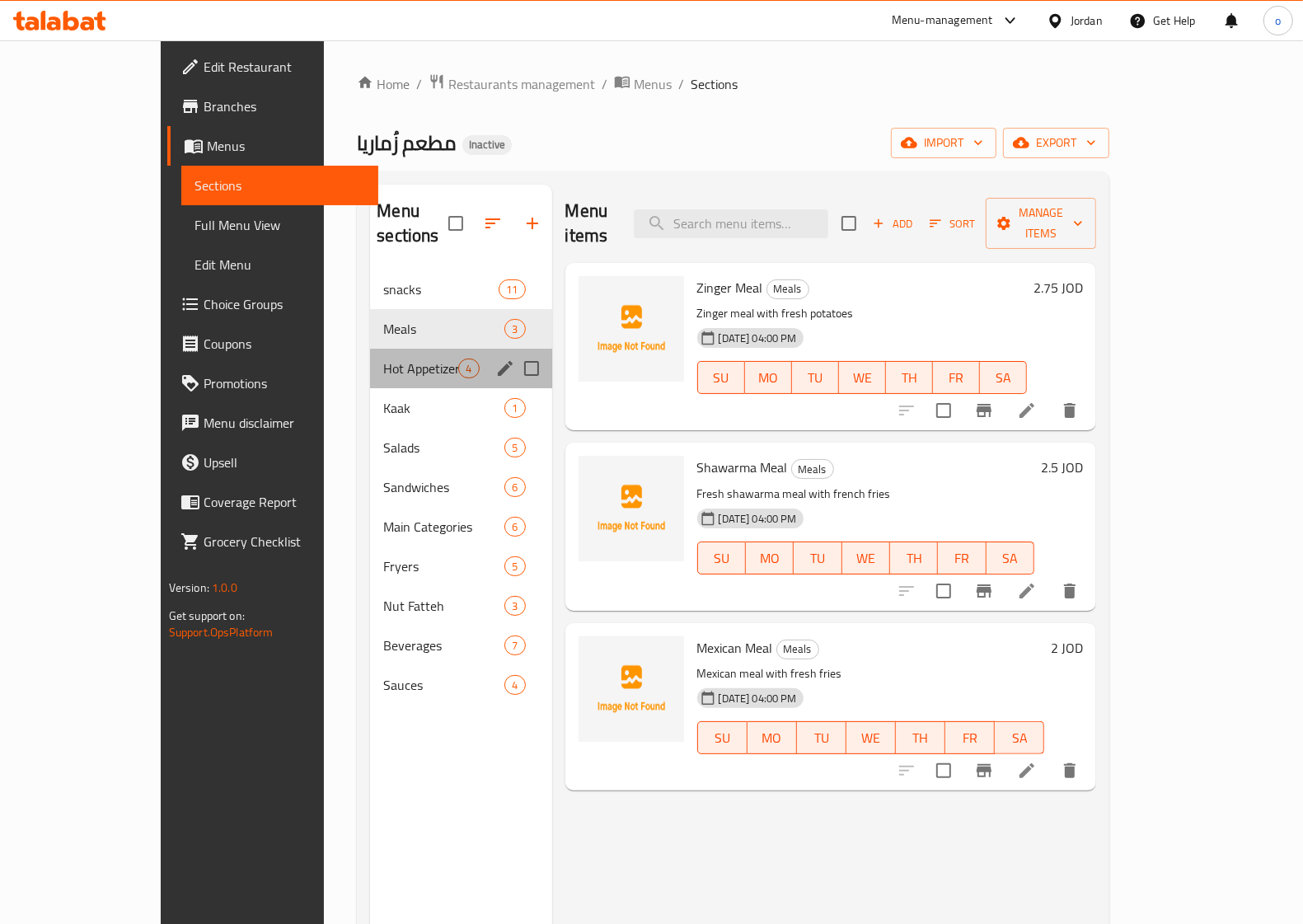
click at [370, 356] on div "Hot Appetizers 4" at bounding box center [461, 368] width 182 height 39
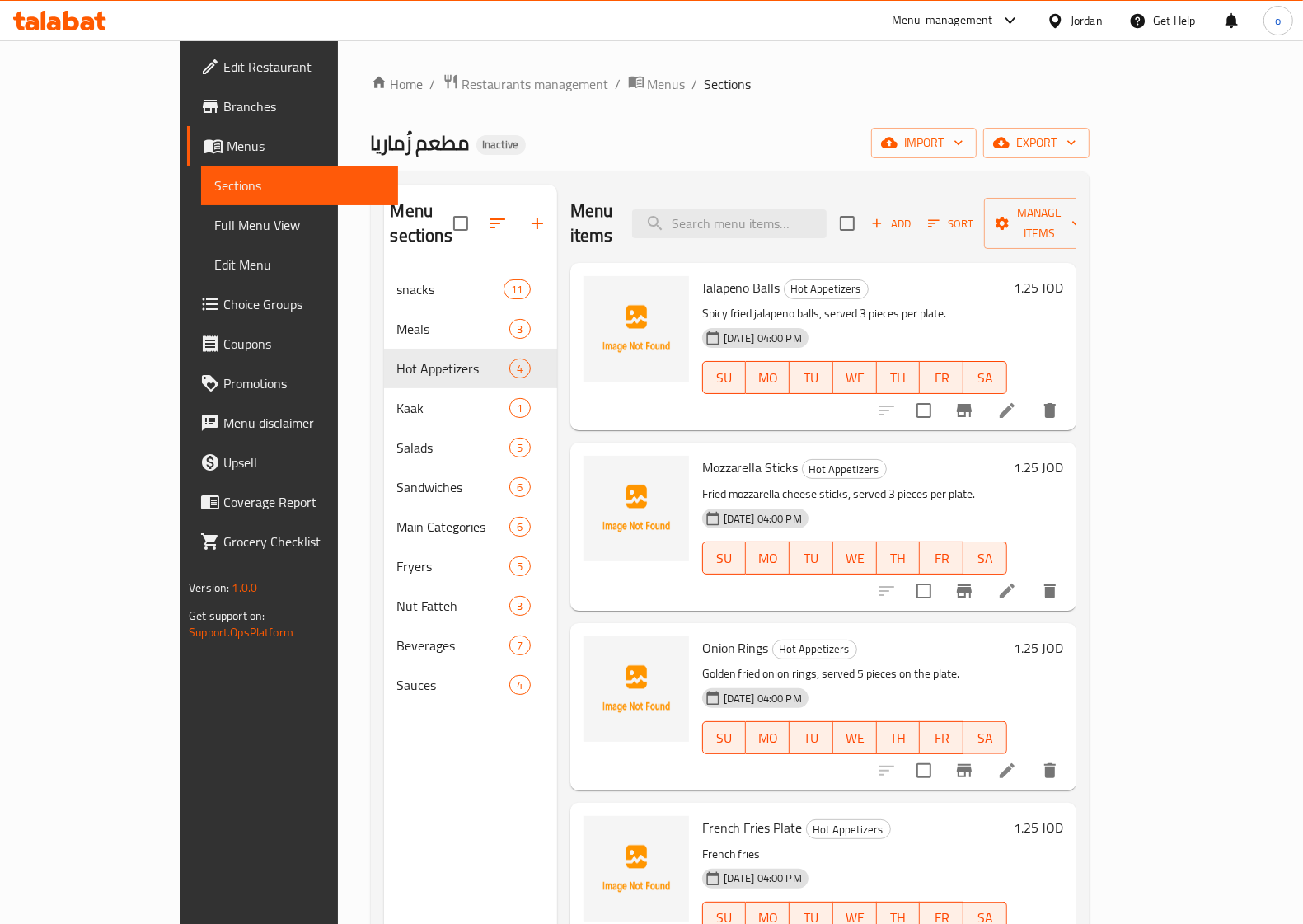
click at [1030, 578] on li at bounding box center [1006, 591] width 46 height 29
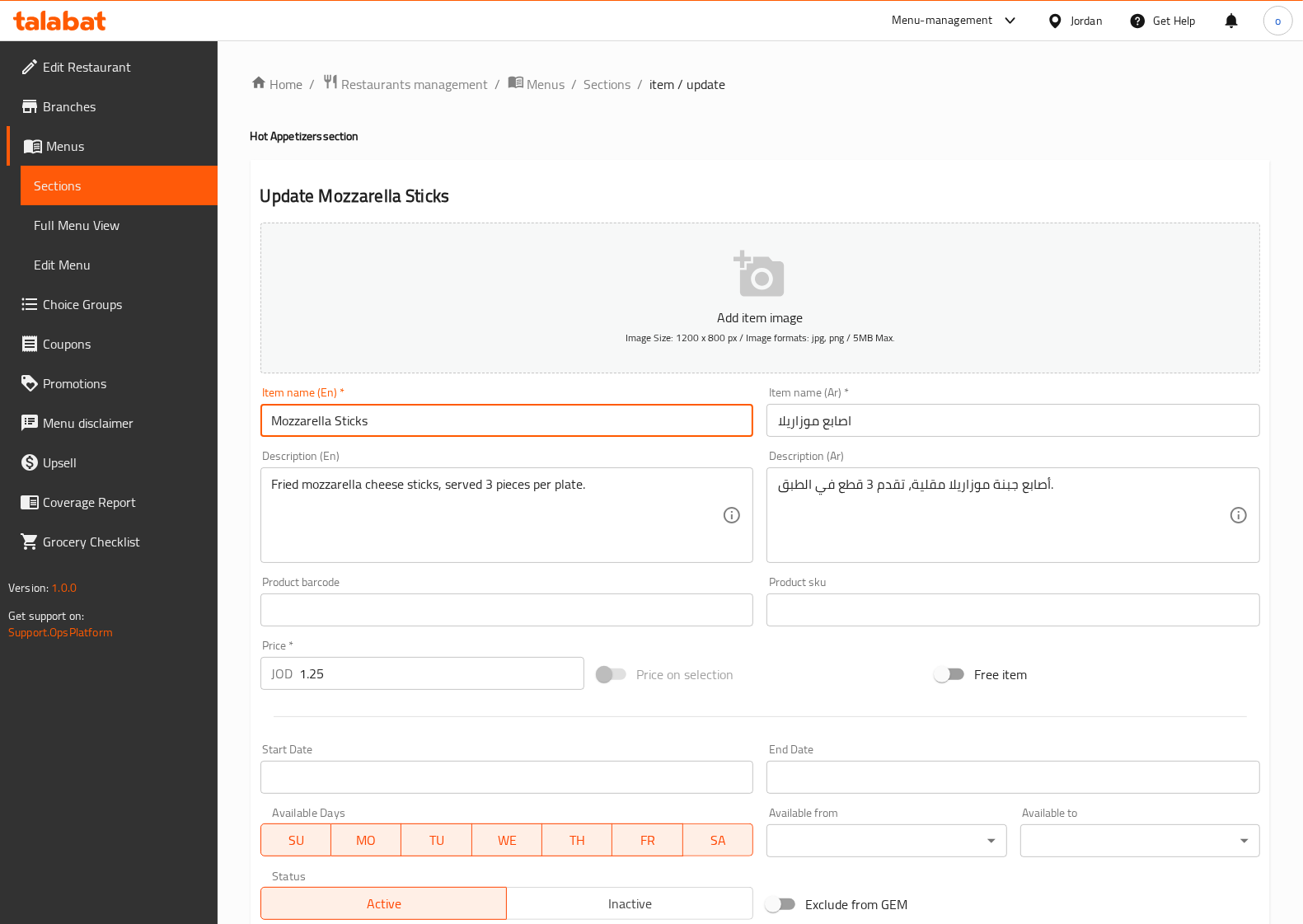
drag, startPoint x: 329, startPoint y: 423, endPoint x: 251, endPoint y: 423, distance: 78.0
click at [251, 423] on div "Update Mozzarella Sticks Add item image Image Size: 1200 x 800 px / Image forma…" at bounding box center [760, 640] width 1020 height 959
click at [384, 426] on input "Mozzarella Sticks" at bounding box center [507, 420] width 493 height 33
drag, startPoint x: 372, startPoint y: 414, endPoint x: 356, endPoint y: 424, distance: 18.9
click at [338, 419] on input "Mozzarella Sticks" at bounding box center [507, 420] width 493 height 33
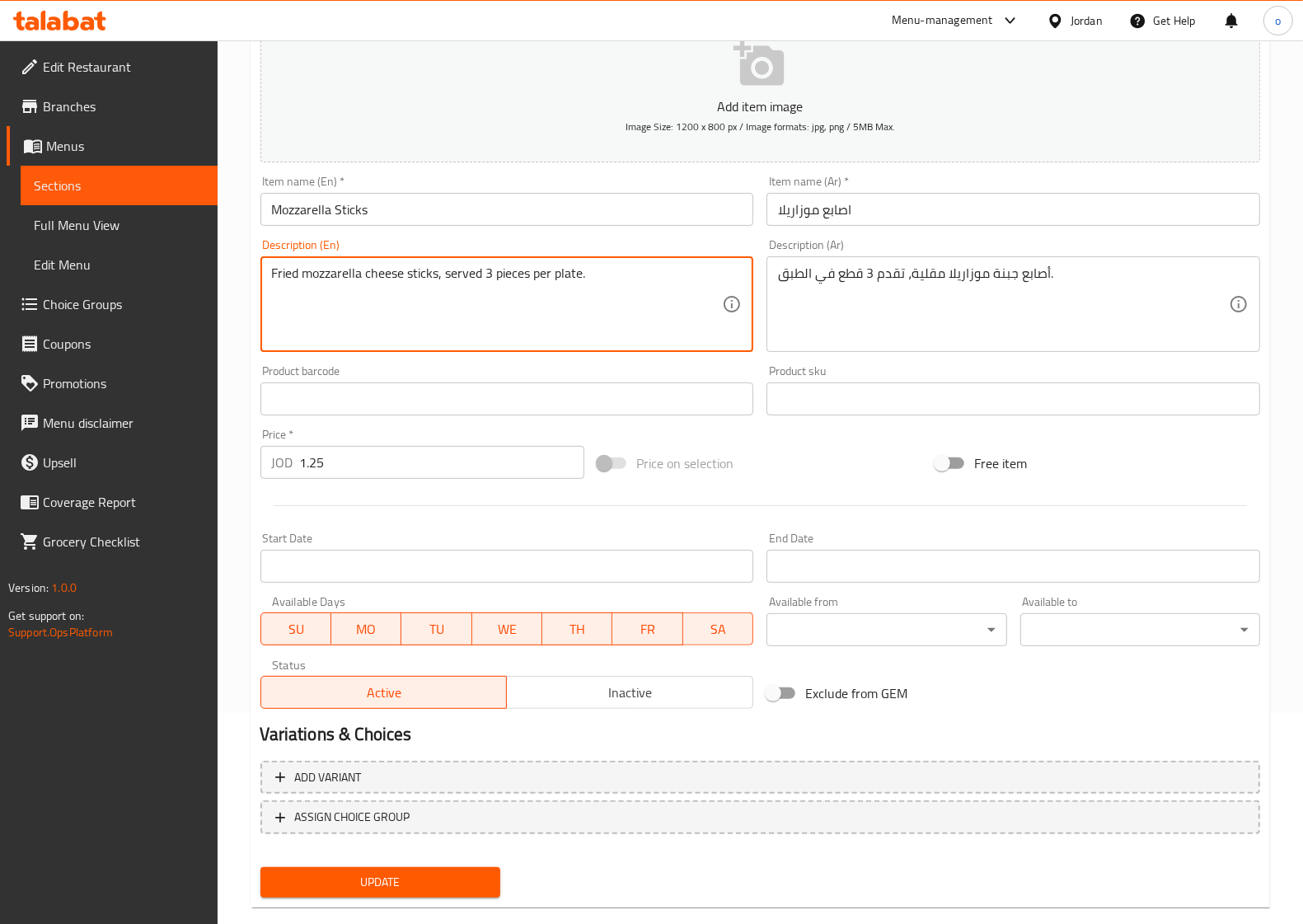
scroll to position [237, 0]
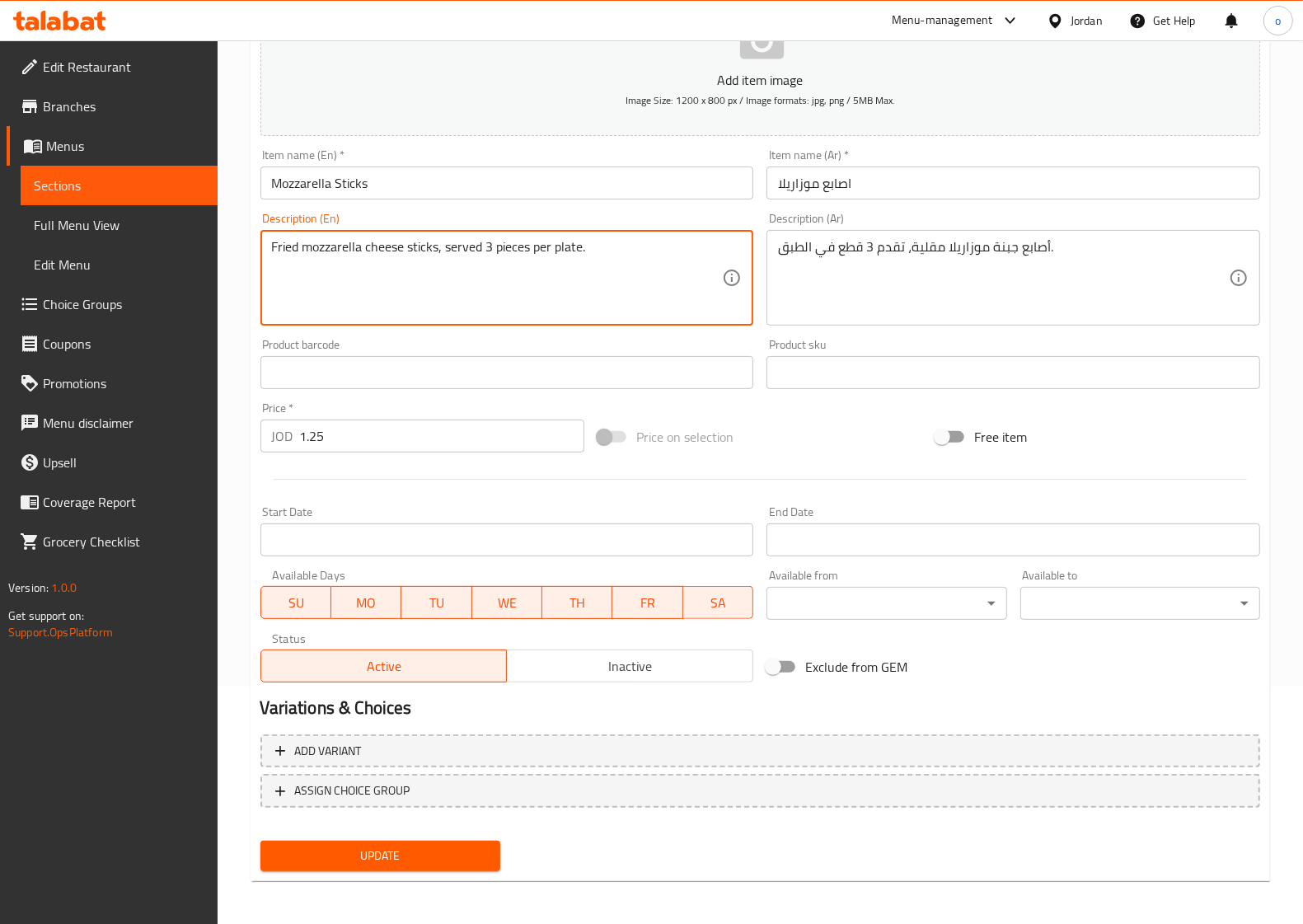
click at [423, 869] on div "Update" at bounding box center [380, 856] width 253 height 44
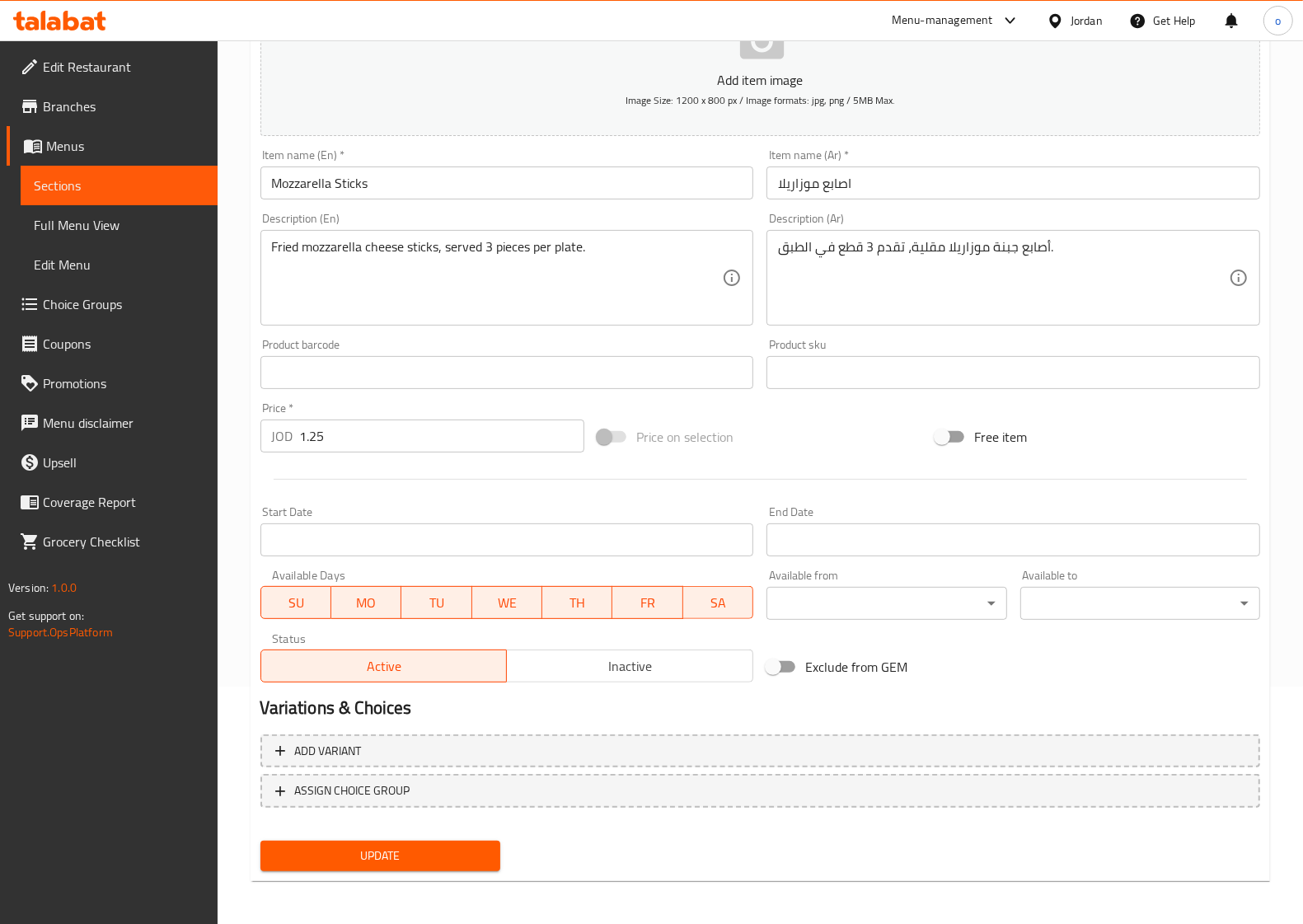
click at [433, 853] on span "Update" at bounding box center [380, 856] width 213 height 21
click at [178, 196] on link "Sections" at bounding box center [119, 186] width 197 height 39
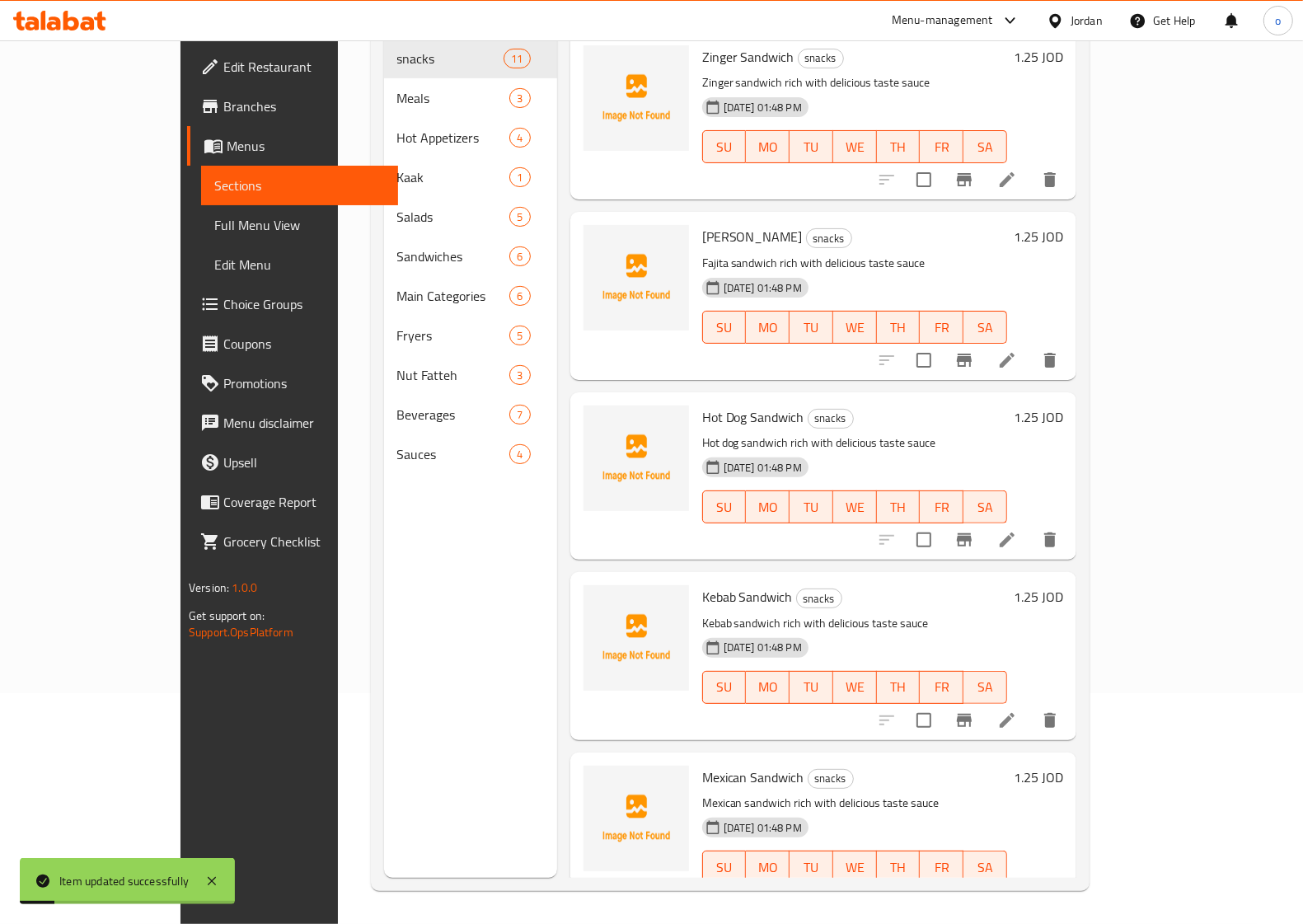
scroll to position [231, 0]
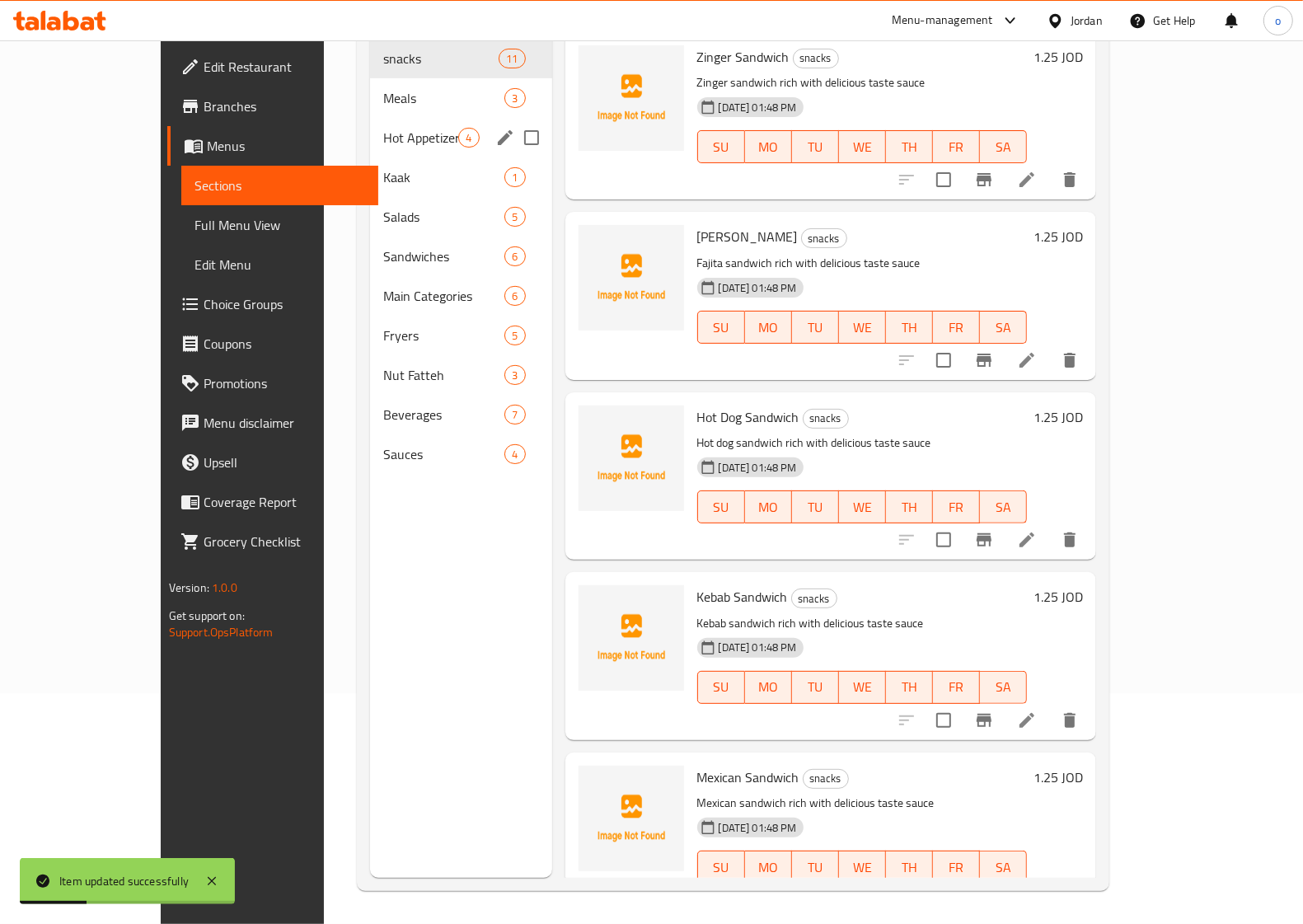
click at [370, 118] on div "Hot Appetizers 4" at bounding box center [461, 138] width 182 height 39
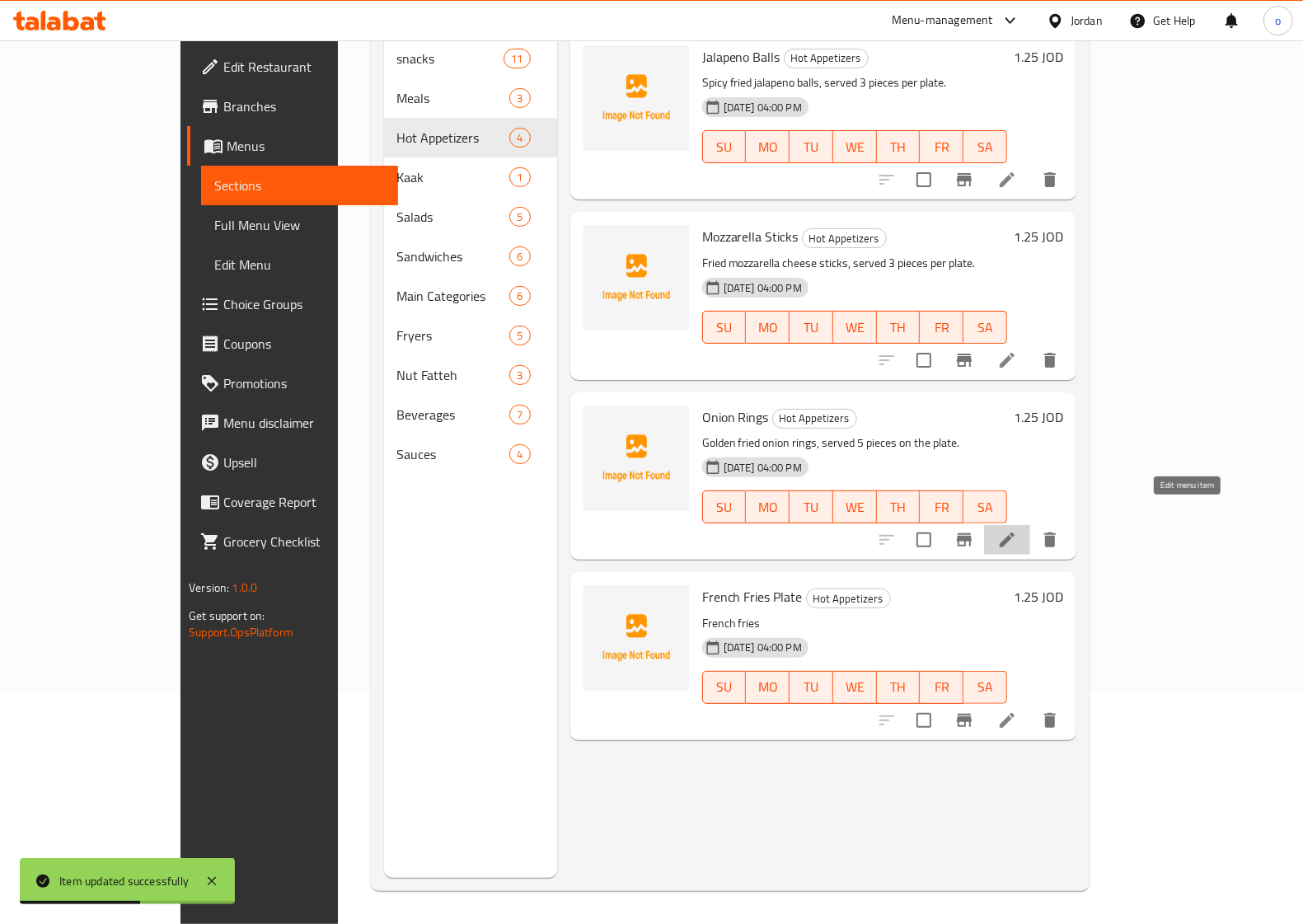
click at [1017, 529] on icon at bounding box center [1007, 539] width 20 height 20
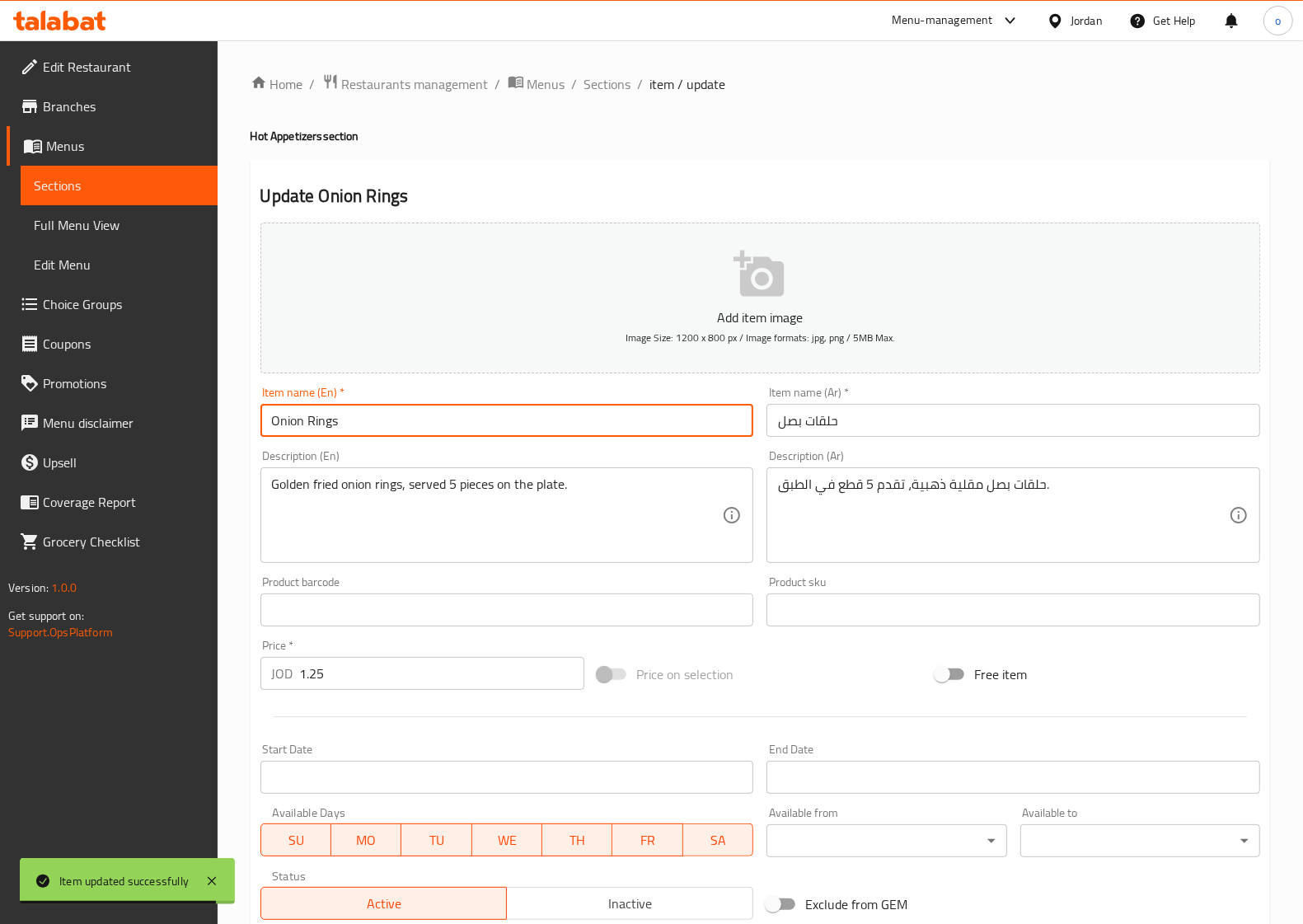
drag, startPoint x: 346, startPoint y: 421, endPoint x: 319, endPoint y: 425, distance: 27.3
click at [303, 417] on input "Onion Rings" at bounding box center [507, 420] width 493 height 33
drag, startPoint x: 303, startPoint y: 419, endPoint x: 294, endPoint y: 430, distance: 14.2
click at [274, 423] on input "Onion Rings" at bounding box center [507, 420] width 493 height 33
click at [525, 408] on input "Onion Rings" at bounding box center [507, 420] width 493 height 33
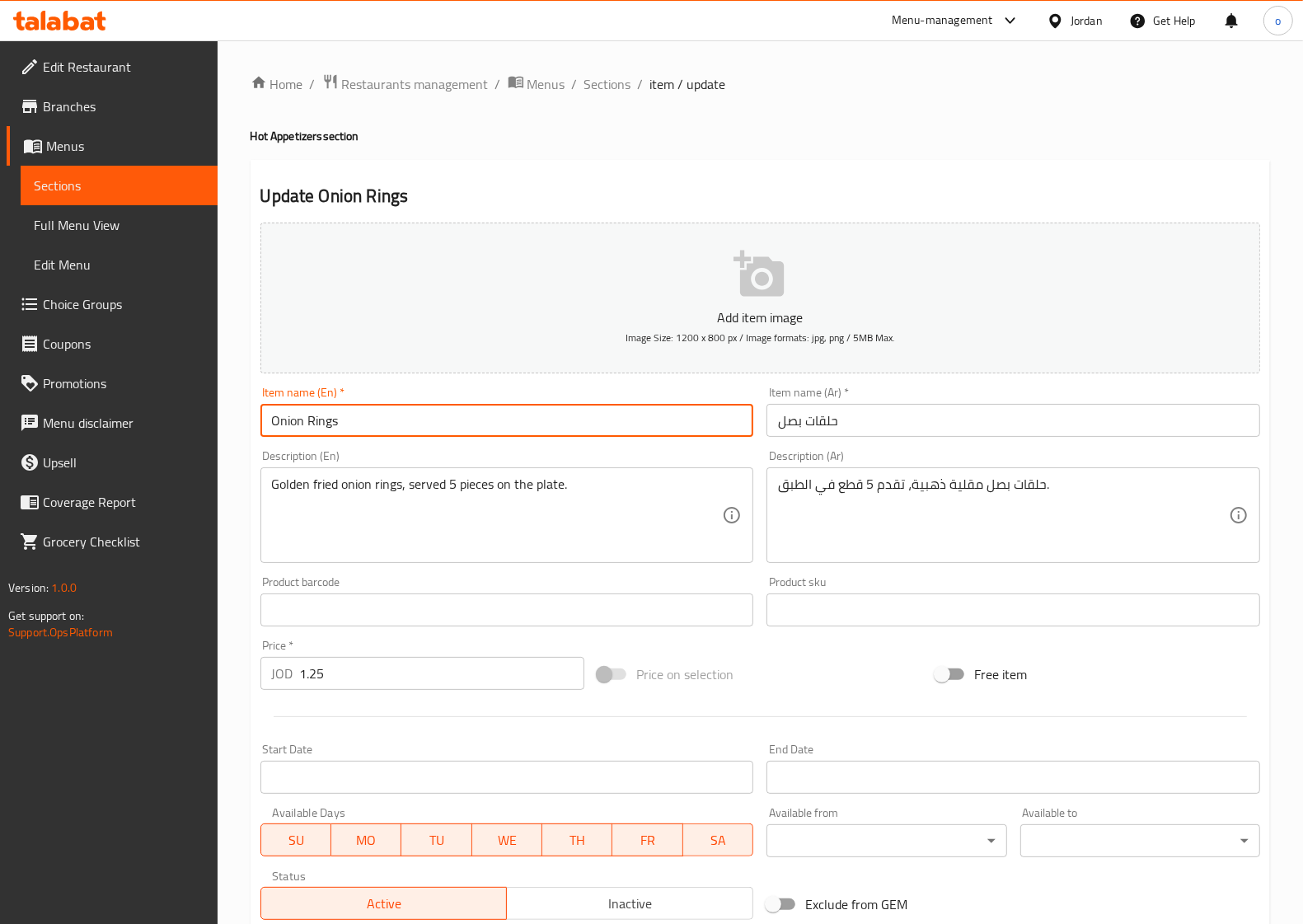
drag, startPoint x: 344, startPoint y: 425, endPoint x: 309, endPoint y: 417, distance: 35.9
click at [309, 417] on input "Onion Rings" at bounding box center [507, 420] width 493 height 33
click at [468, 344] on button "Add item image Image Size: 1200 x 800 px / Image formats: jpg, png / 5MB Max." at bounding box center [760, 298] width 999 height 150
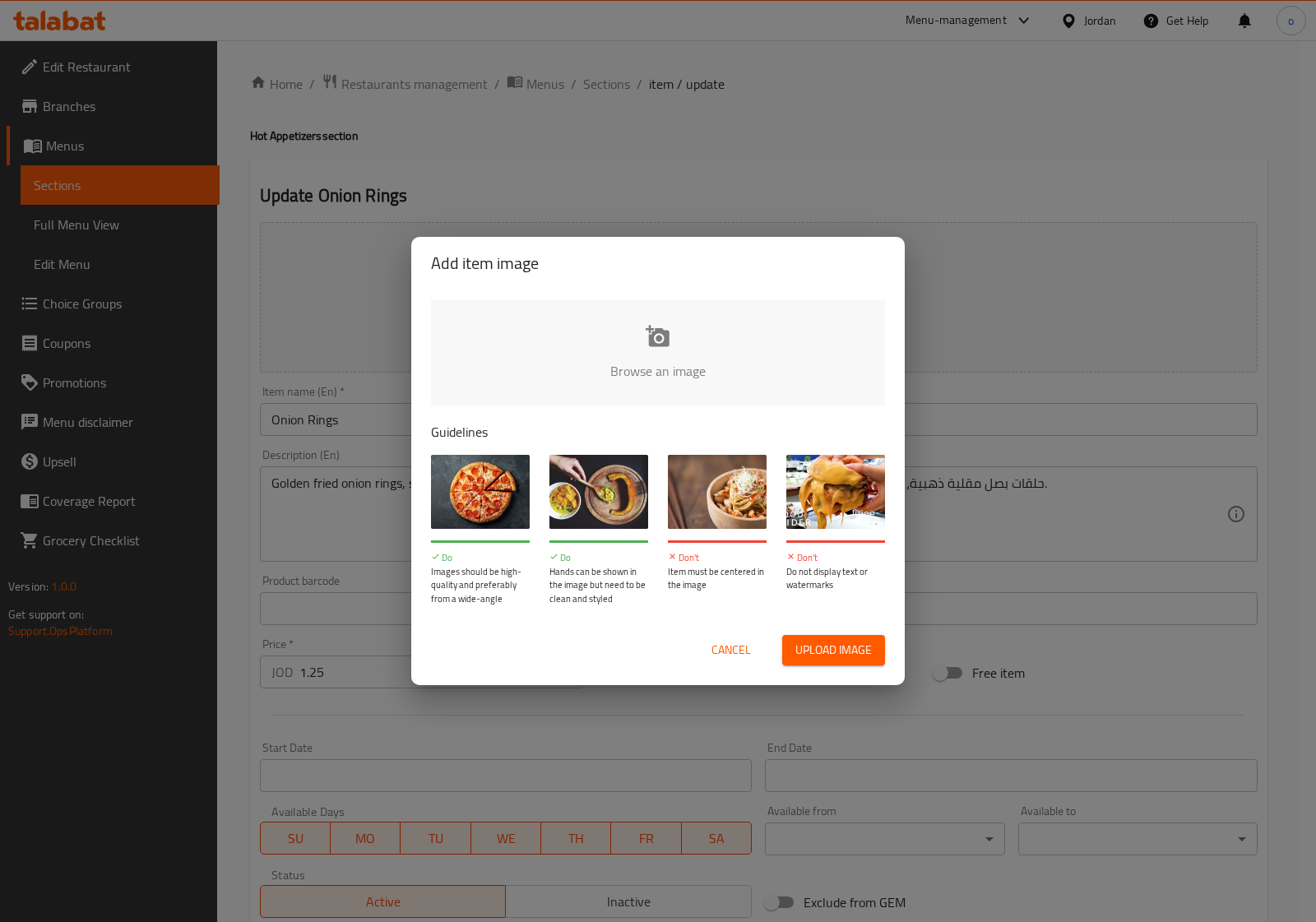
click at [737, 645] on span "Cancel" at bounding box center [731, 649] width 39 height 20
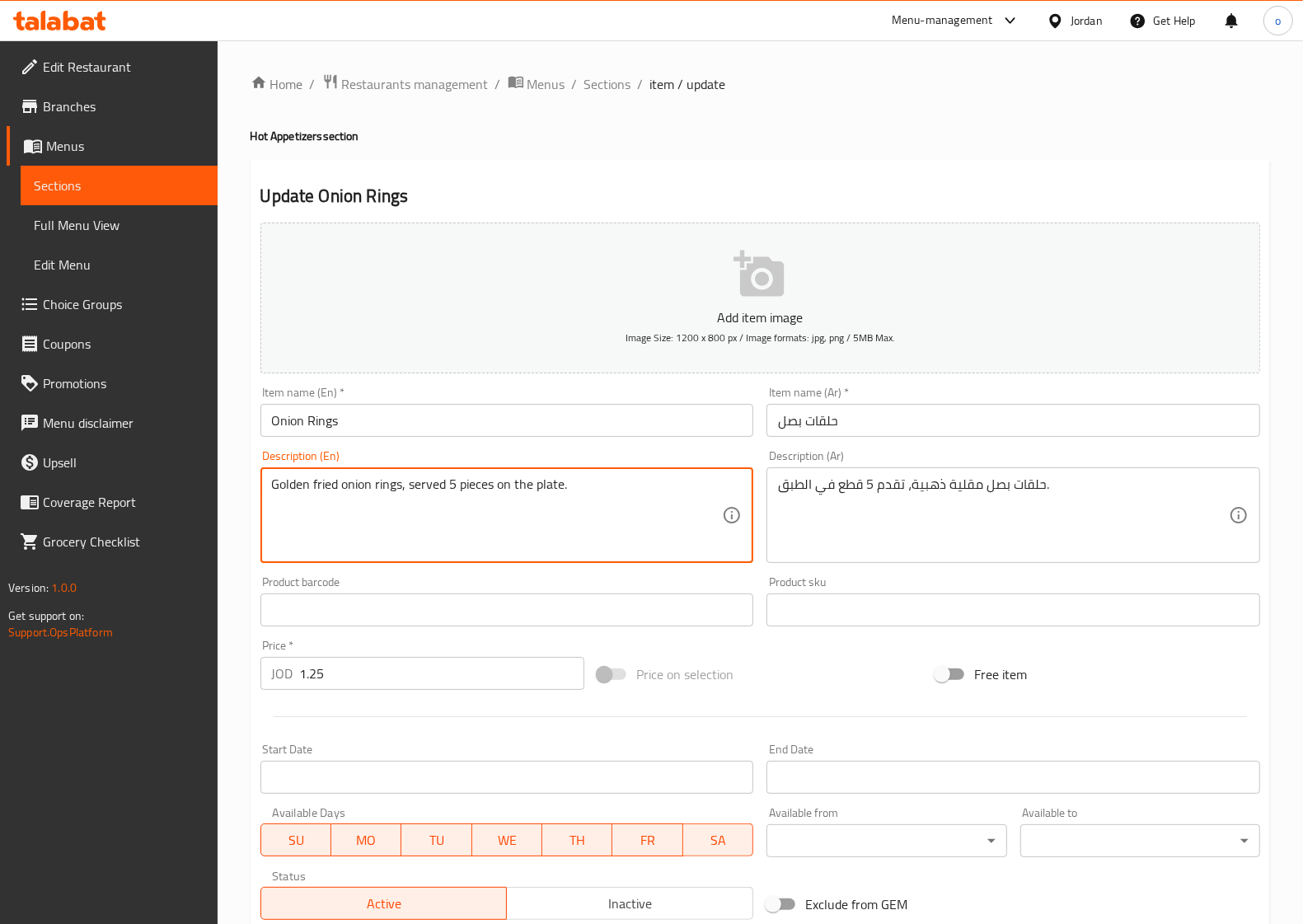
drag, startPoint x: 308, startPoint y: 484, endPoint x: 266, endPoint y: 484, distance: 42.0
click at [610, 505] on textarea "Golden fried onion rings, served 5 pieces on the plate." at bounding box center [496, 516] width 450 height 78
drag, startPoint x: 310, startPoint y: 487, endPoint x: 278, endPoint y: 498, distance: 33.8
click at [261, 490] on div "Golden fried onion rings, served 5 pieces on the plate. Description (En)" at bounding box center [507, 515] width 493 height 96
drag, startPoint x: 285, startPoint y: 500, endPoint x: 528, endPoint y: 504, distance: 243.0
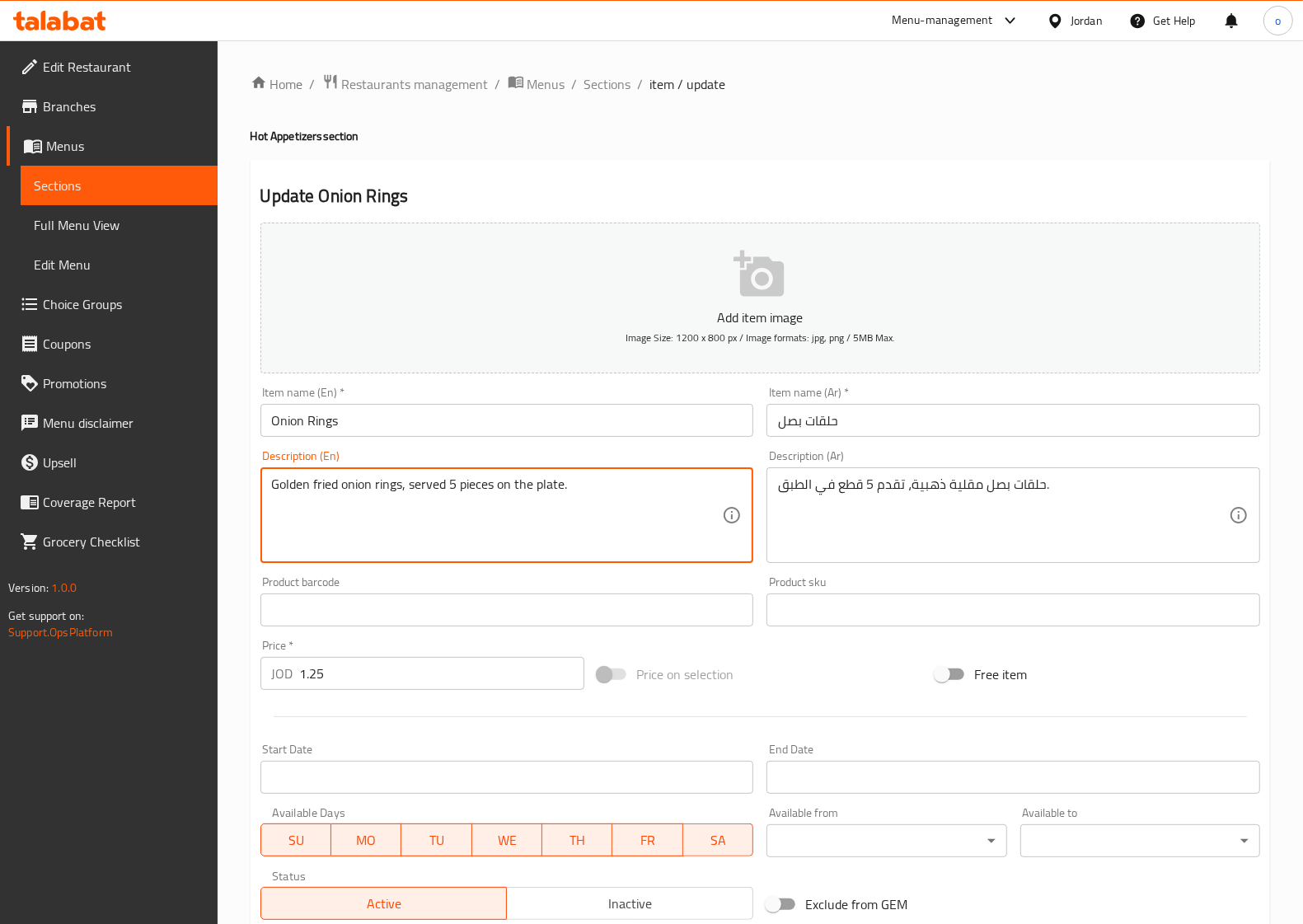
click at [579, 519] on textarea "Golden fried onion rings, served 5 pieces on the plate." at bounding box center [496, 516] width 450 height 78
drag, startPoint x: 498, startPoint y: 490, endPoint x: 273, endPoint y: 486, distance: 225.0
click at [273, 486] on textarea "Golden fried onion rings, served 5 pieces on the plate." at bounding box center [496, 516] width 450 height 78
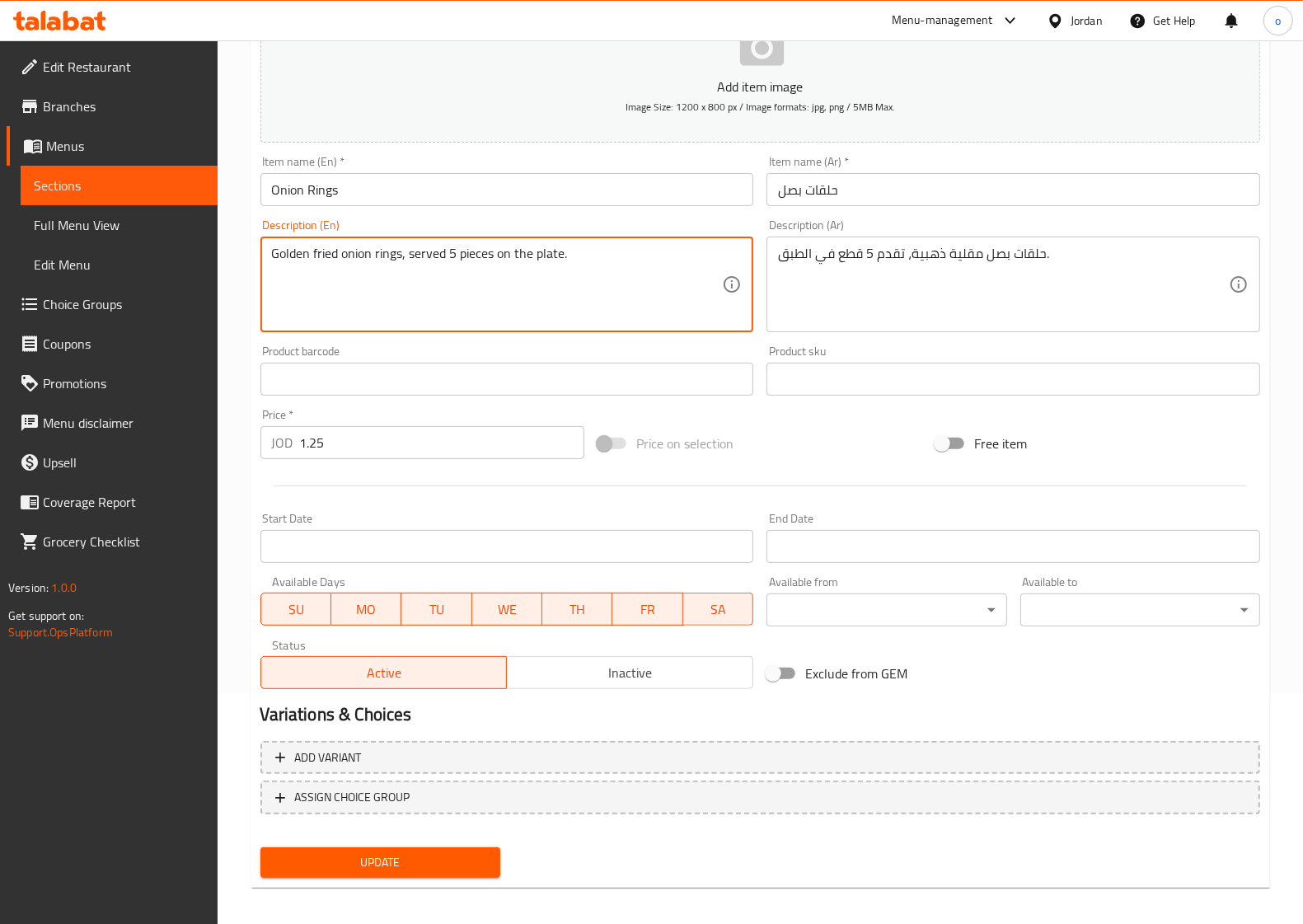
scroll to position [237, 0]
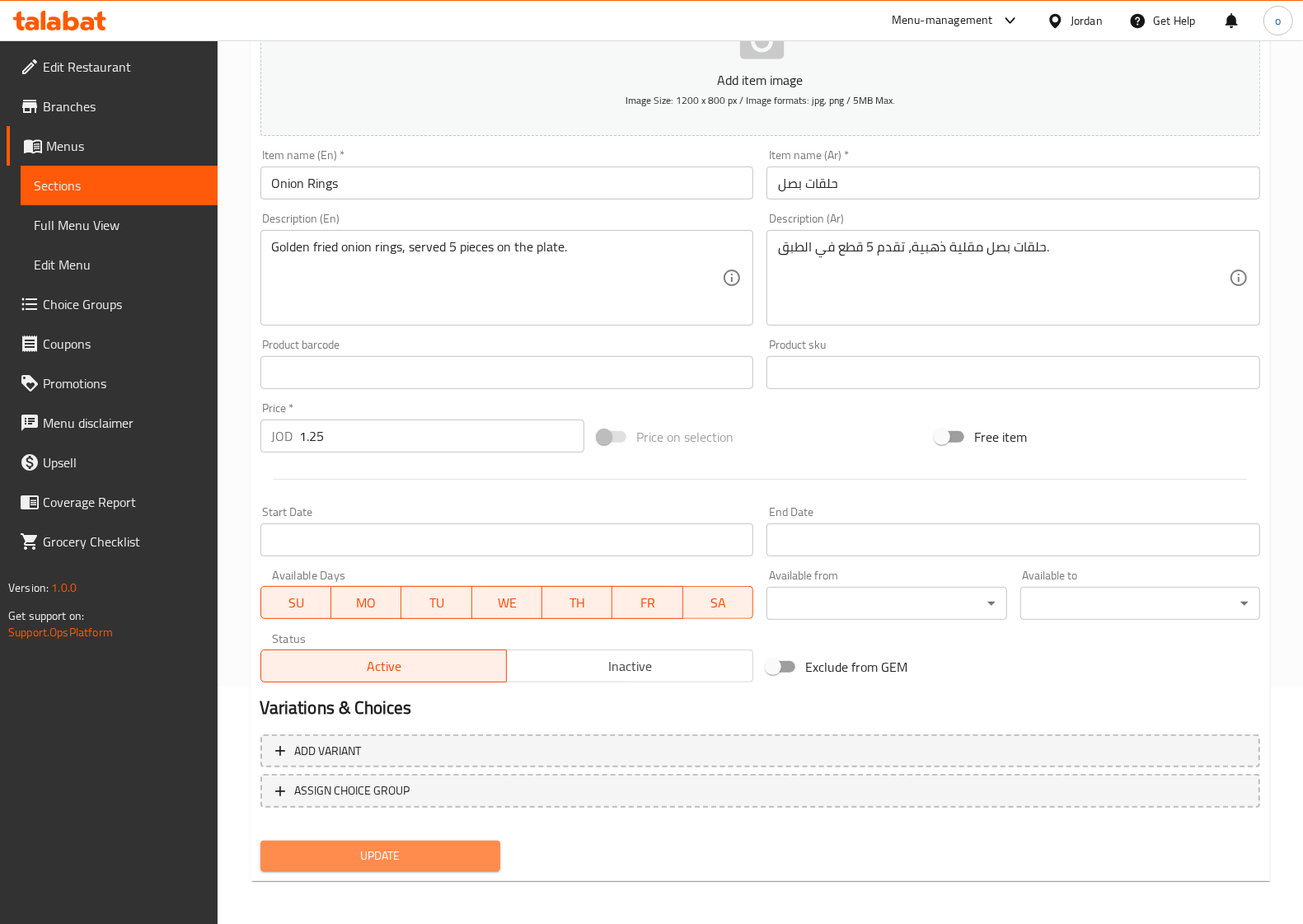
click at [371, 856] on span "Update" at bounding box center [380, 856] width 213 height 21
click at [125, 169] on link "Sections" at bounding box center [119, 186] width 197 height 39
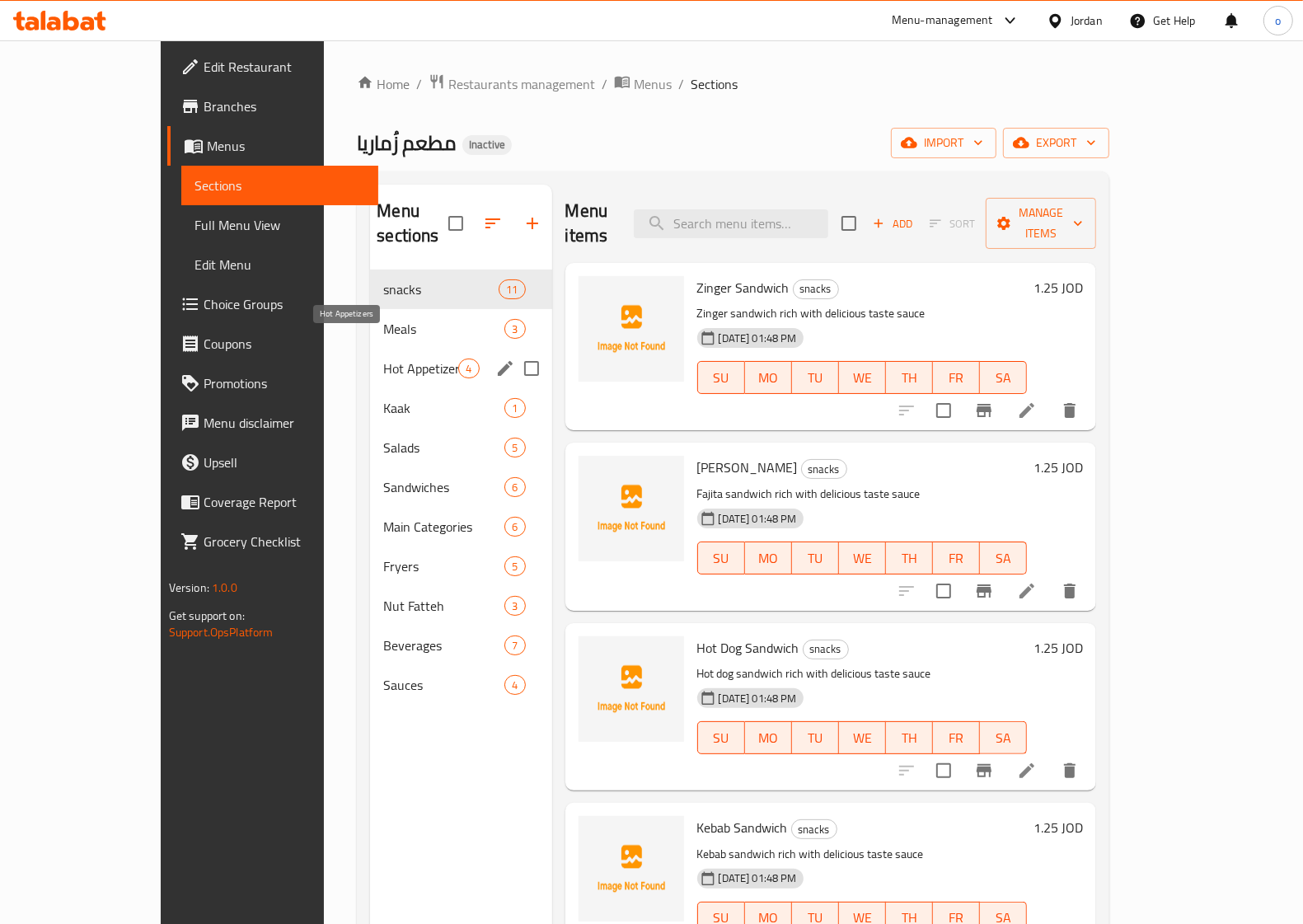
click at [383, 358] on span "Hot Appetizers" at bounding box center [420, 368] width 75 height 20
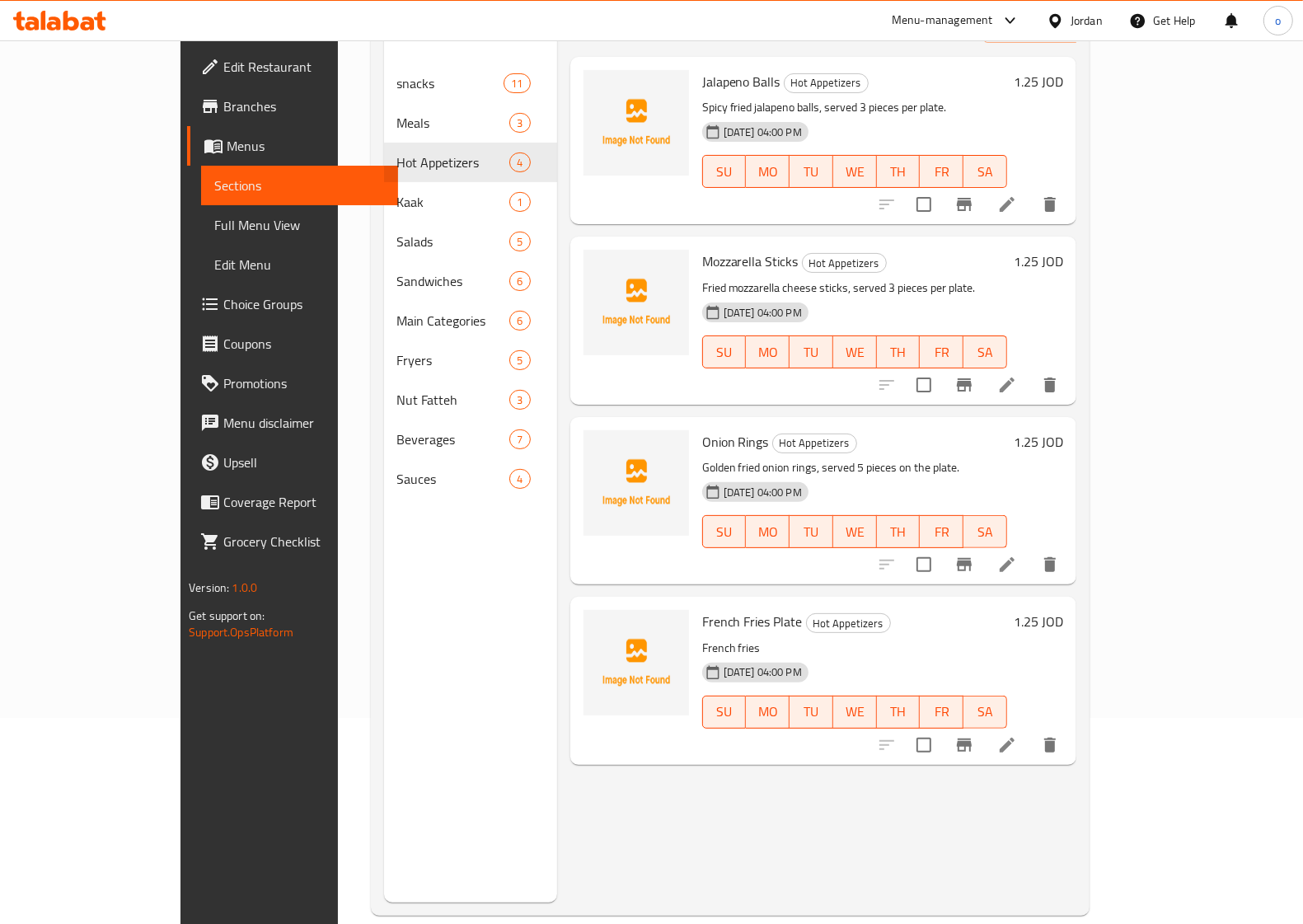
scroll to position [231, 0]
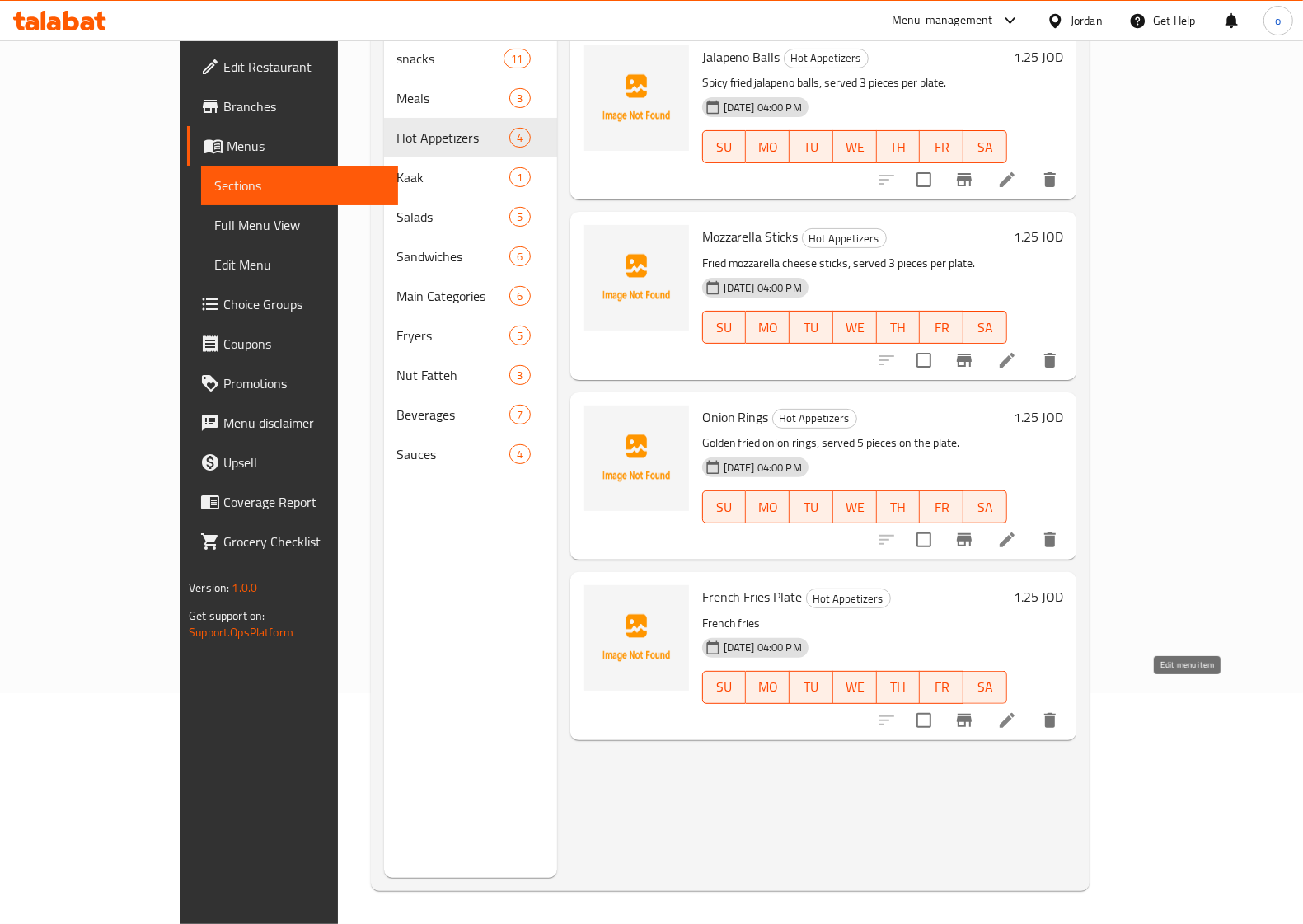
click at [1014, 713] on icon at bounding box center [1006, 720] width 15 height 15
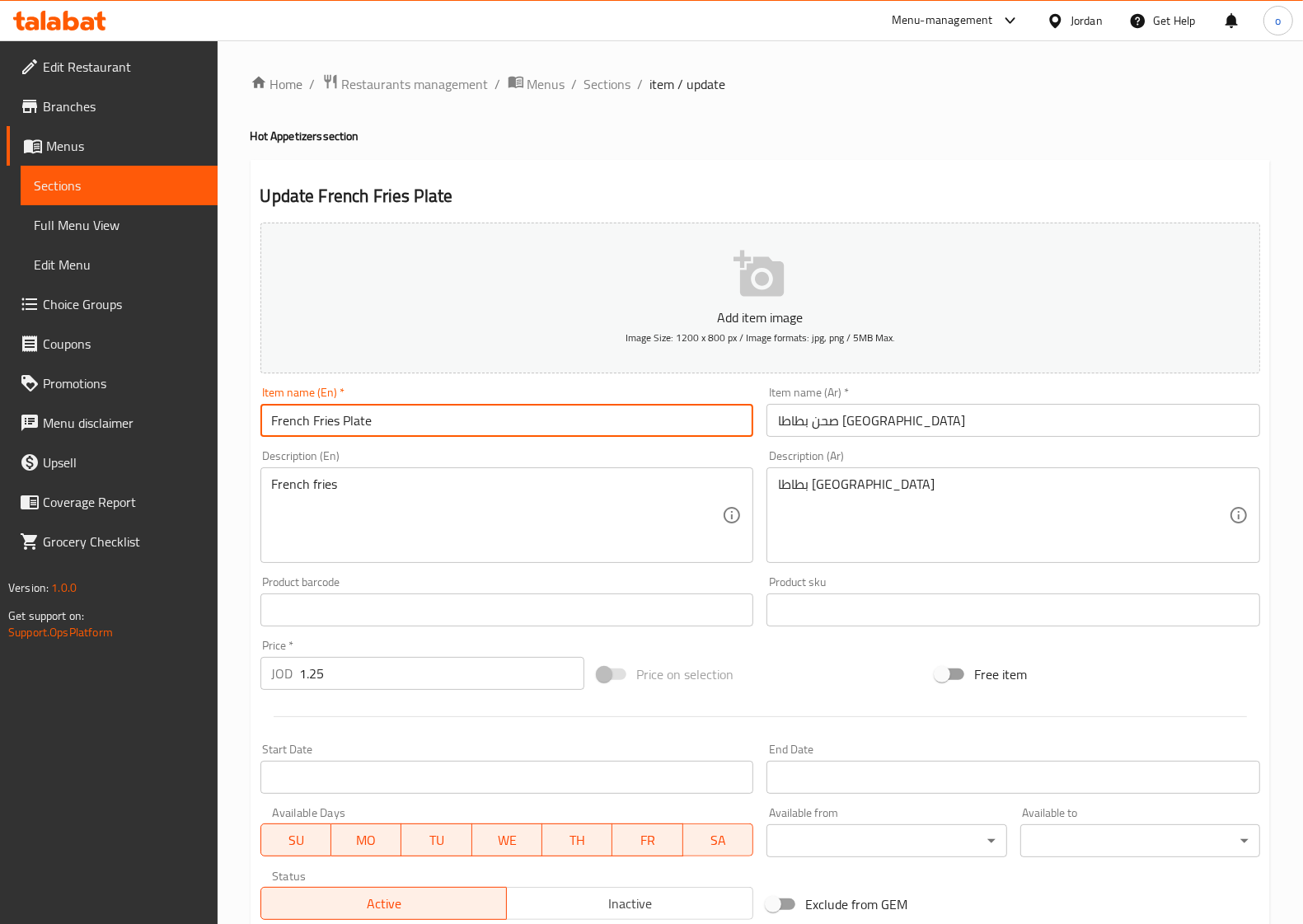
drag, startPoint x: 342, startPoint y: 417, endPoint x: 310, endPoint y: 421, distance: 32.2
click at [310, 421] on input "French Fries Plate" at bounding box center [507, 420] width 493 height 33
click at [461, 421] on input "French Fries Plate" at bounding box center [507, 420] width 493 height 33
drag, startPoint x: 385, startPoint y: 433, endPoint x: 344, endPoint y: 422, distance: 42.4
click at [344, 422] on input "French Fries Plate" at bounding box center [507, 420] width 493 height 33
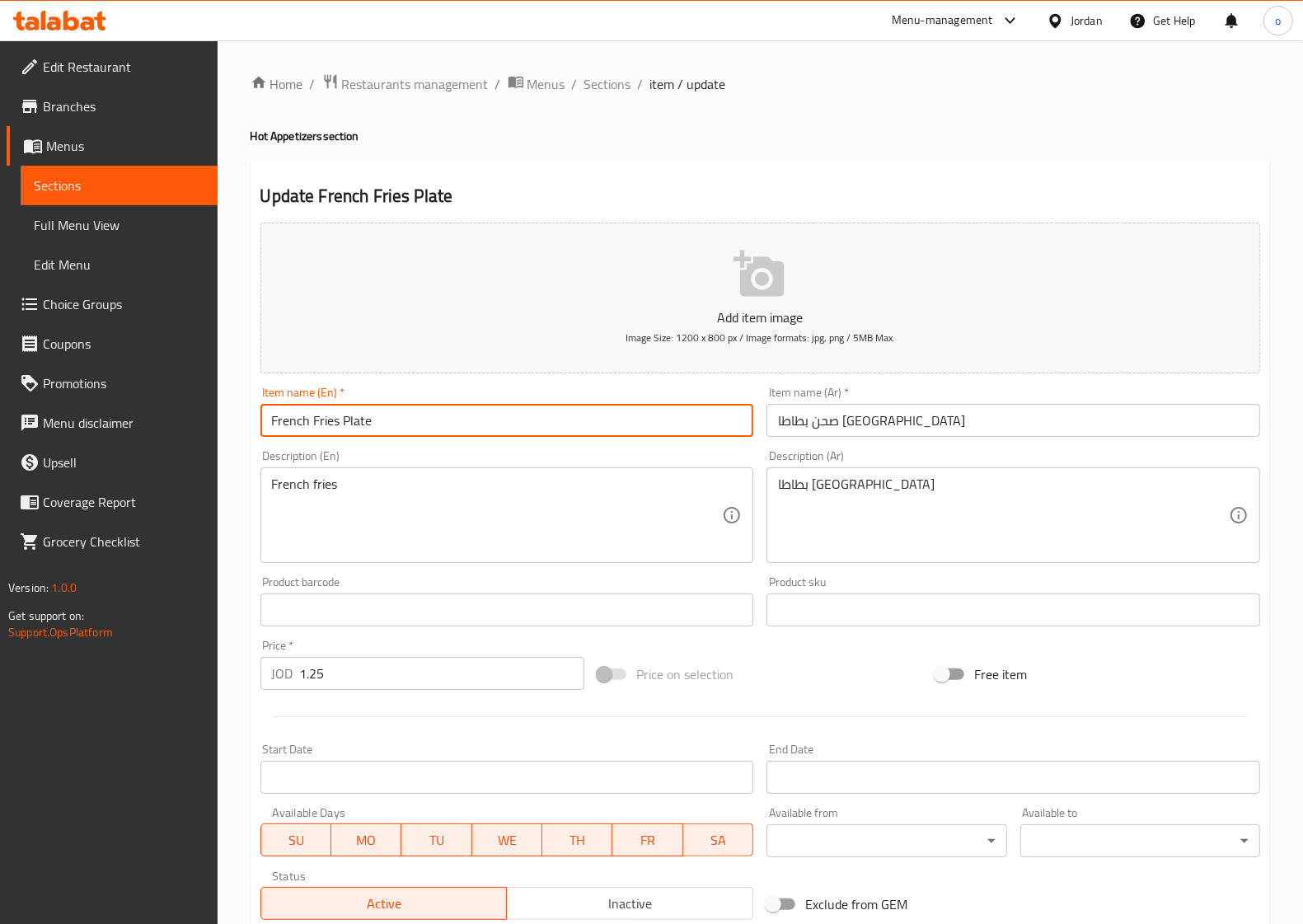
click at [492, 419] on input "French Fries Plate" at bounding box center [507, 420] width 493 height 33
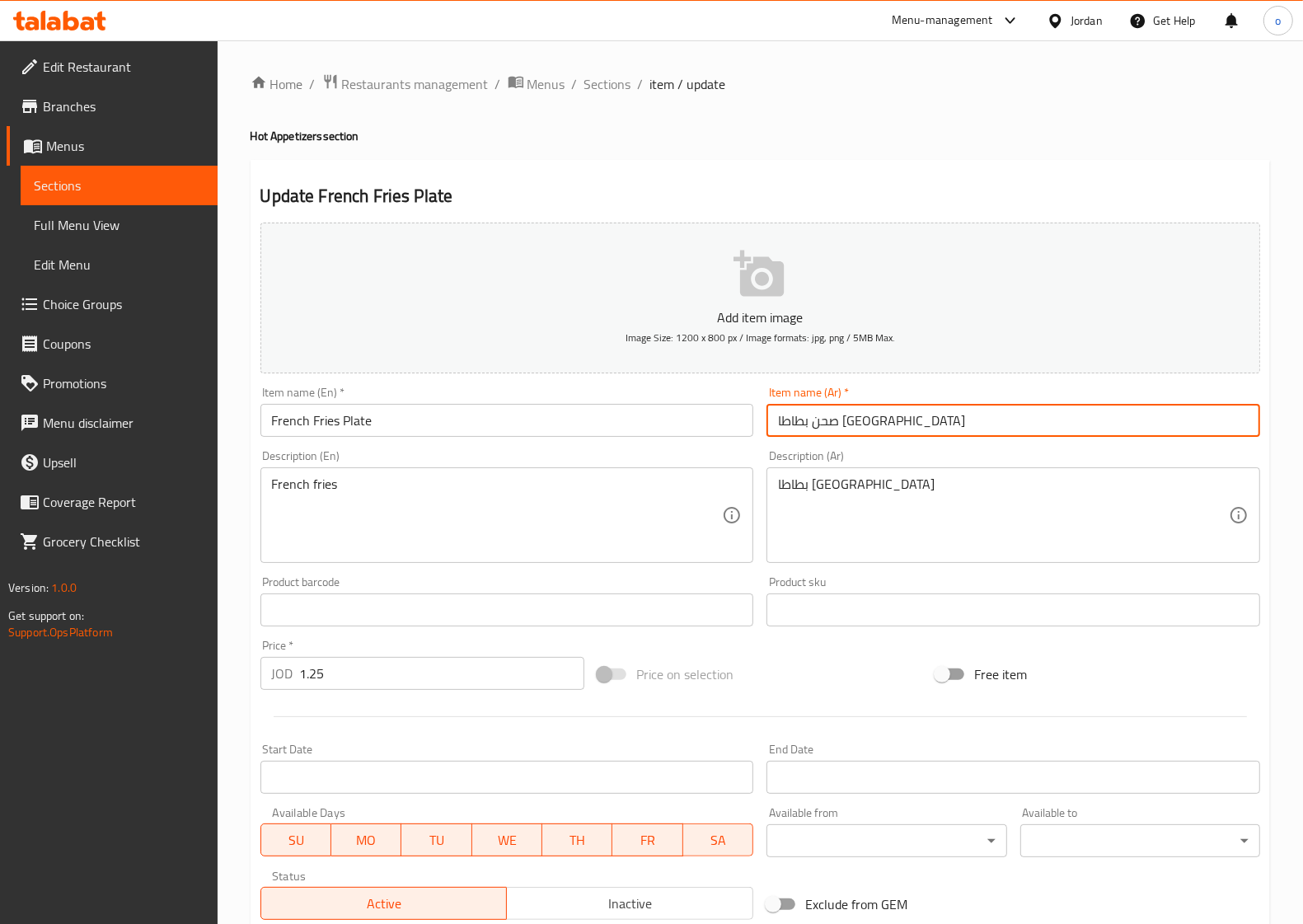
drag, startPoint x: 846, startPoint y: 426, endPoint x: 882, endPoint y: 421, distance: 36.3
click at [882, 421] on input "صحن بطاطا [GEOGRAPHIC_DATA]" at bounding box center [1013, 420] width 493 height 33
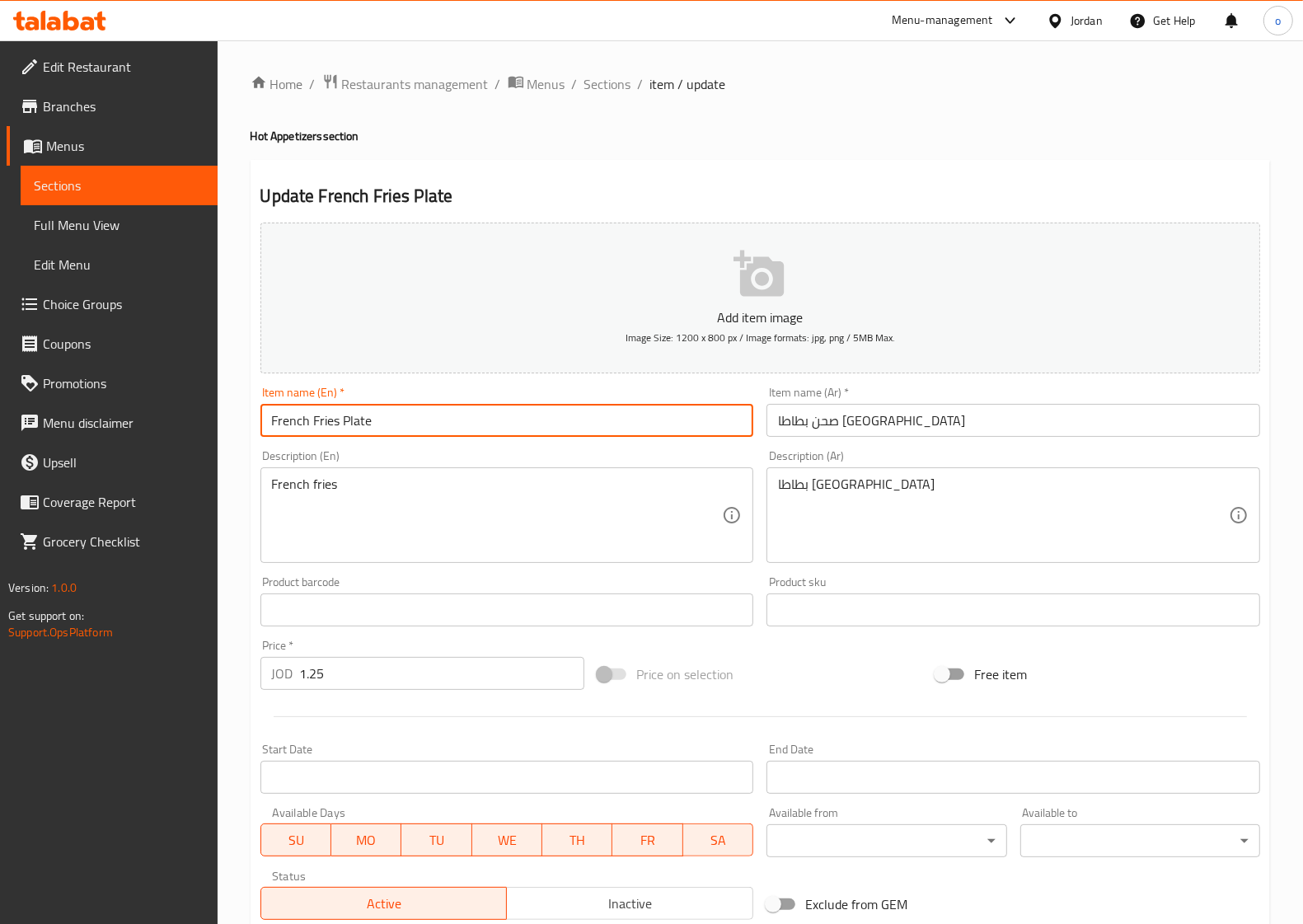
drag, startPoint x: 381, startPoint y: 425, endPoint x: 343, endPoint y: 419, distance: 38.5
click at [343, 419] on input "French Fries Plate" at bounding box center [507, 420] width 493 height 33
click at [551, 417] on input "French Fries Plate" at bounding box center [507, 420] width 493 height 33
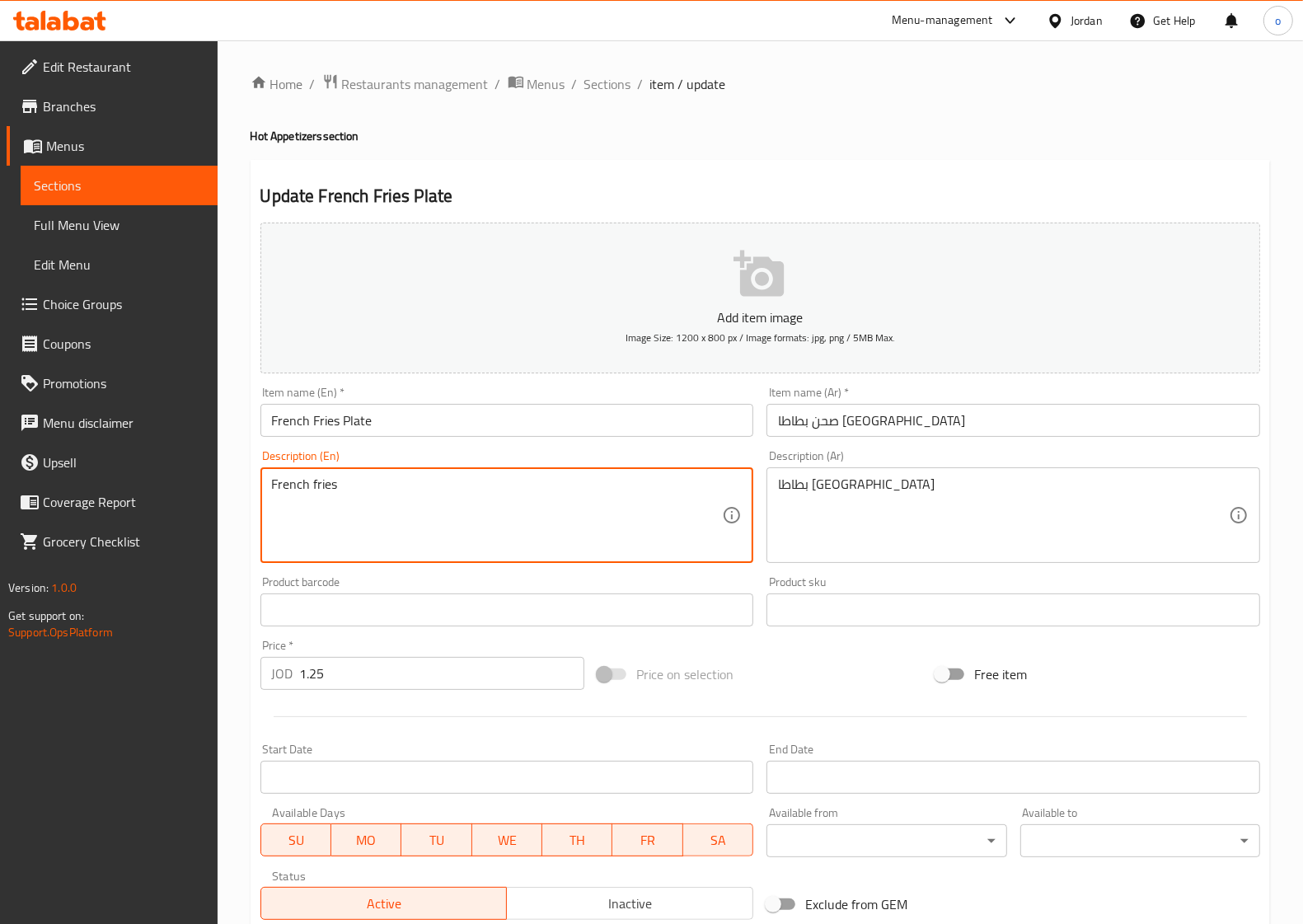
drag, startPoint x: 376, startPoint y: 488, endPoint x: 210, endPoint y: 480, distance: 166.2
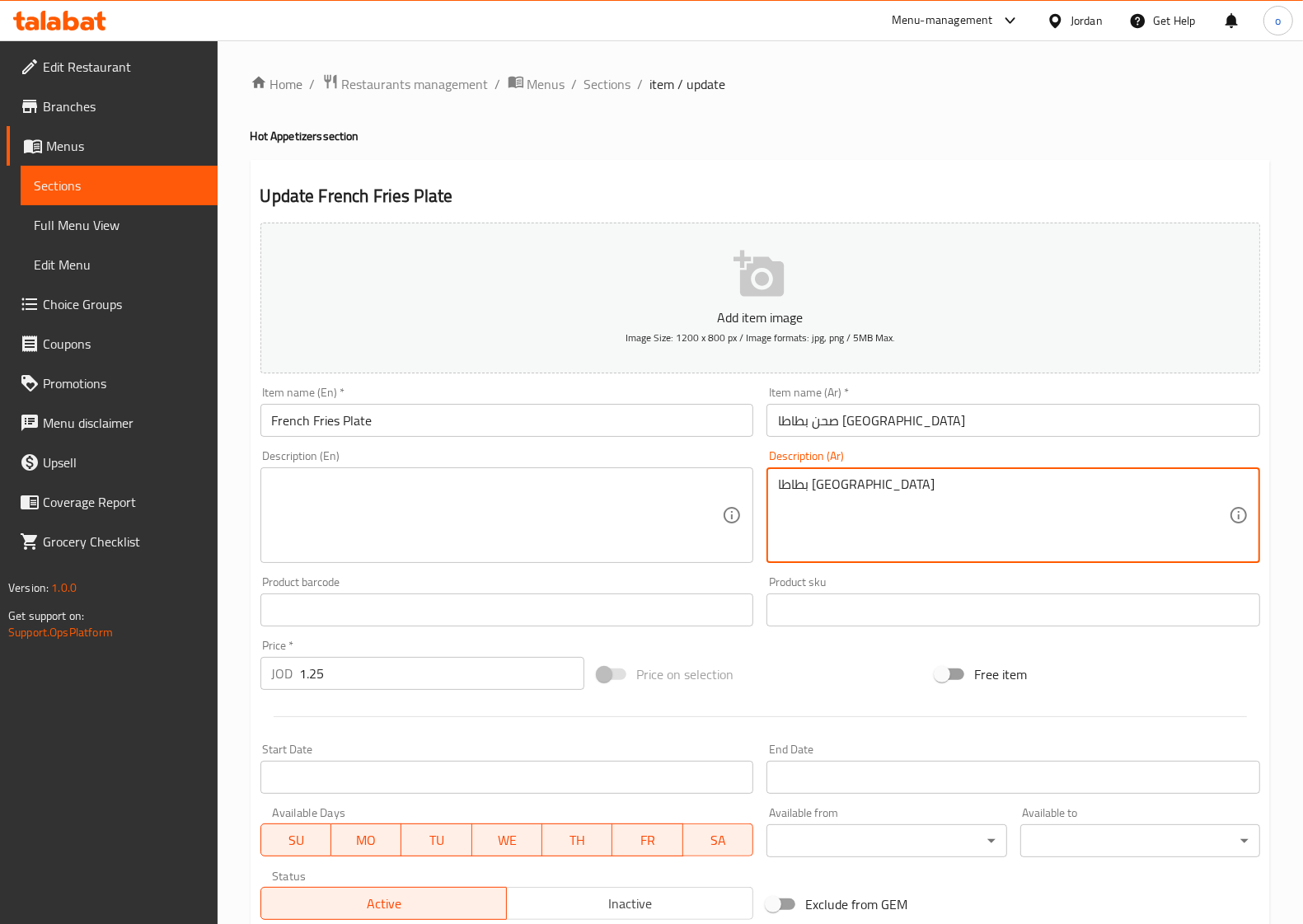
drag, startPoint x: 886, startPoint y: 488, endPoint x: 735, endPoint y: 488, distance: 151.0
click at [368, 417] on input "French Fries Plate" at bounding box center [507, 420] width 493 height 33
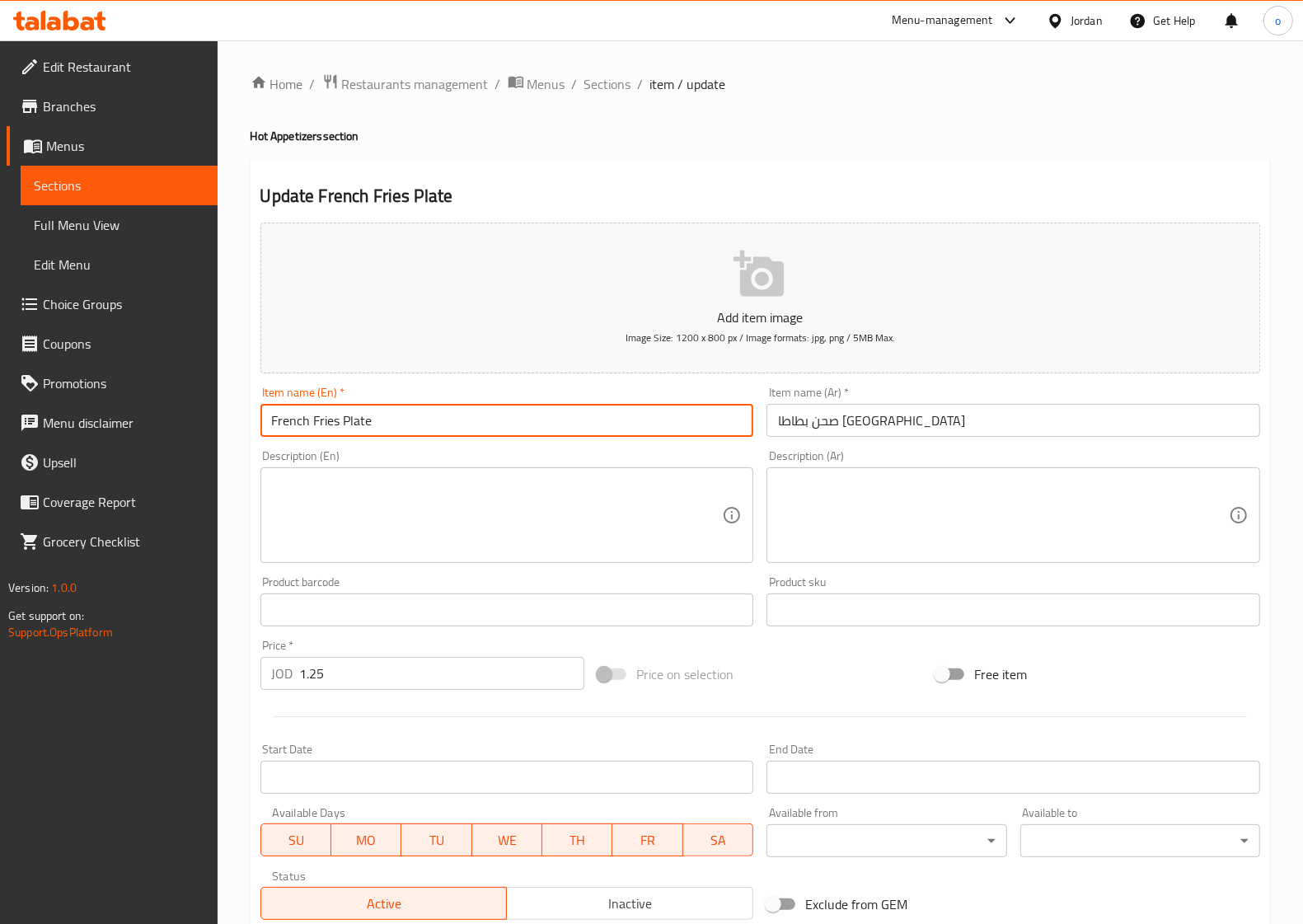
drag, startPoint x: 372, startPoint y: 413, endPoint x: 202, endPoint y: 412, distance: 170.0
click at [199, 410] on div "Edit Restaurant Branches Menus Sections Full Menu View Edit Menu Choice Groups …" at bounding box center [652, 602] width 1303 height 1124
click at [553, 508] on textarea at bounding box center [496, 516] width 450 height 78
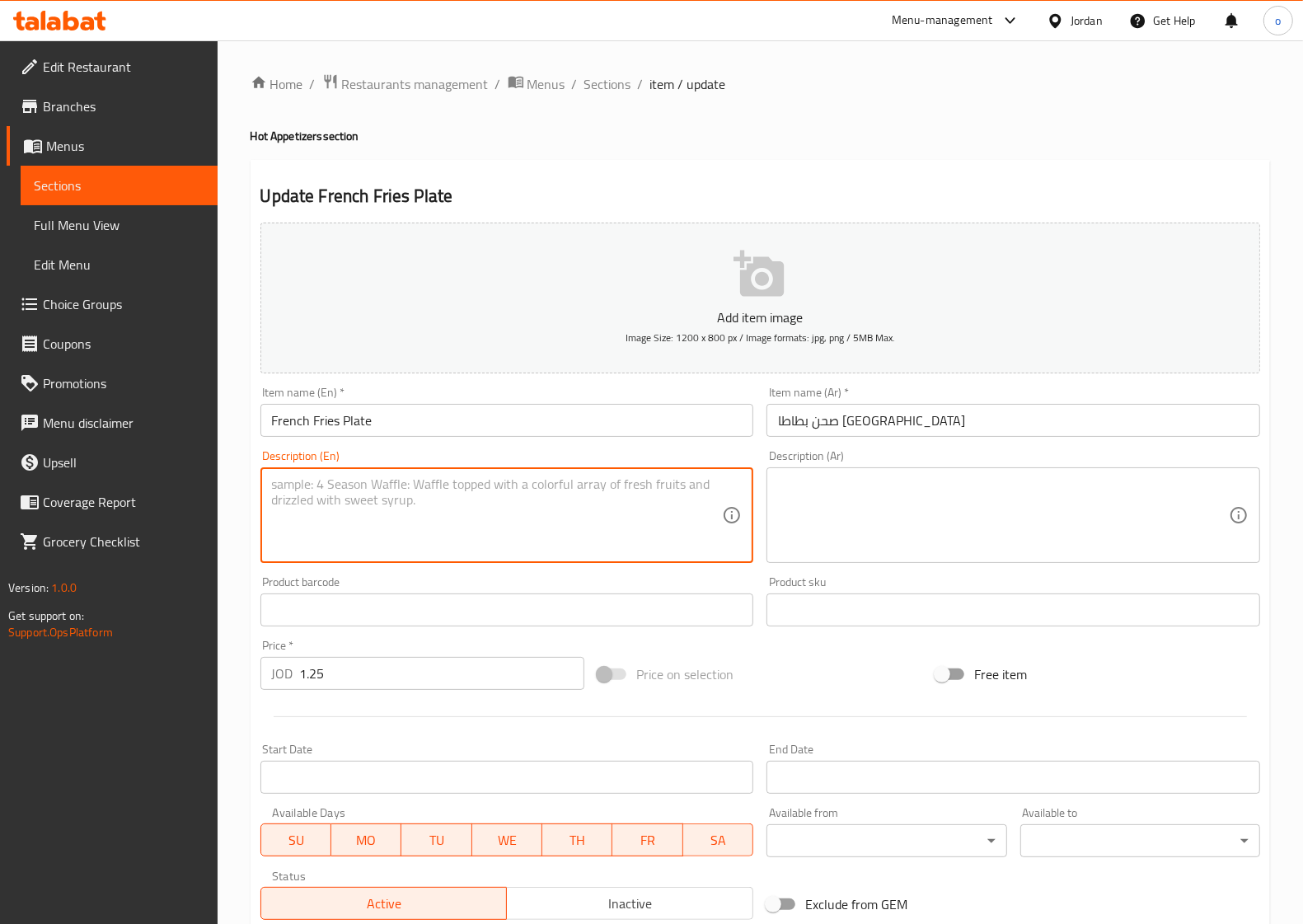
paste textarea "Crispy and golden fries served as a side dish or snack."
click at [632, 505] on textarea "Crispy and golden fries served as a side dish or snack." at bounding box center [496, 516] width 450 height 78
type textarea "Crispy and golden fries served as a side dish or snack."
click at [837, 509] on textarea at bounding box center [1002, 516] width 450 height 78
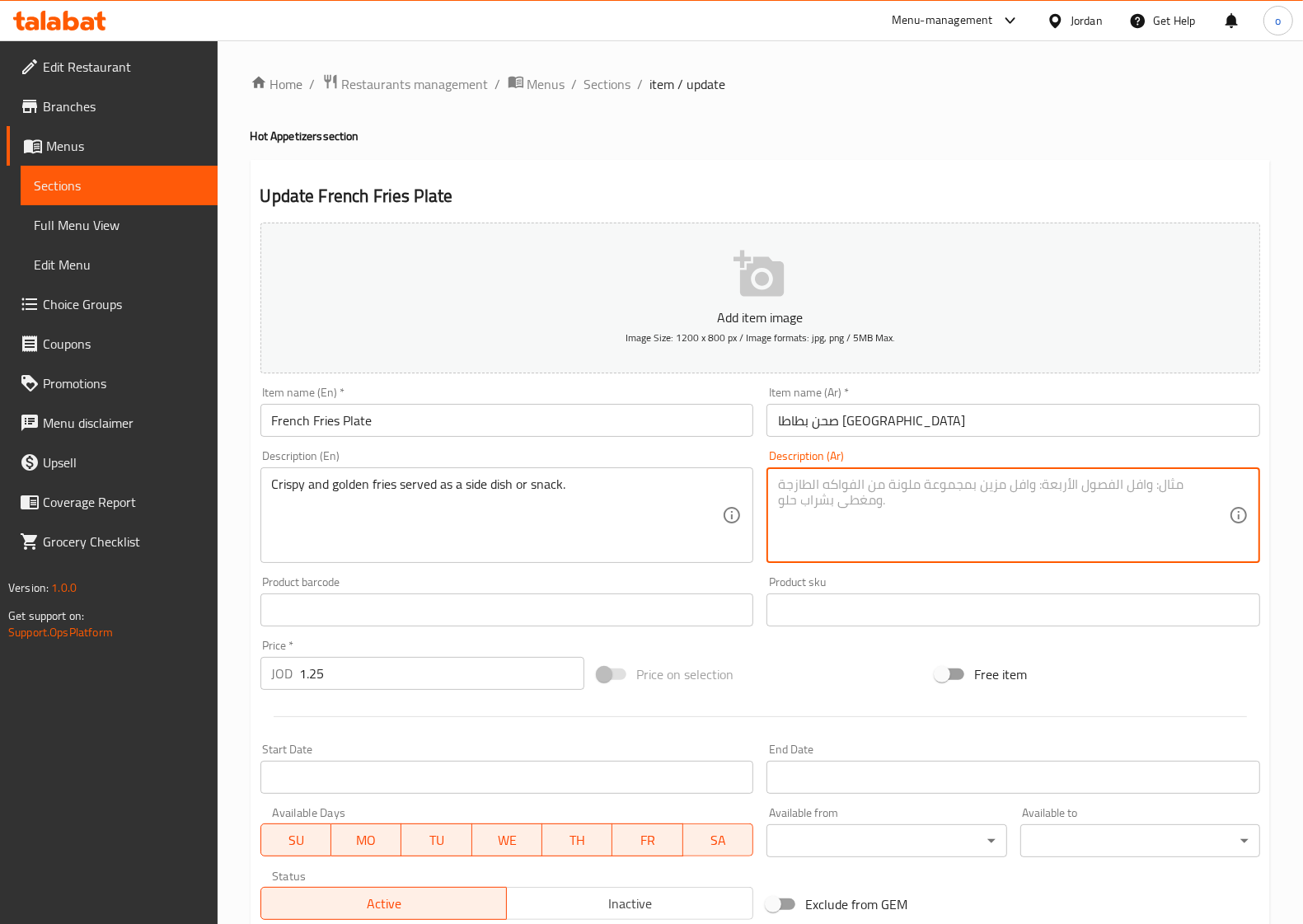
paste textarea "بطاطس مقرمشة وذهبية تقدم كطبق جانبي أو وجبة خفيفة."
type textarea "بطاطس مقرمشة وذهبية تقدم كطبق جانبي أو وجبة خفيفة."
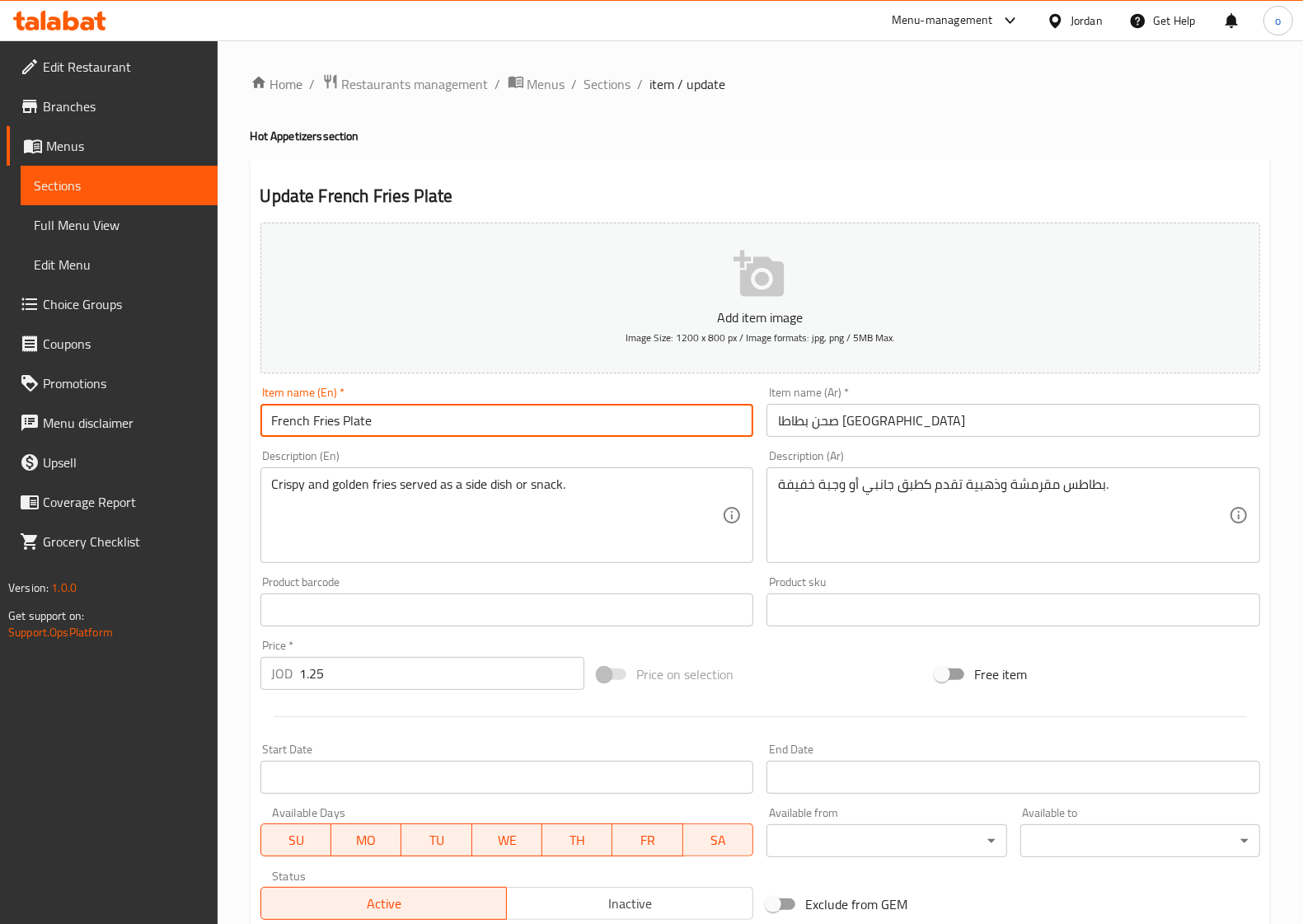
drag, startPoint x: 404, startPoint y: 413, endPoint x: 265, endPoint y: 413, distance: 139.0
click at [265, 413] on input "French Fries Plate" at bounding box center [507, 420] width 493 height 33
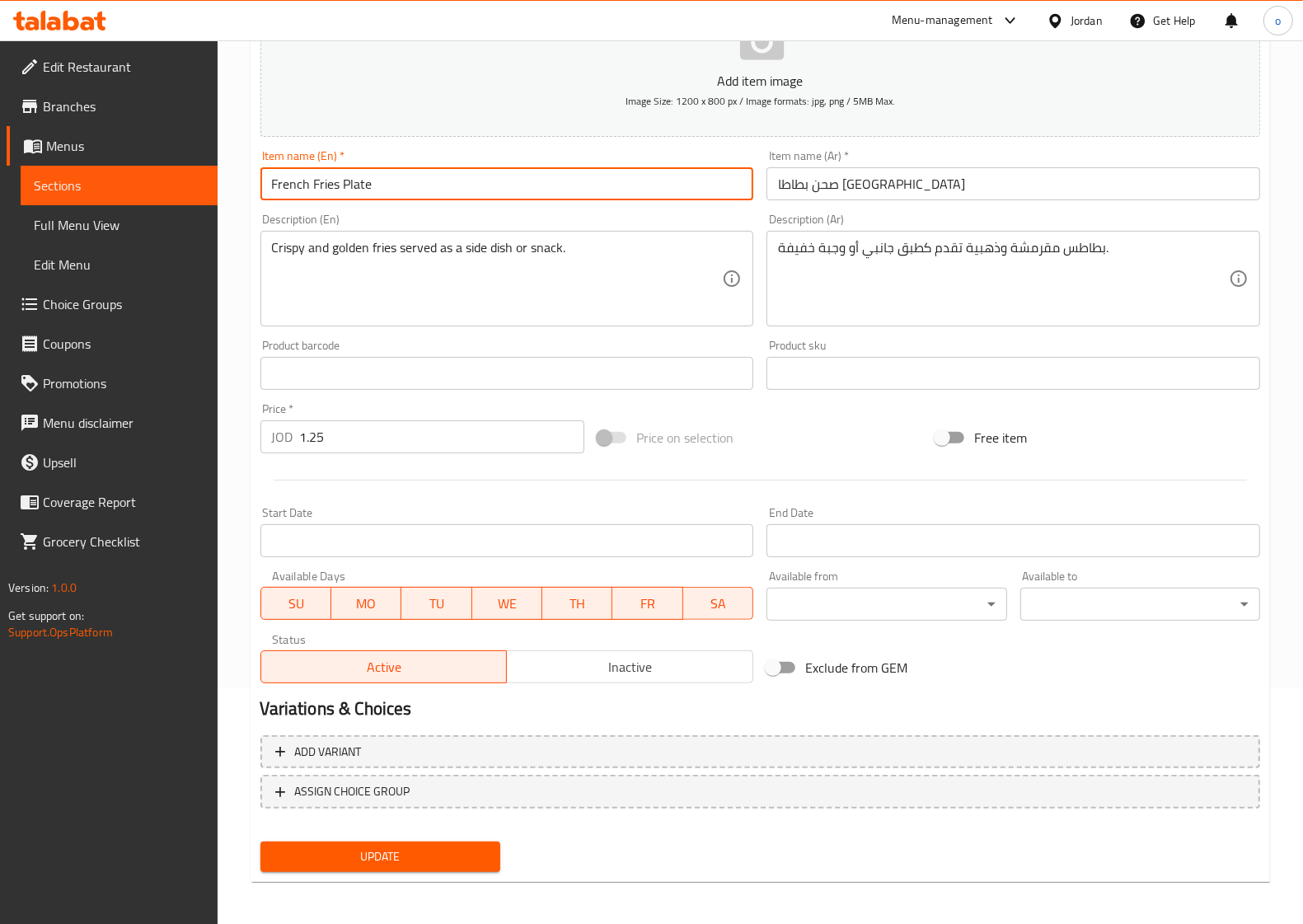
scroll to position [237, 0]
click at [433, 866] on button "Update" at bounding box center [380, 855] width 239 height 30
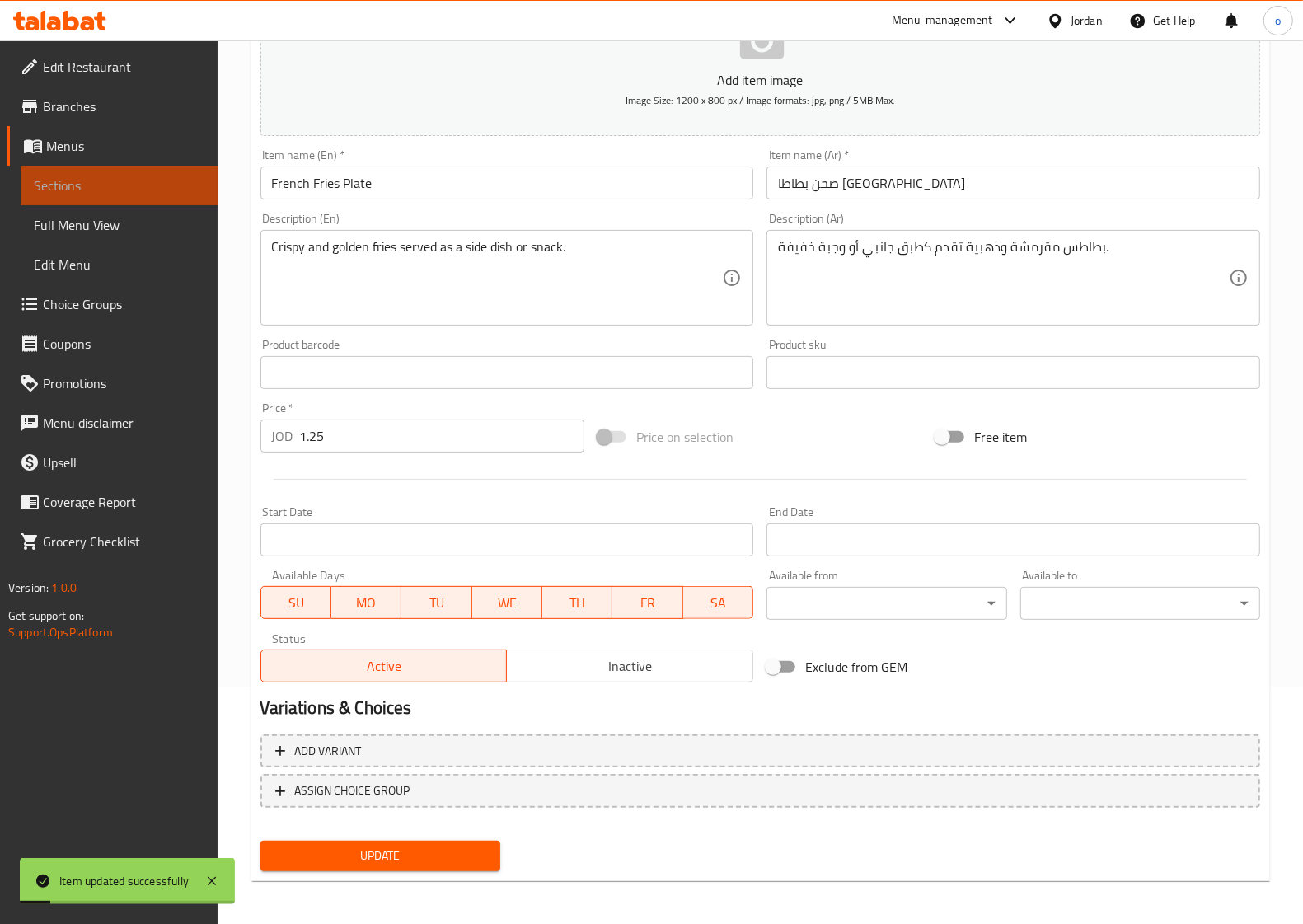
click at [169, 195] on link "Sections" at bounding box center [119, 186] width 197 height 39
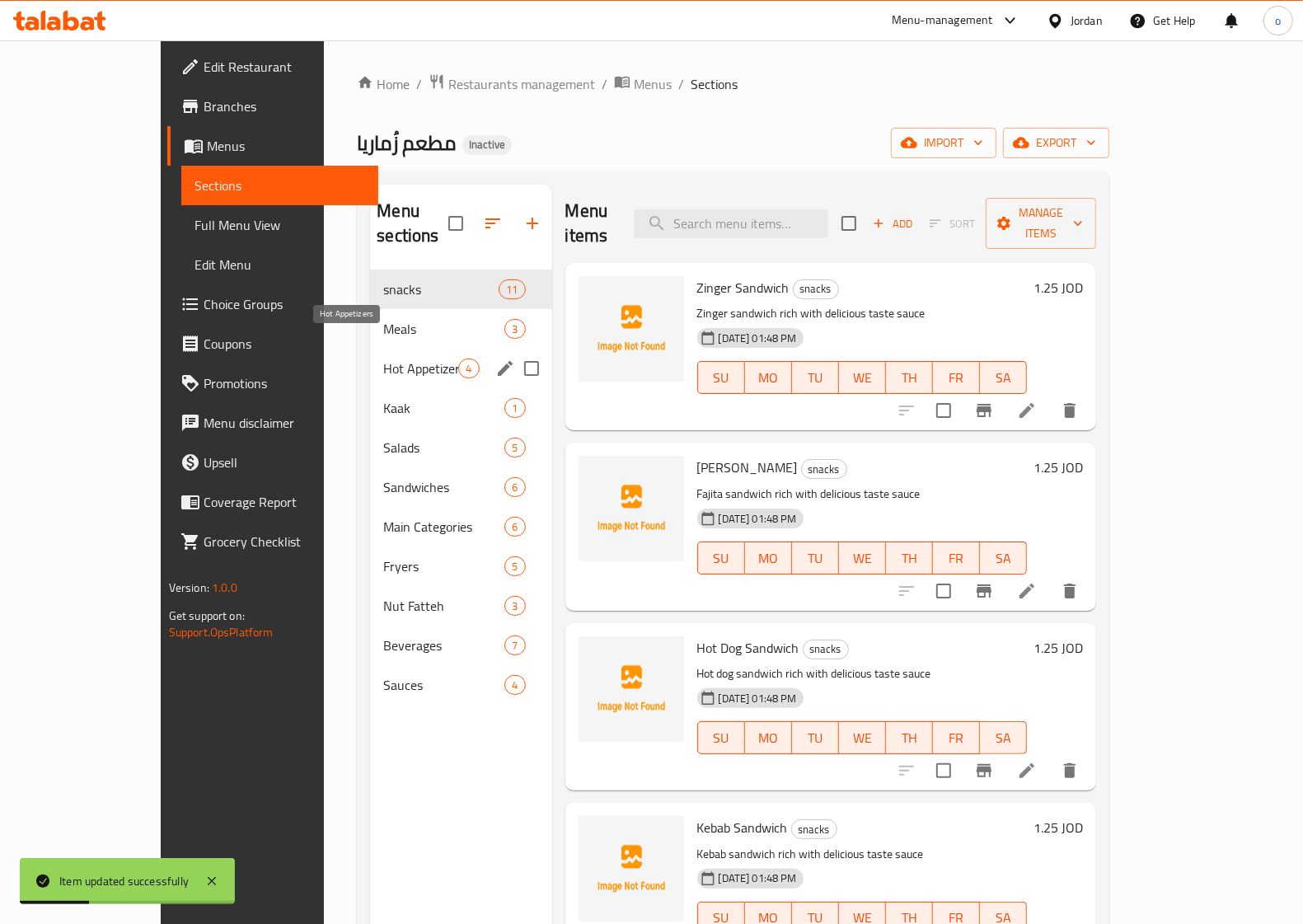
click at [383, 358] on span "Hot Appetizers" at bounding box center [420, 368] width 75 height 20
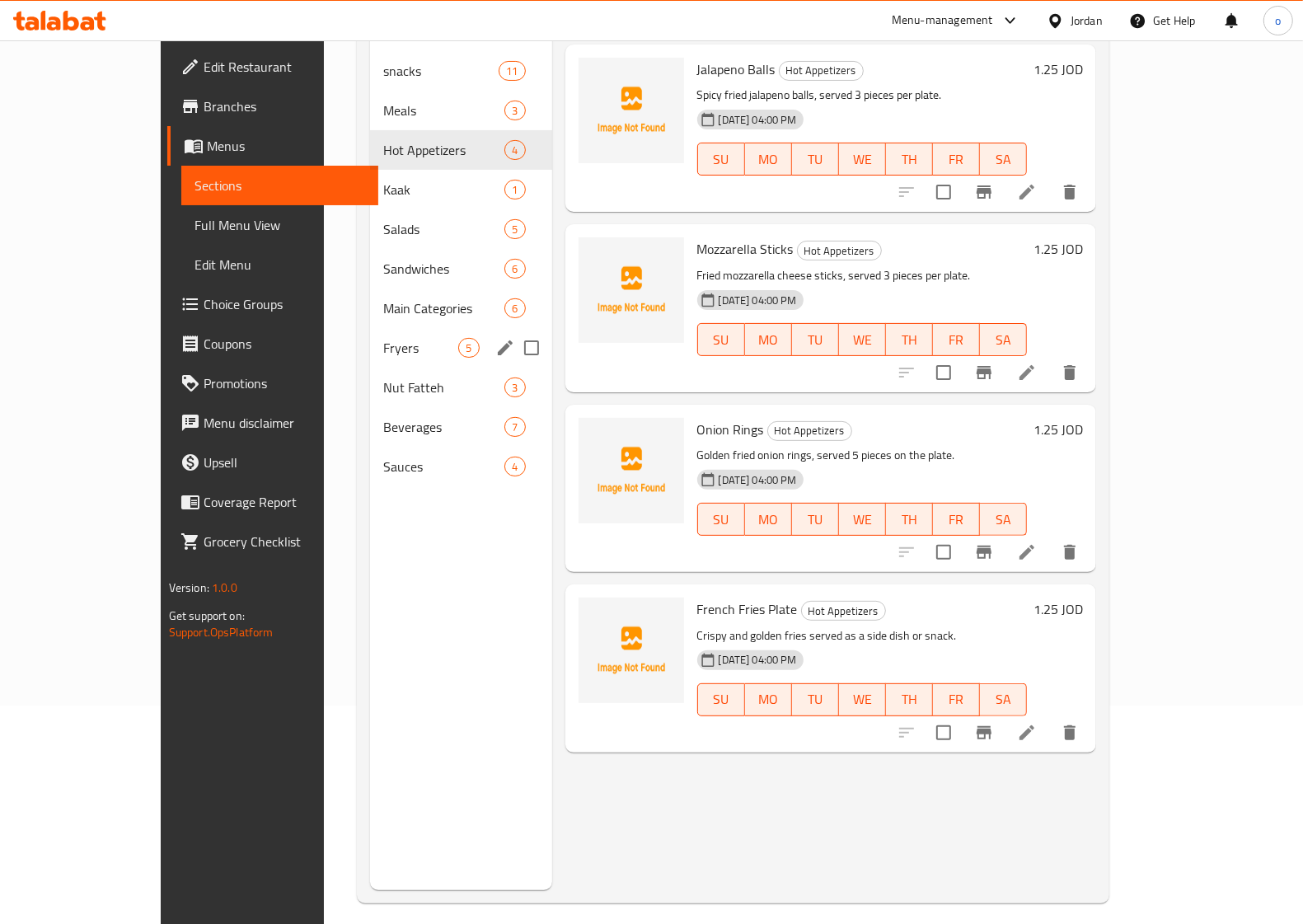
scroll to position [25, 0]
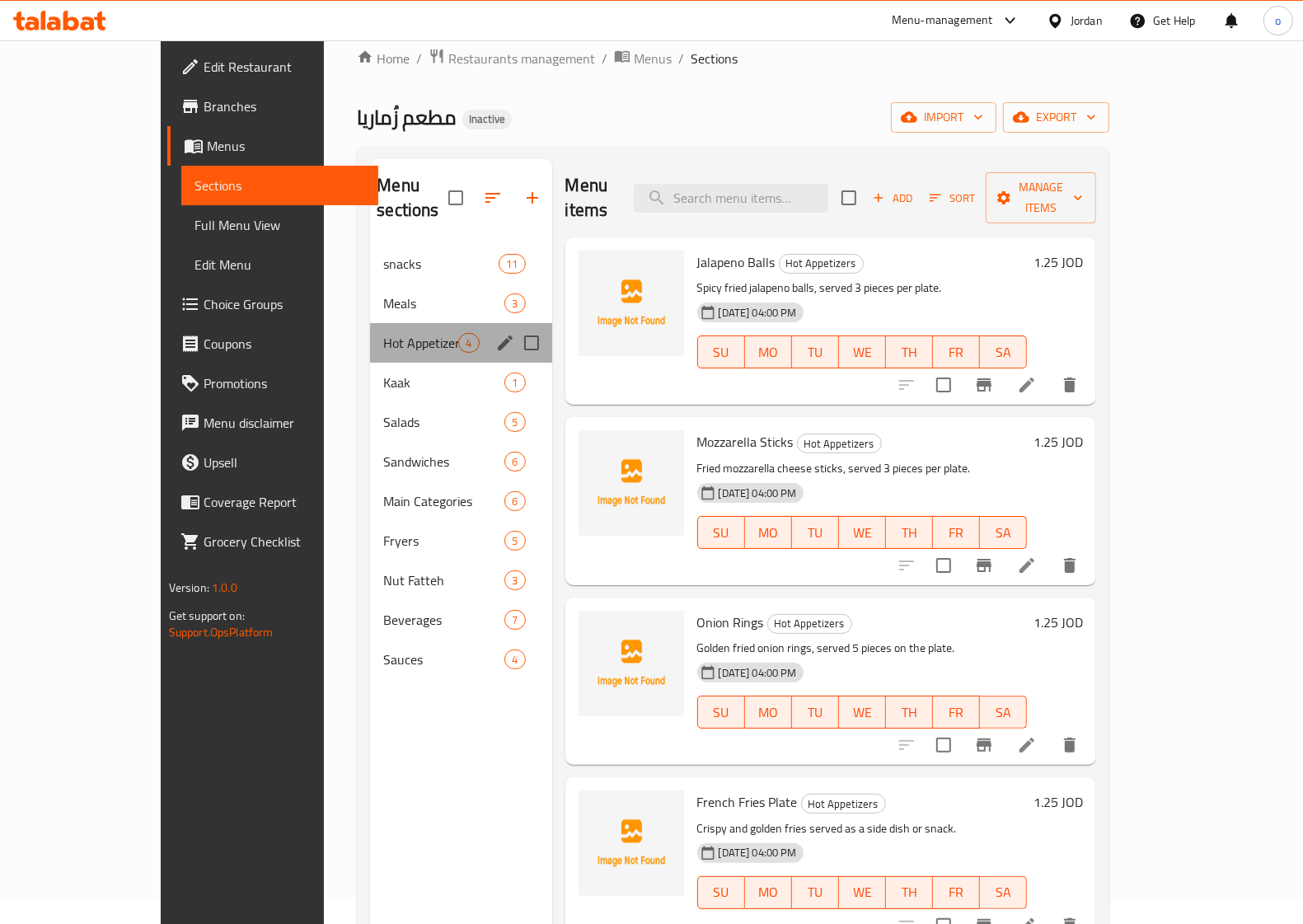
drag, startPoint x: 326, startPoint y: 324, endPoint x: 339, endPoint y: 307, distance: 21.4
click at [370, 323] on div "Hot Appetizers 4" at bounding box center [461, 343] width 182 height 39
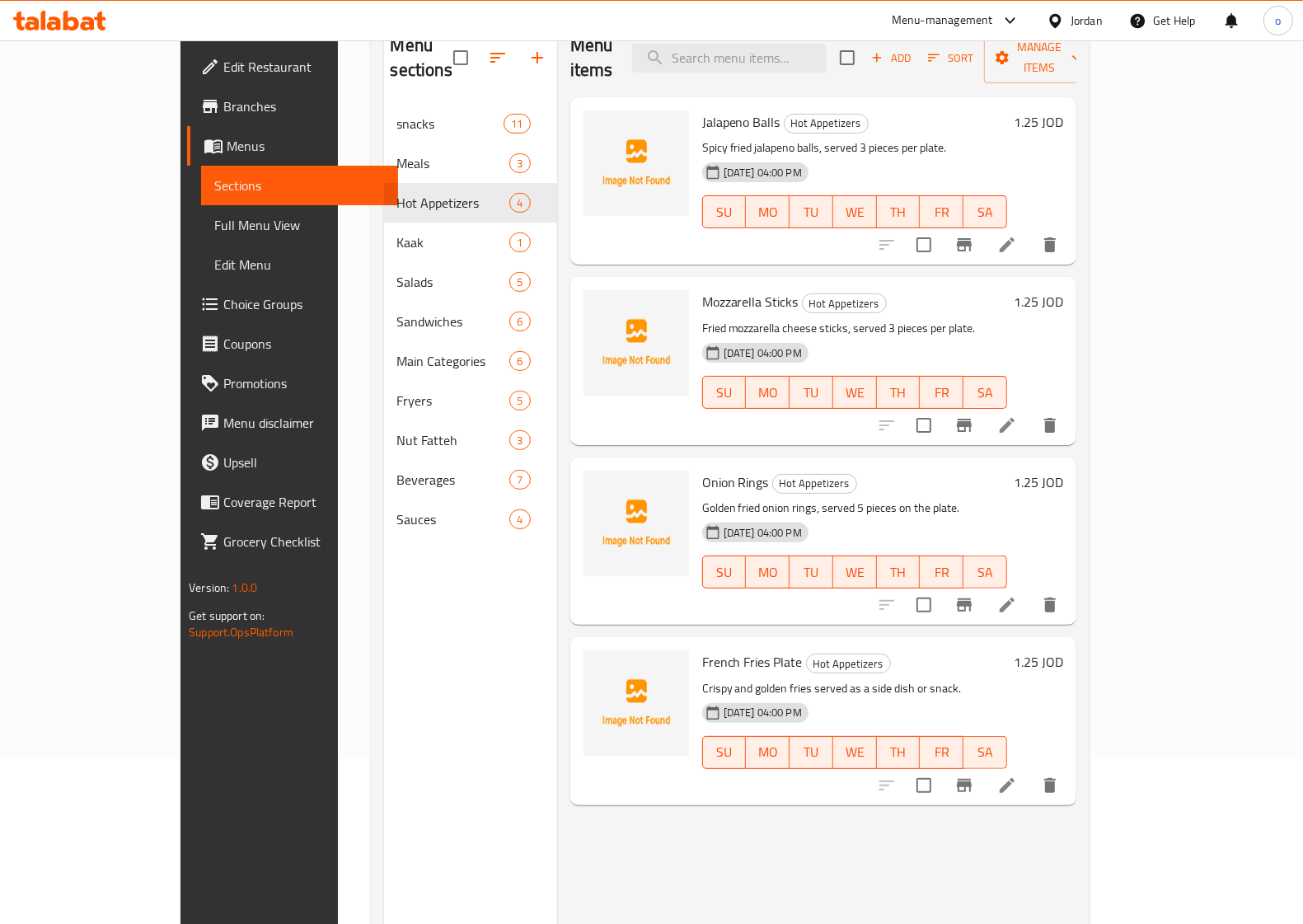
scroll to position [129, 0]
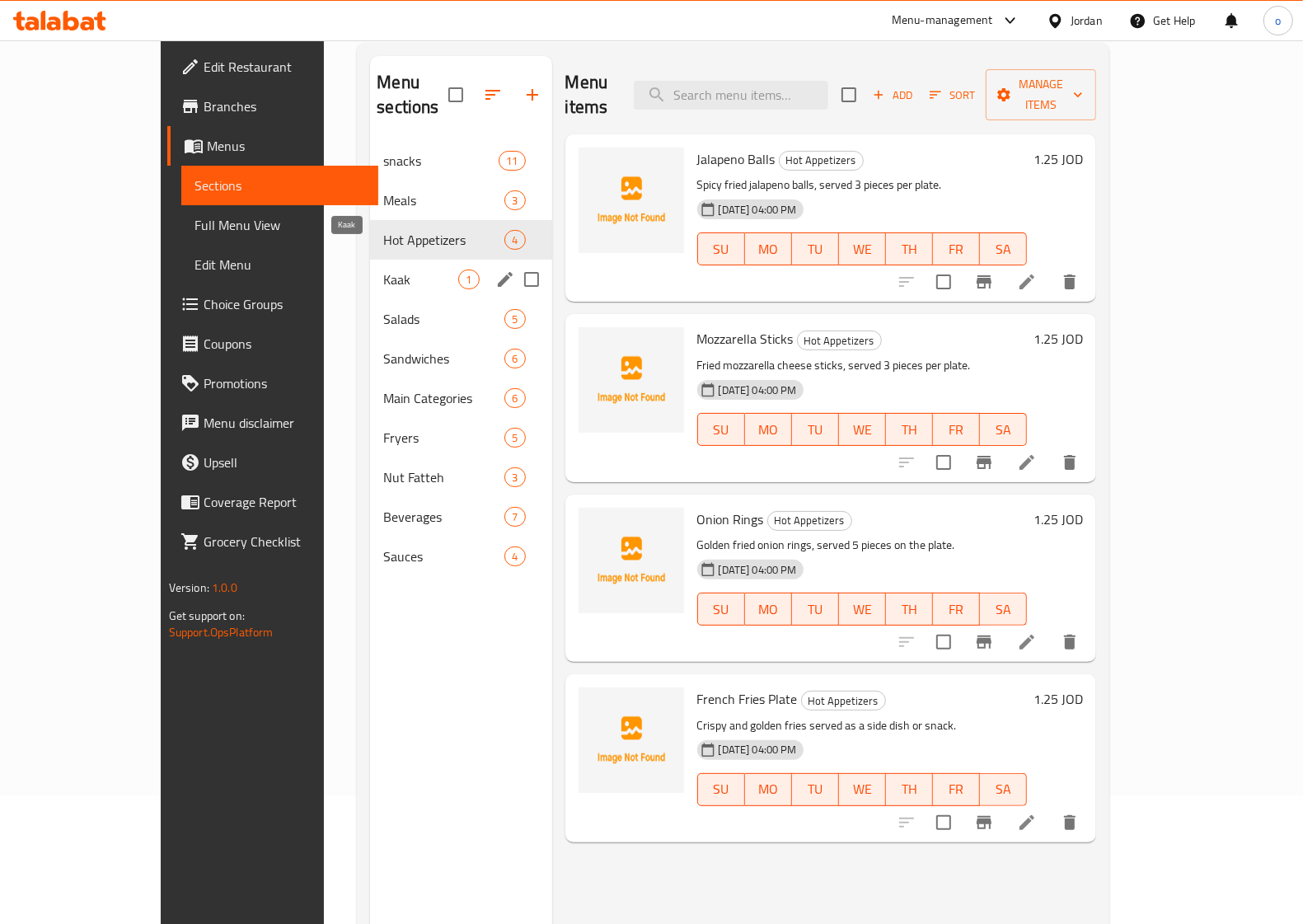
click at [383, 270] on span "Kaak" at bounding box center [420, 279] width 75 height 20
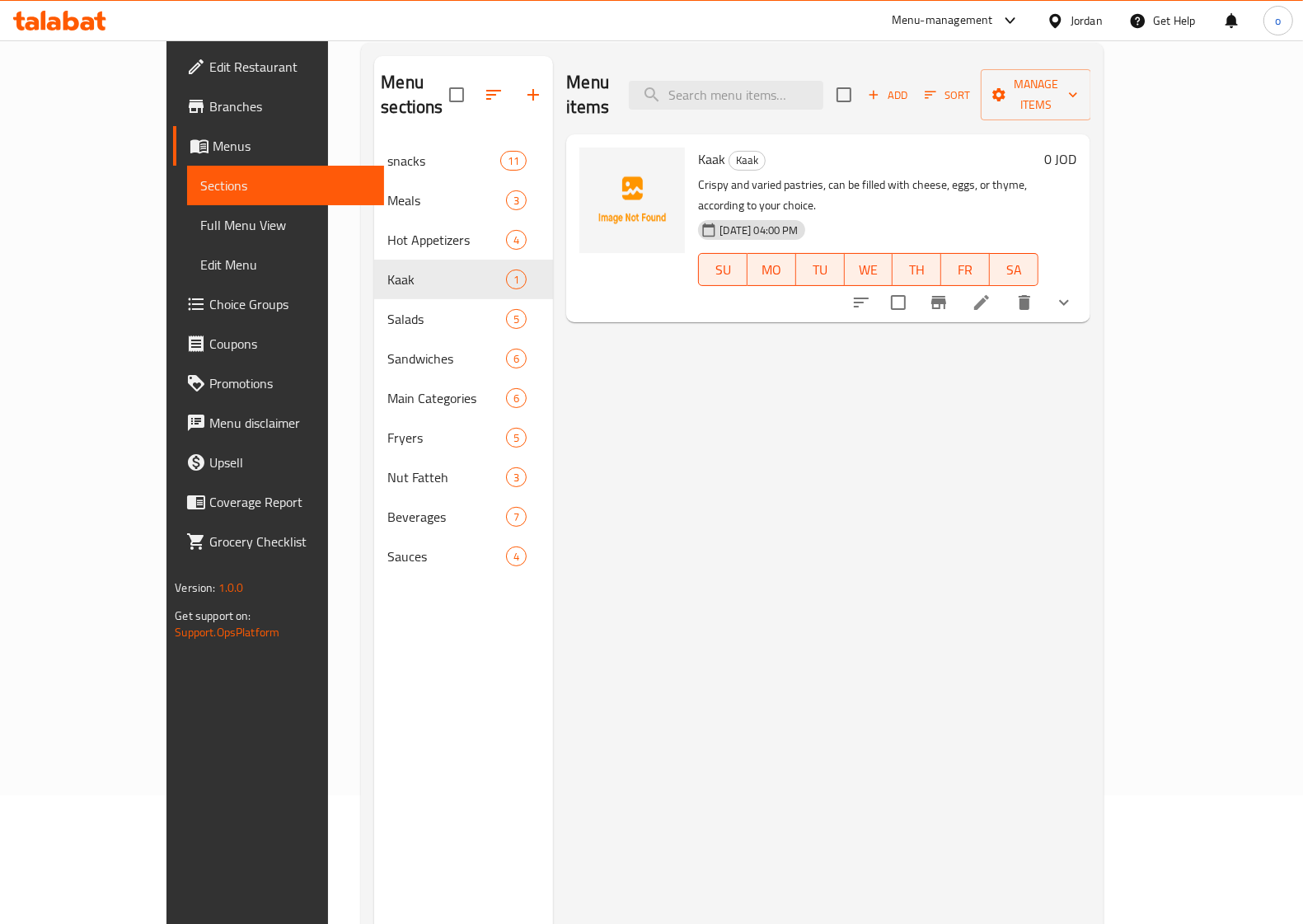
click at [991, 292] on icon at bounding box center [982, 302] width 20 height 20
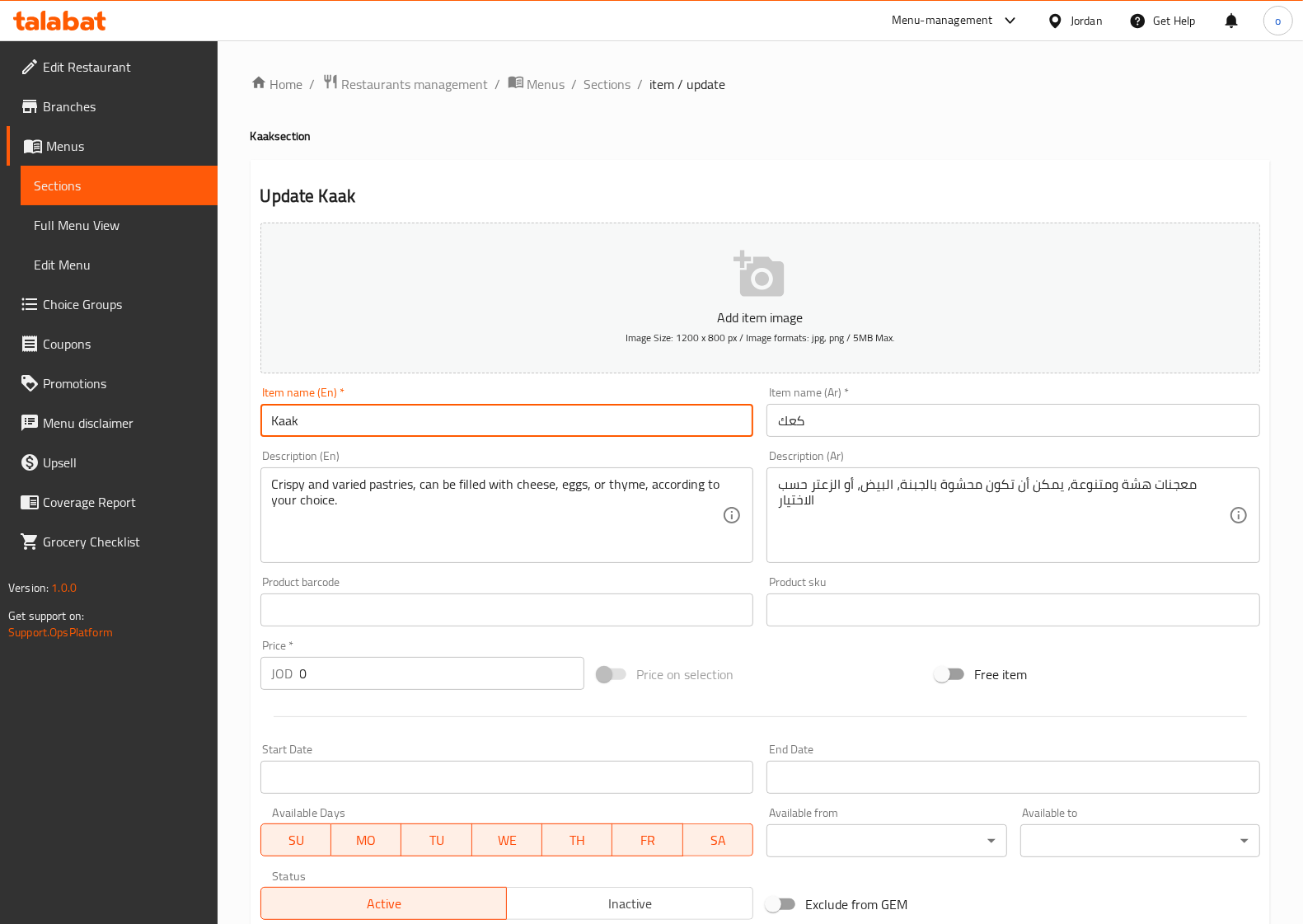
drag, startPoint x: 340, startPoint y: 430, endPoint x: 261, endPoint y: 425, distance: 79.2
click at [261, 425] on input "Kaak" at bounding box center [507, 420] width 493 height 33
click at [714, 425] on input "Kaak" at bounding box center [507, 420] width 493 height 33
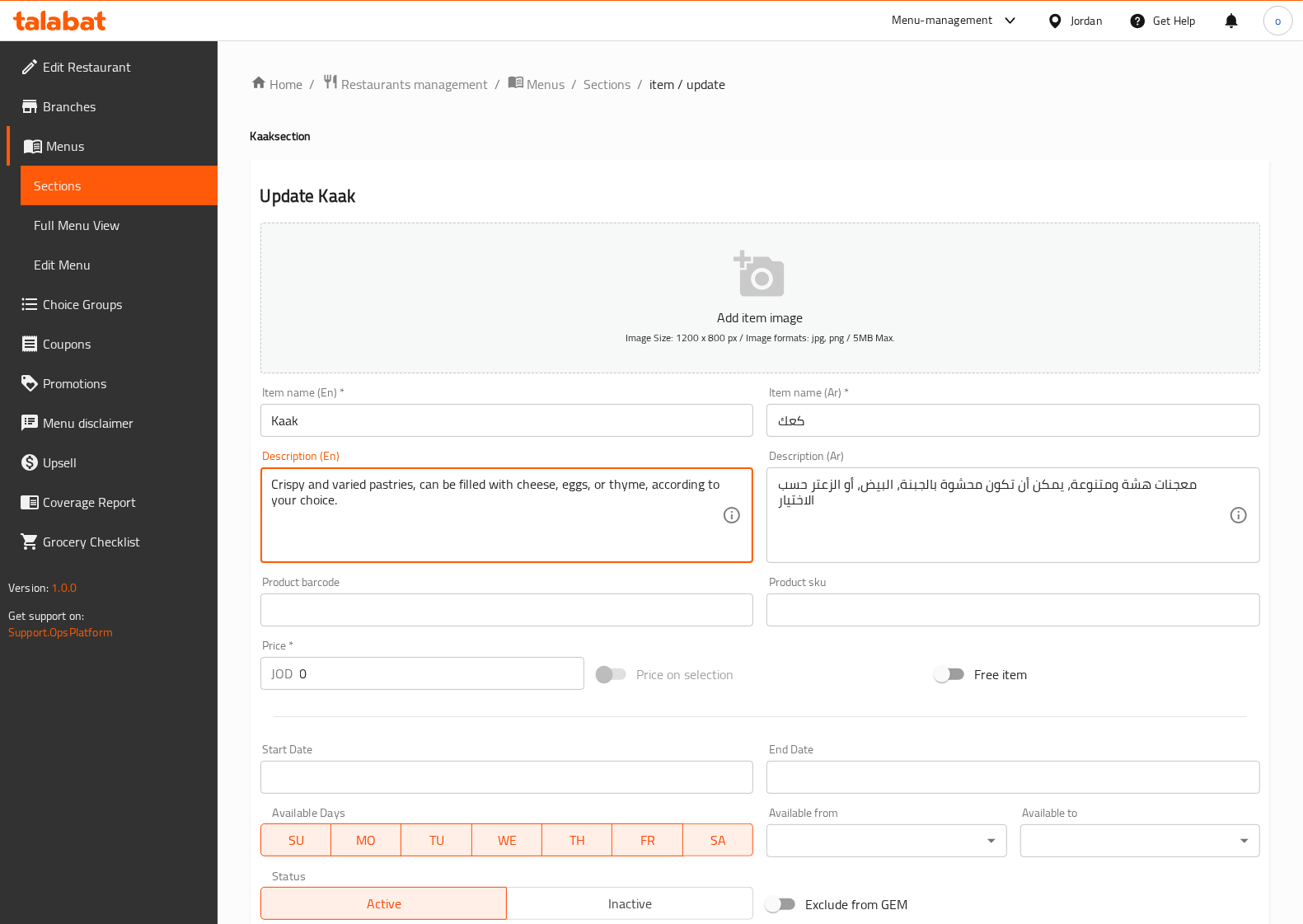
drag, startPoint x: 305, startPoint y: 484, endPoint x: 268, endPoint y: 480, distance: 37.2
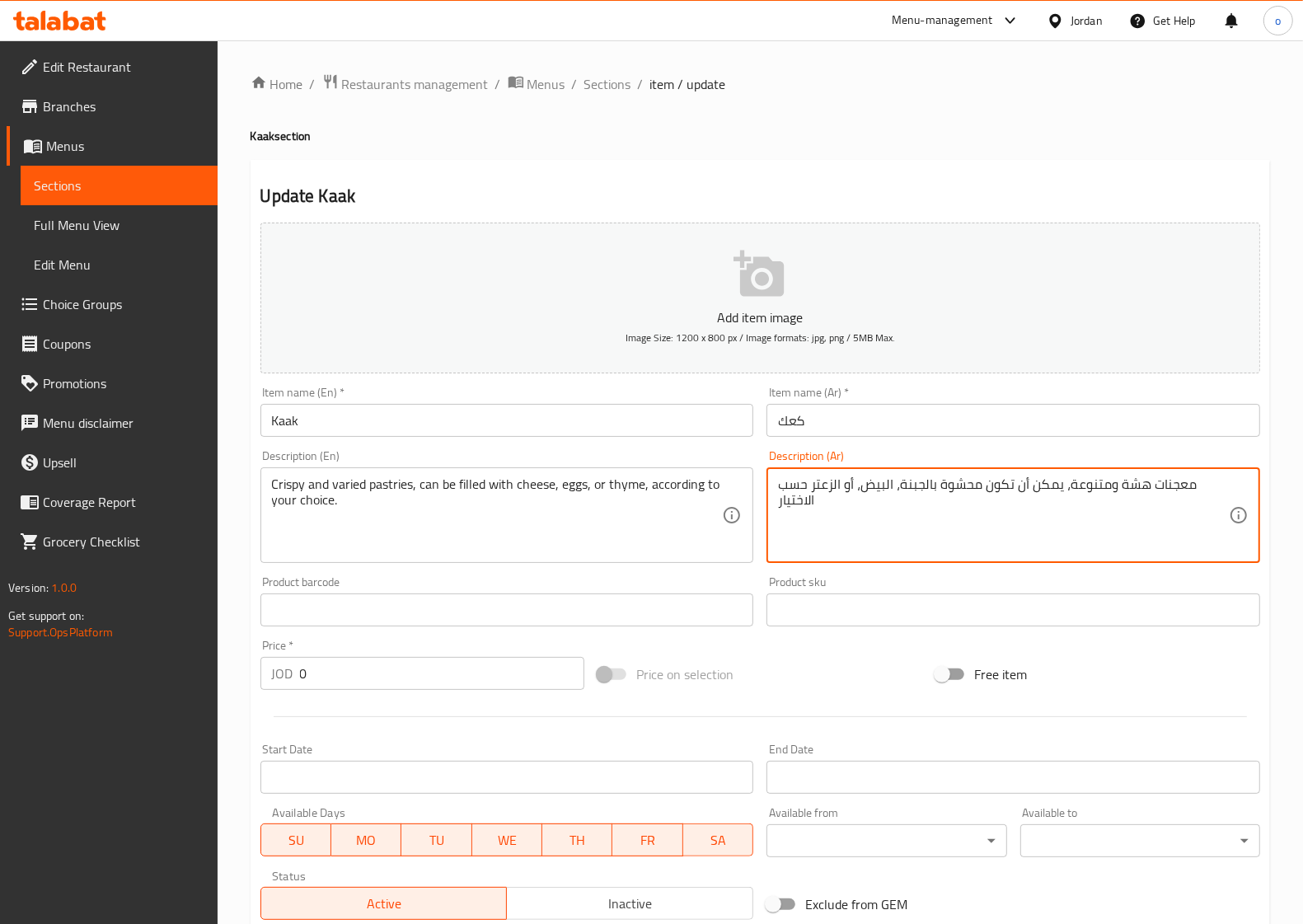
drag, startPoint x: 329, startPoint y: 423, endPoint x: 318, endPoint y: 423, distance: 11.0
click at [318, 423] on input "Kaak" at bounding box center [507, 420] width 493 height 33
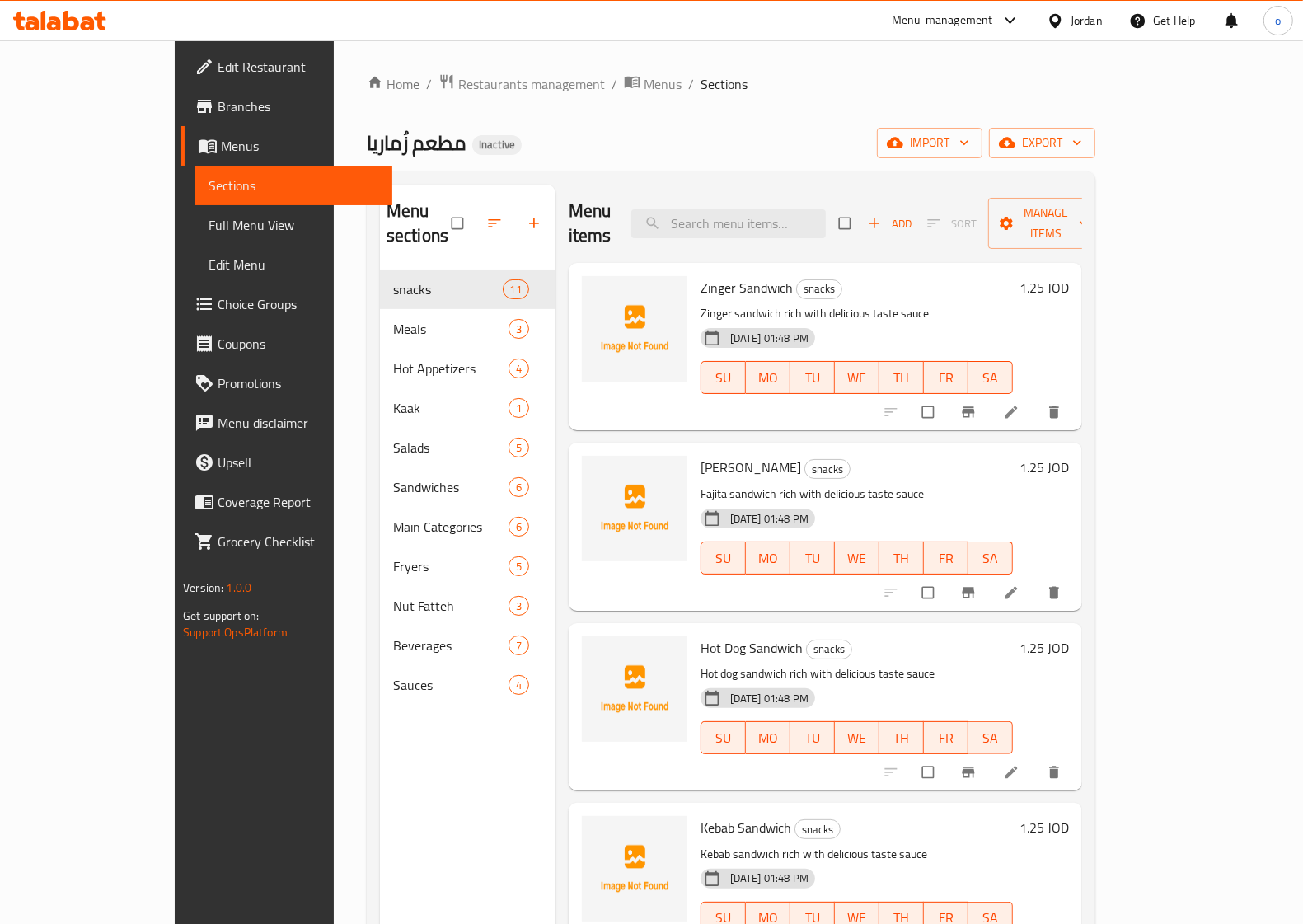
click at [218, 298] on span "Choice Groups" at bounding box center [298, 304] width 161 height 20
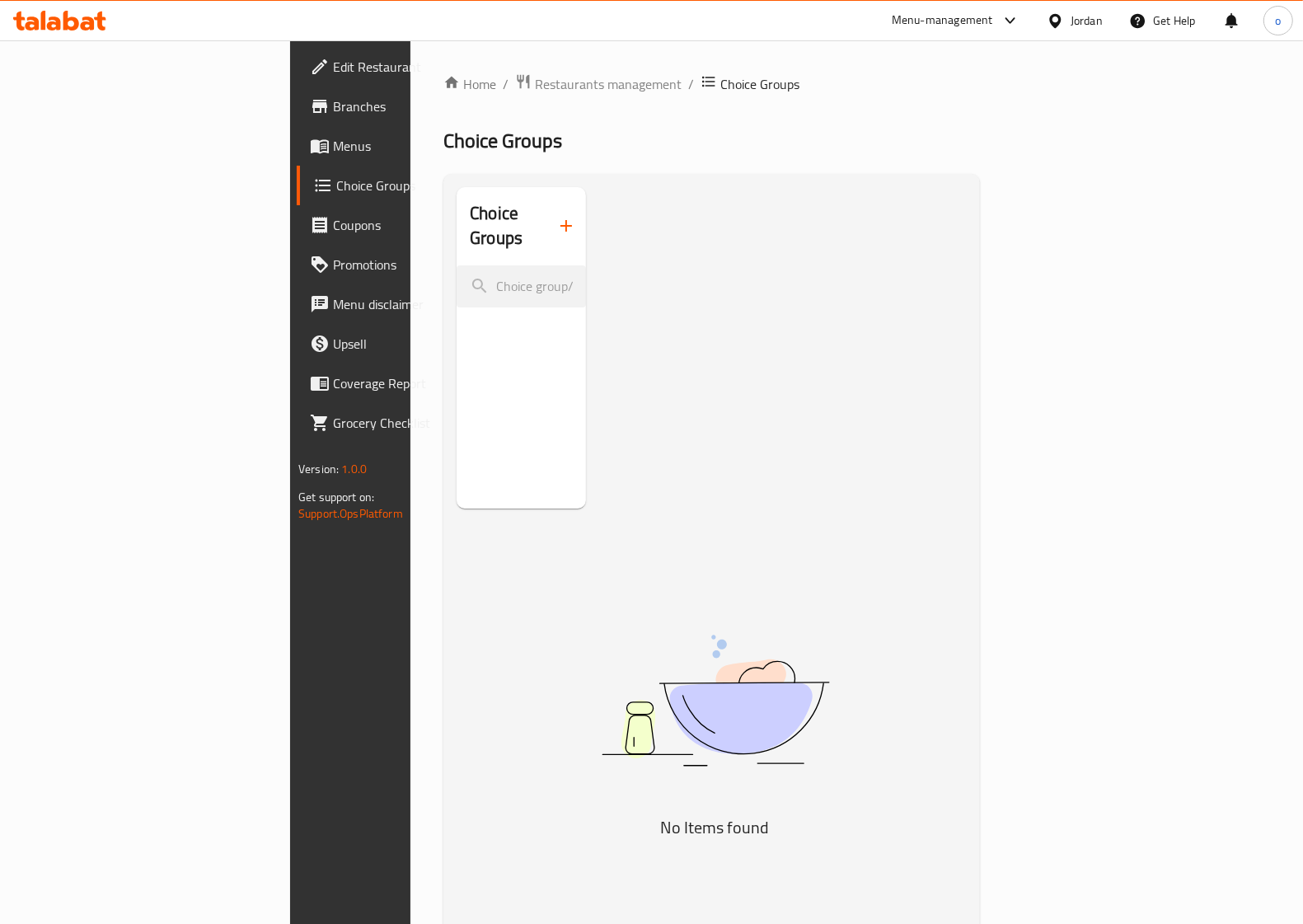
click at [556, 216] on icon "button" at bounding box center [566, 226] width 20 height 20
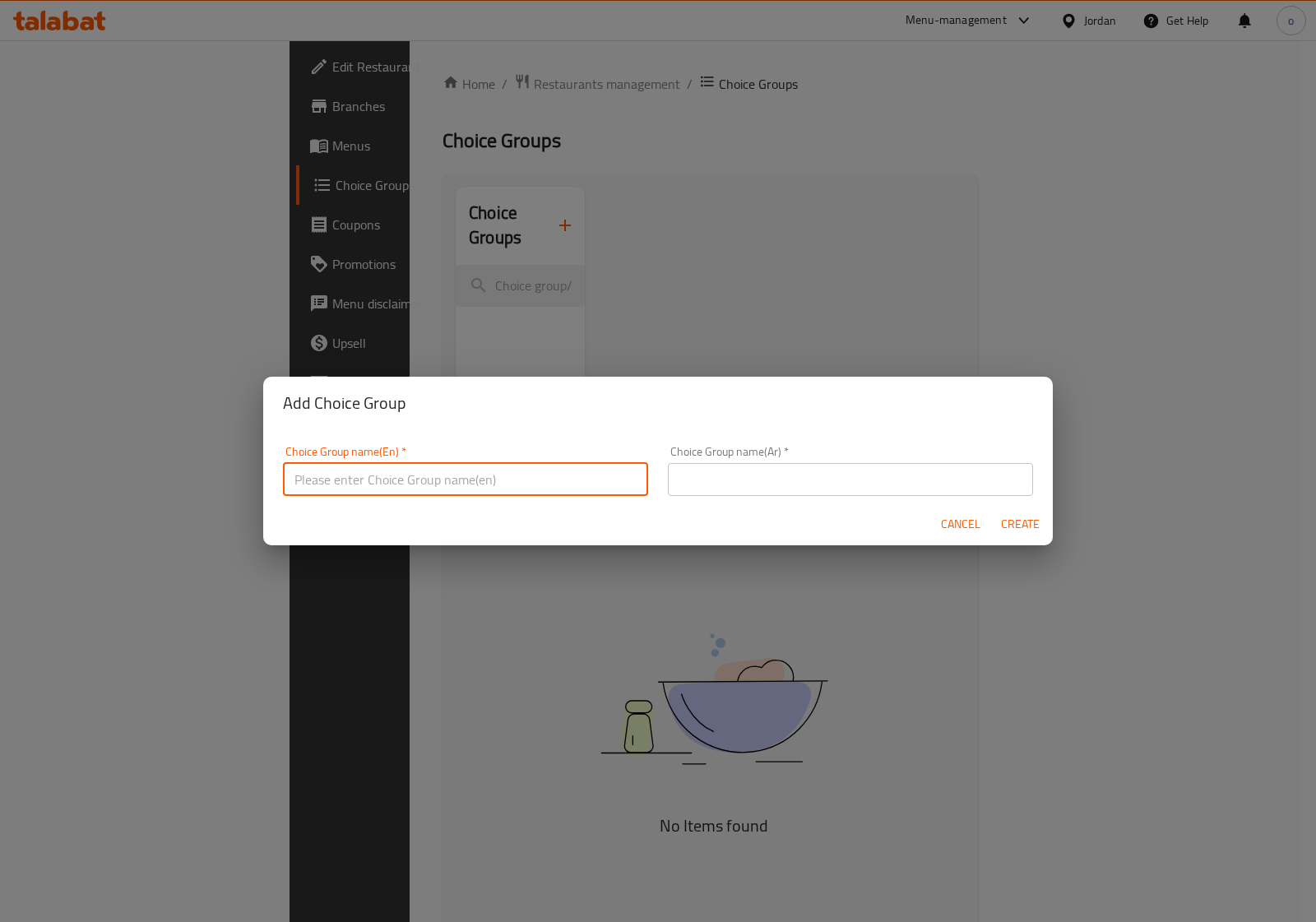
click at [455, 469] on input "text" at bounding box center [465, 480] width 366 height 33
drag, startPoint x: 434, startPoint y: 479, endPoint x: 372, endPoint y: 474, distance: 62.2
click at [372, 474] on input "your choice of Dount" at bounding box center [465, 480] width 366 height 33
type input "your choice of"
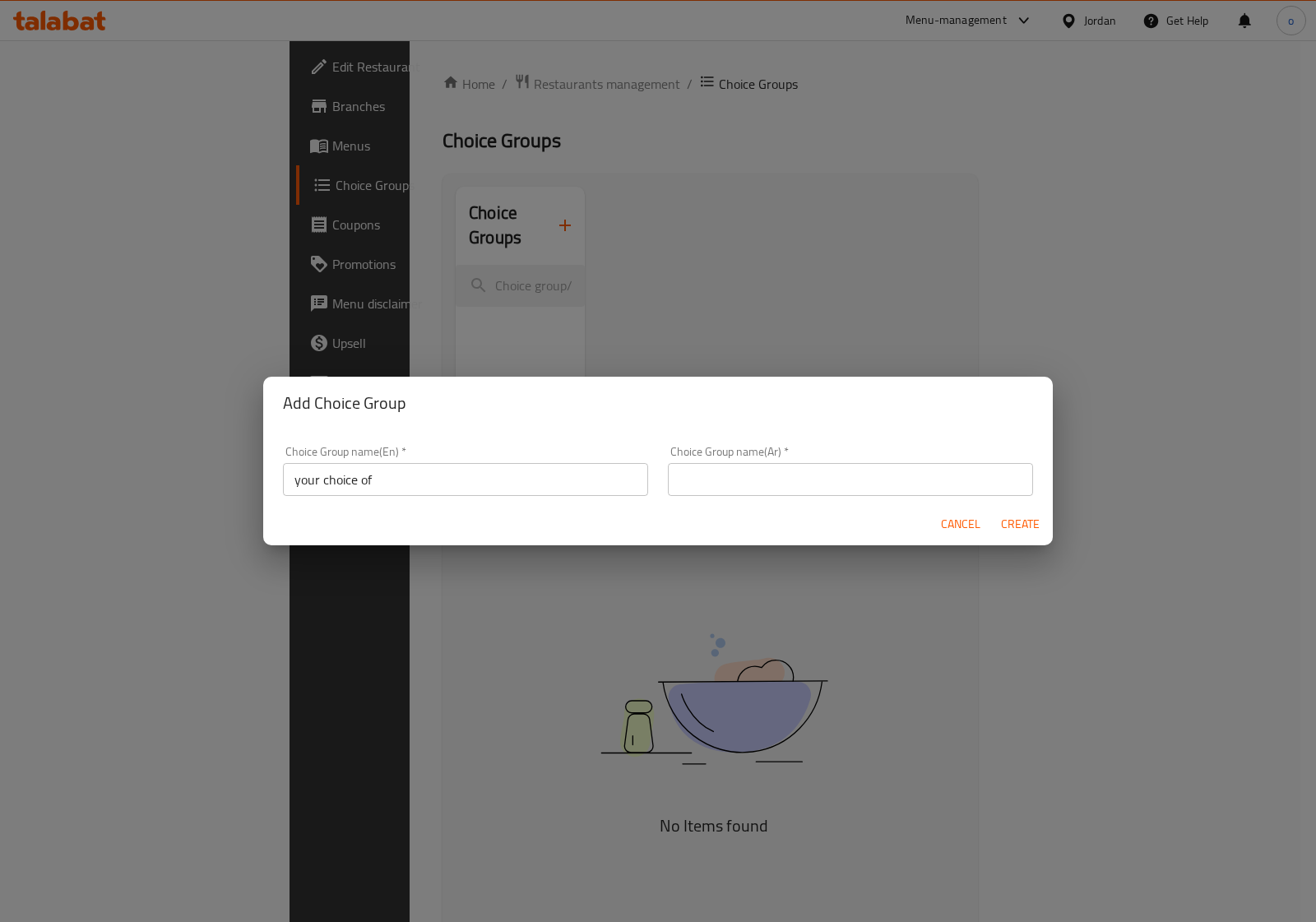
click at [713, 244] on div "Add Choice Group Choice Group name(En)   * your choice of Choice Group name(En)…" at bounding box center [658, 461] width 1316 height 922
click at [1197, 352] on div "Add Choice Group Choice Group name(En)   * your choice of Choice Group name(En)…" at bounding box center [658, 461] width 1316 height 922
click at [939, 519] on button "Cancel" at bounding box center [960, 523] width 53 height 30
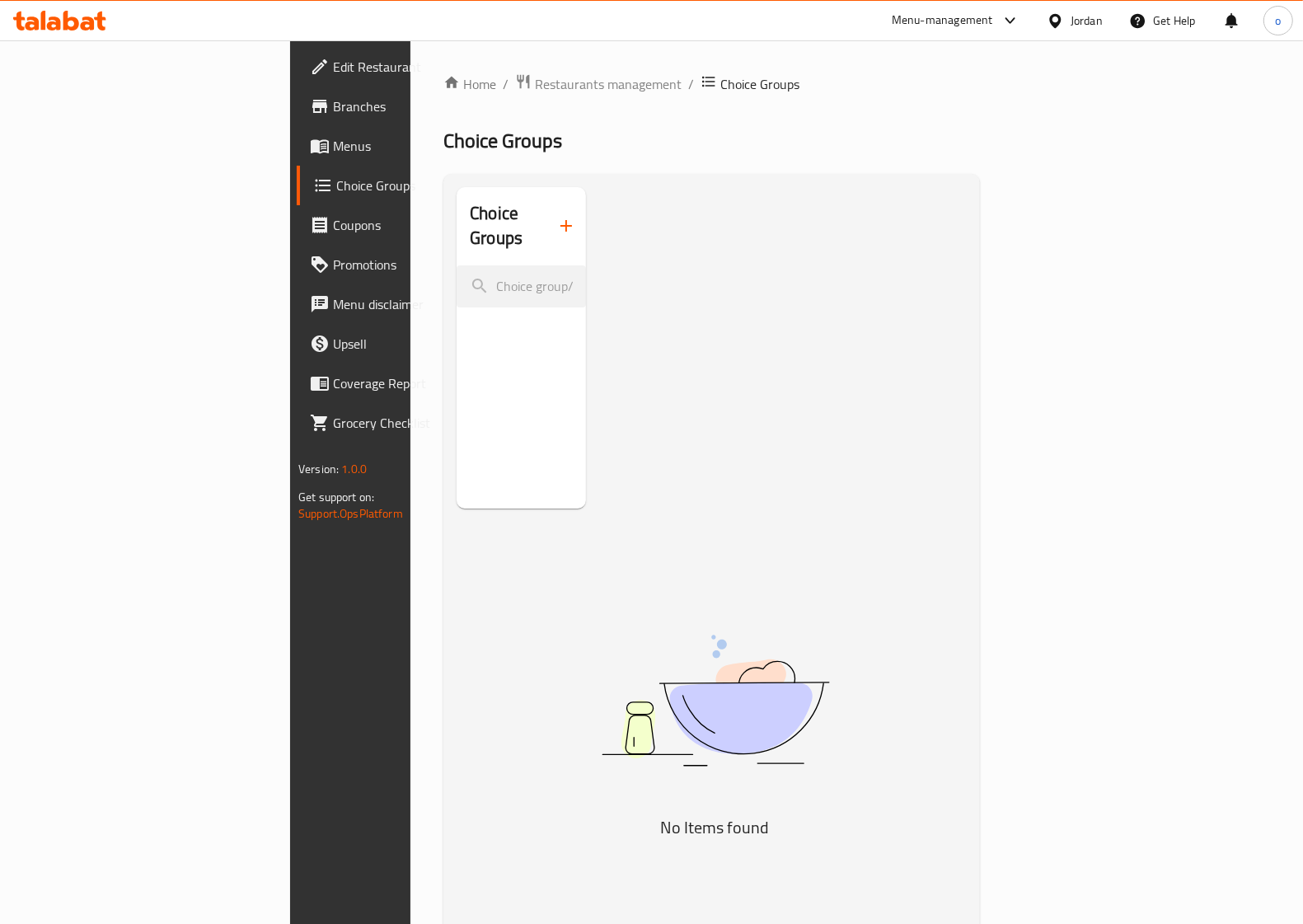
click at [776, 591] on img at bounding box center [715, 700] width 412 height 219
